Goal: Task Accomplishment & Management: Complete application form

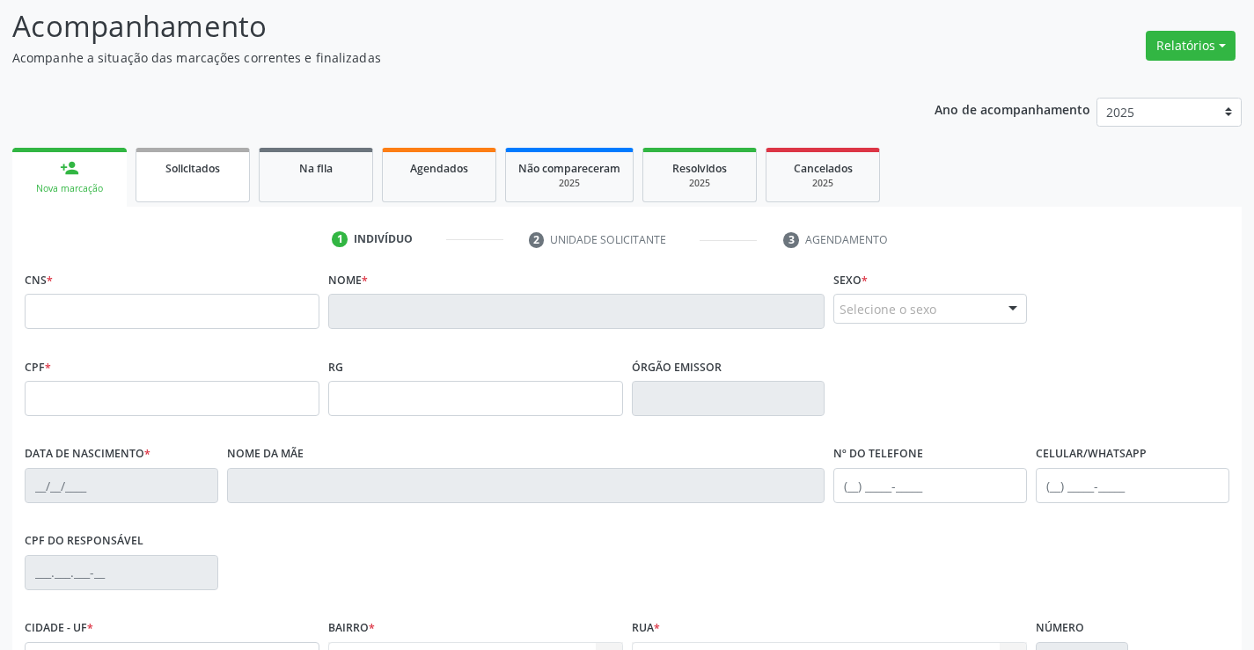
scroll to position [115, 0]
click at [207, 180] on link "Solicitados" at bounding box center [193, 175] width 114 height 55
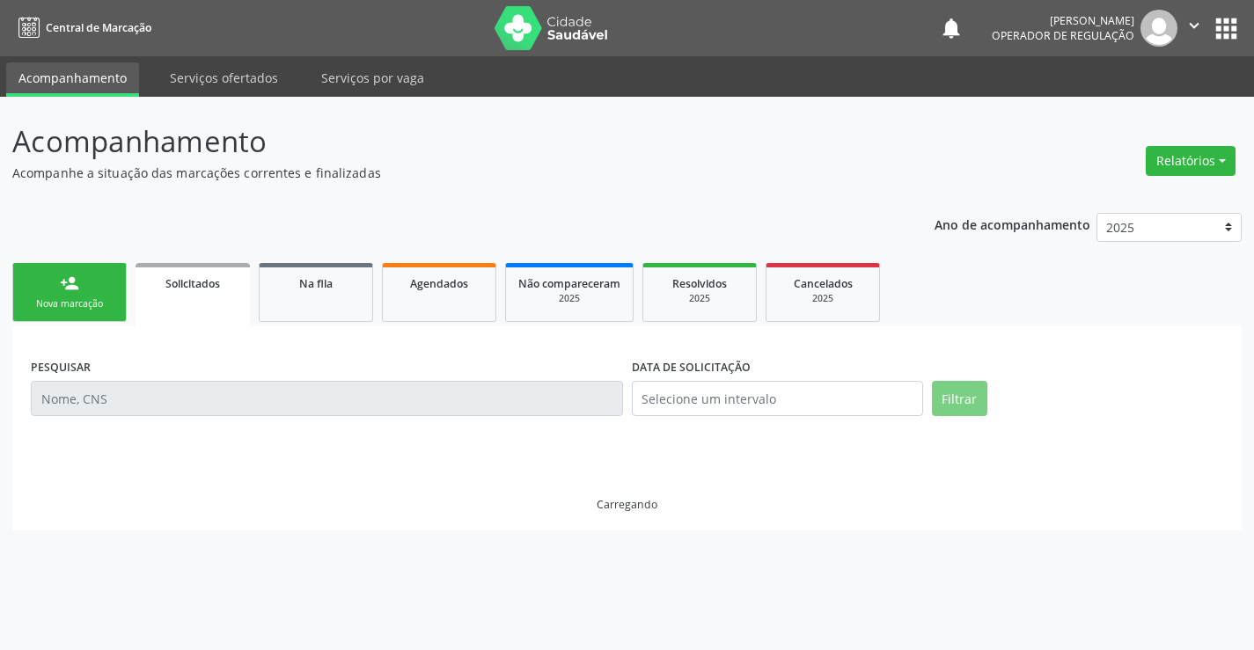
scroll to position [0, 0]
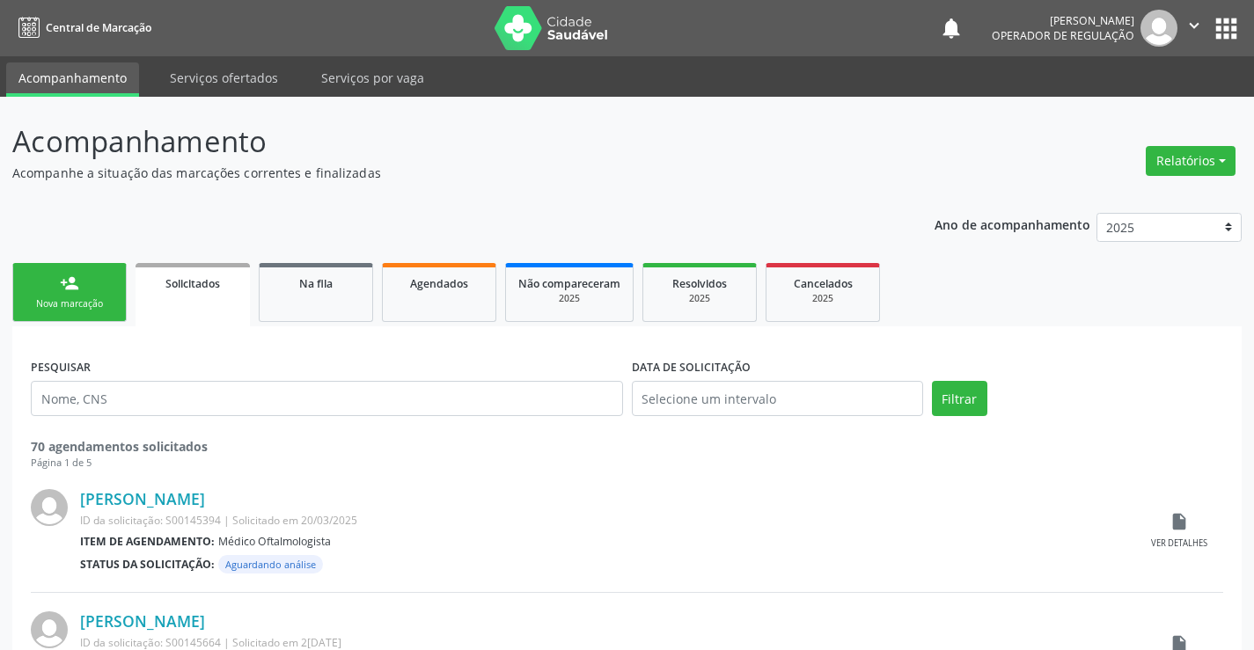
click at [95, 292] on link "person_add Nova marcação" at bounding box center [69, 292] width 114 height 59
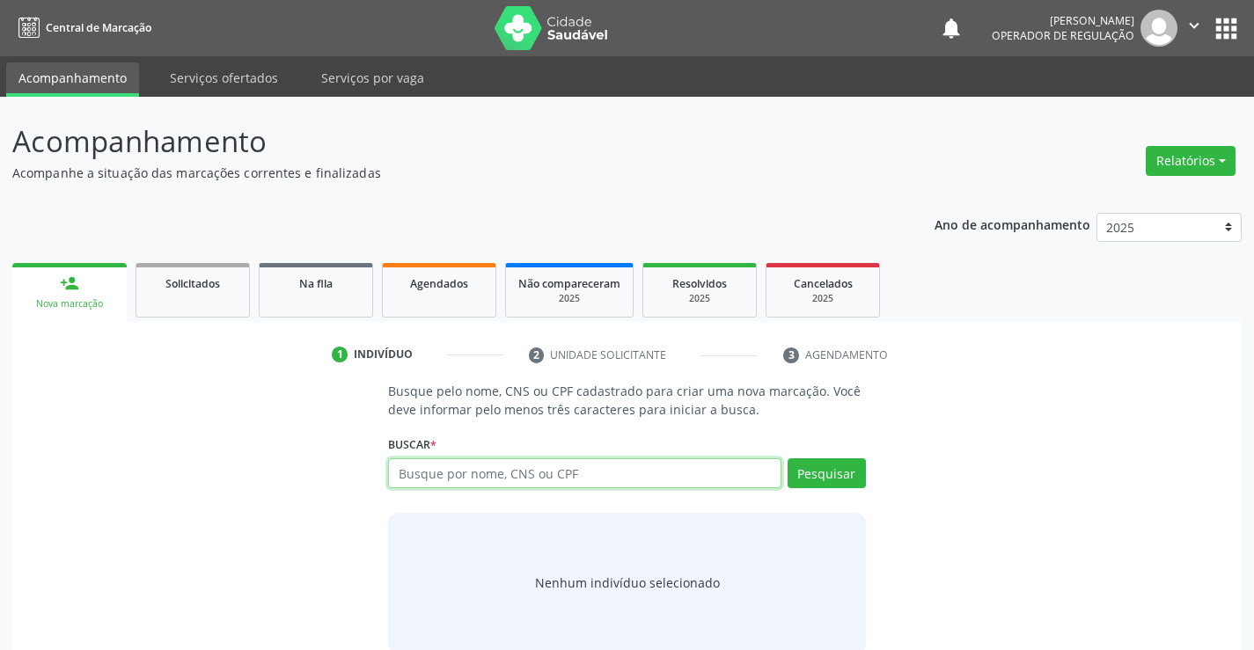
click at [559, 480] on input "text" at bounding box center [584, 474] width 392 height 30
type input "701704267995970"
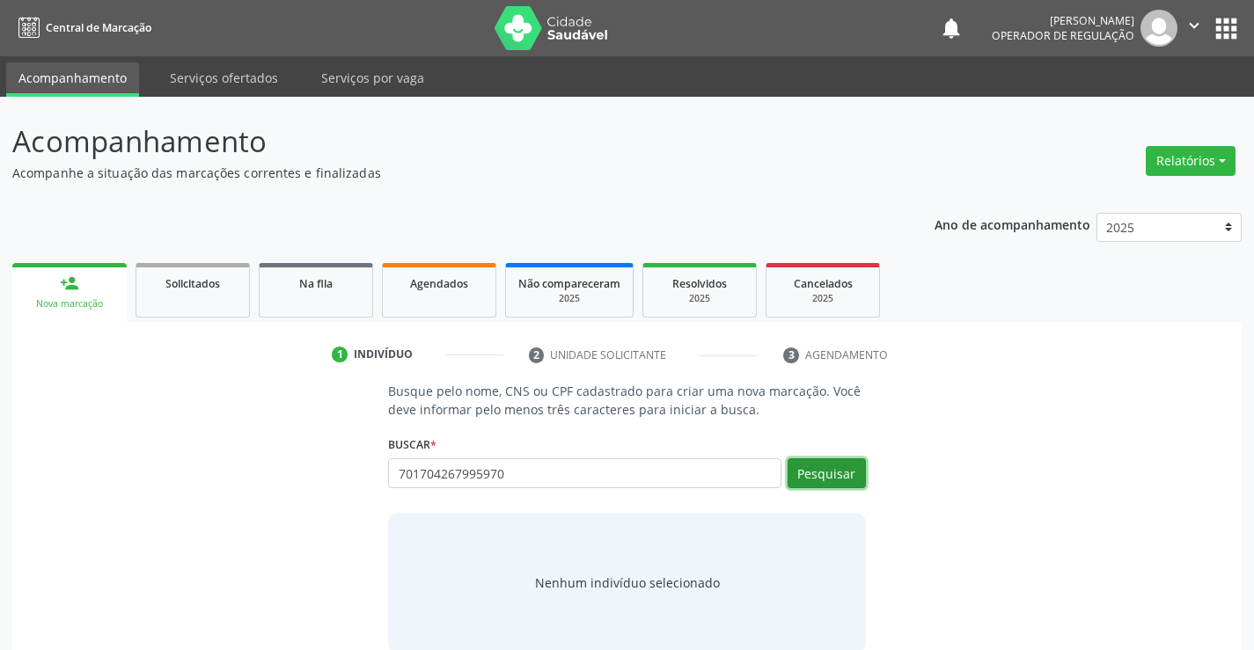
click at [842, 473] on button "Pesquisar" at bounding box center [827, 474] width 78 height 30
type input "701704267995970"
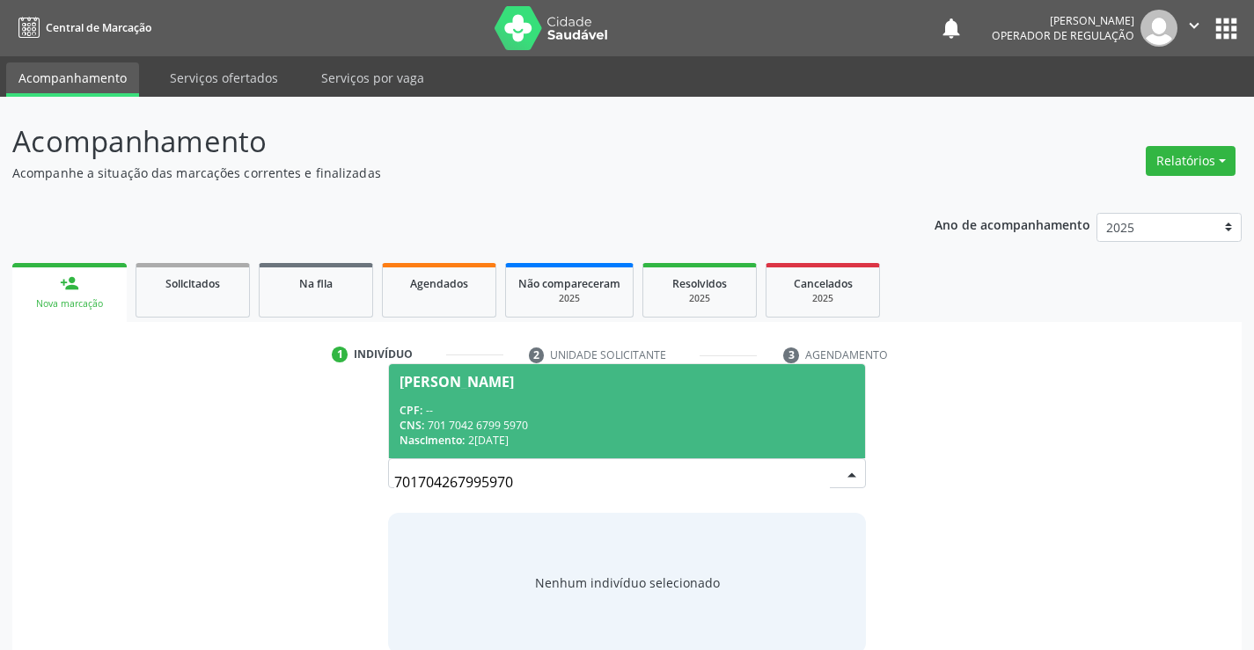
click at [803, 424] on div "CNS: 701 7042 6799 5970" at bounding box center [627, 425] width 454 height 15
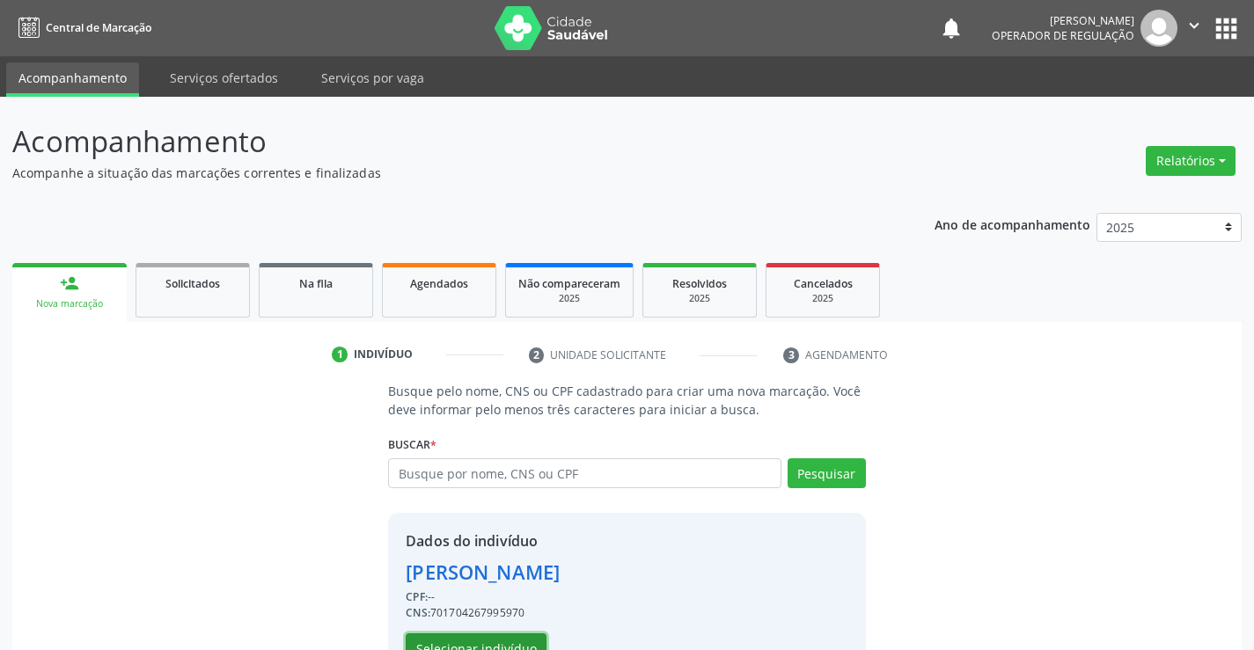
click at [475, 639] on button "Selecionar indivíduo" at bounding box center [476, 649] width 141 height 30
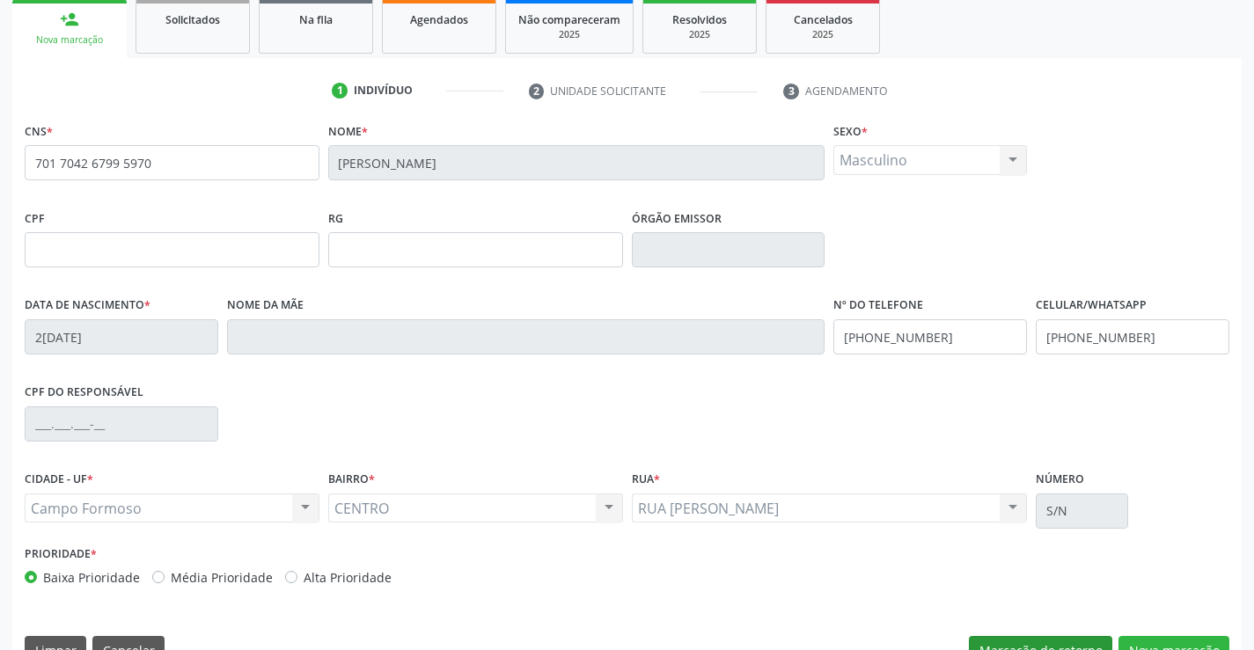
scroll to position [304, 0]
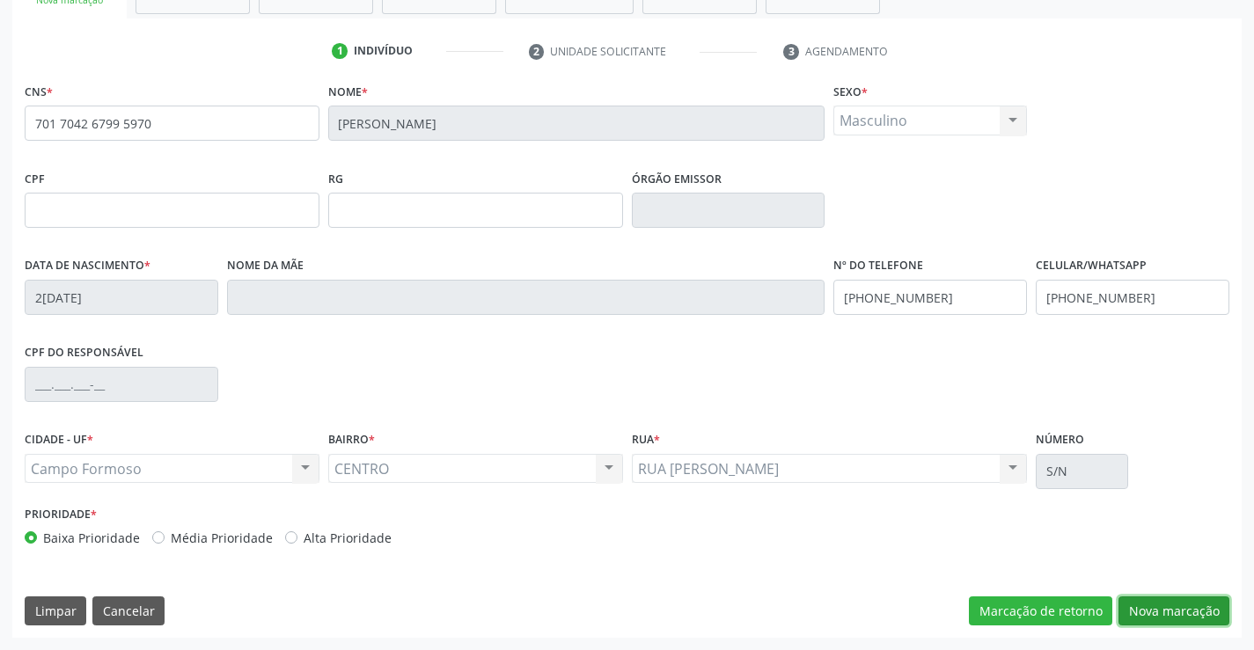
click at [1164, 602] on button "Nova marcação" at bounding box center [1174, 612] width 111 height 30
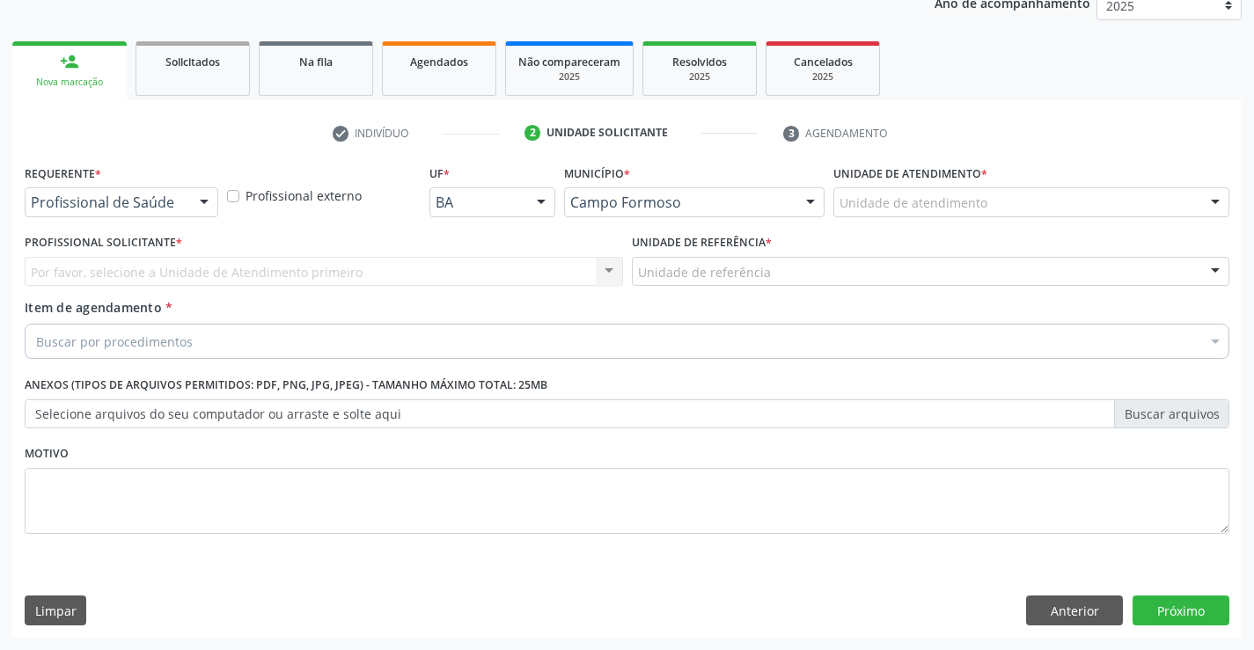
scroll to position [222, 0]
click at [209, 202] on div at bounding box center [204, 203] width 26 height 30
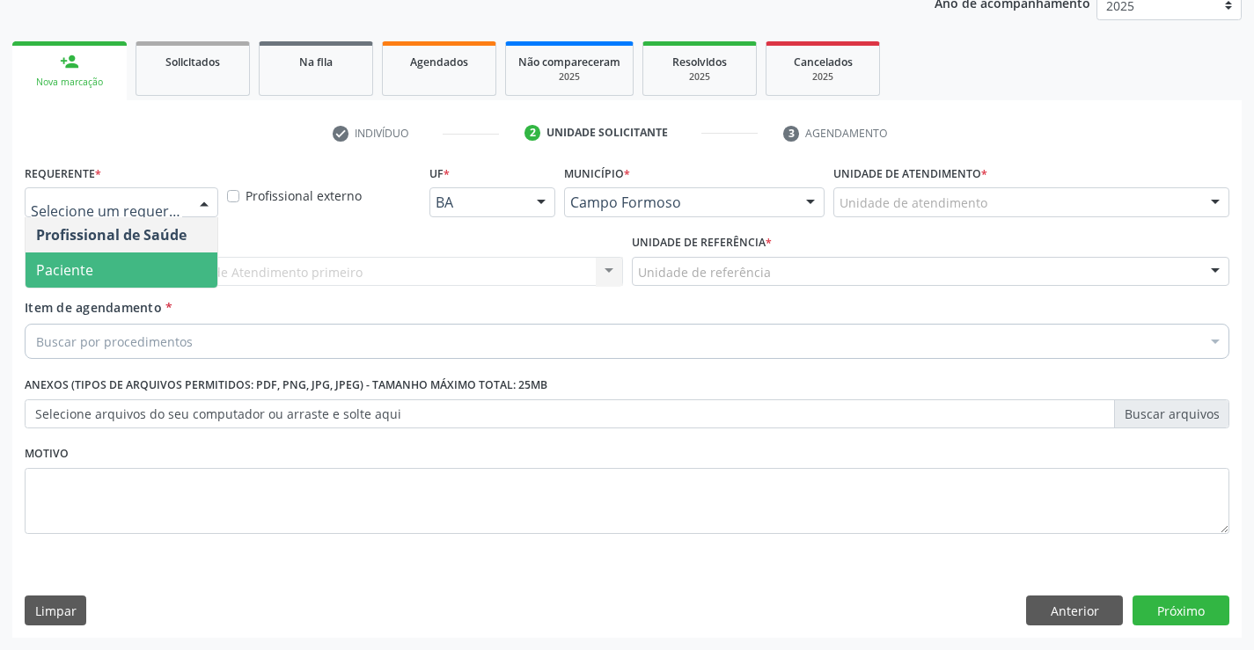
click at [127, 279] on span "Paciente" at bounding box center [122, 270] width 192 height 35
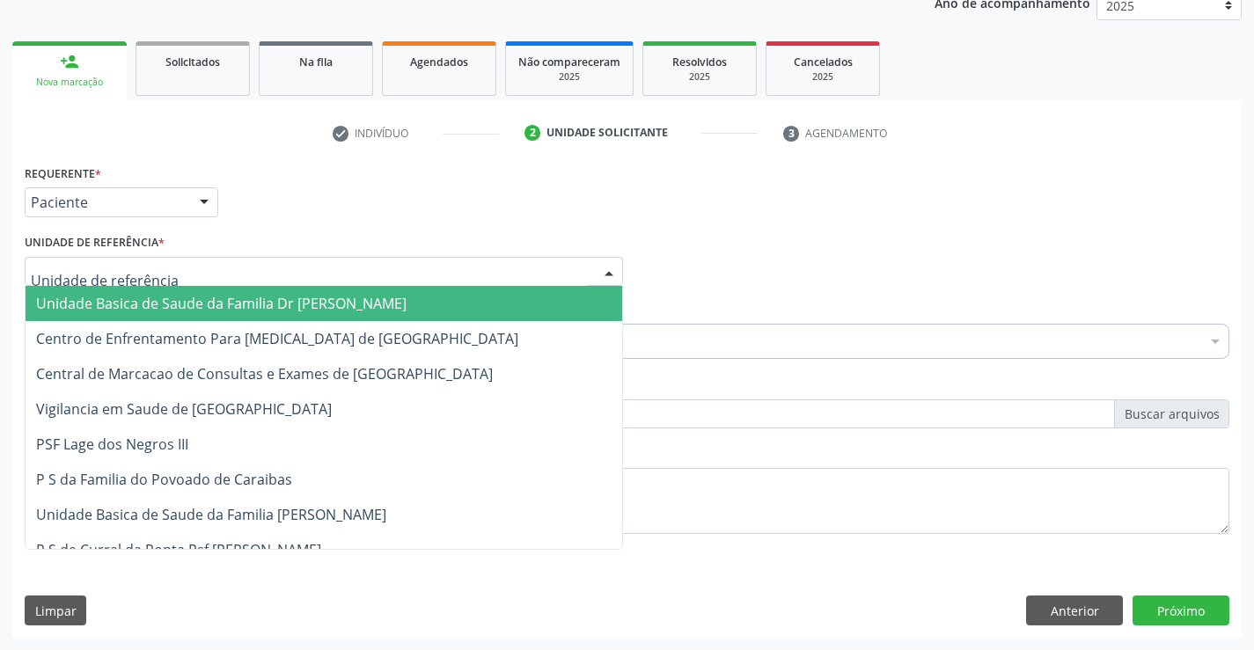
click at [188, 274] on div at bounding box center [324, 272] width 598 height 30
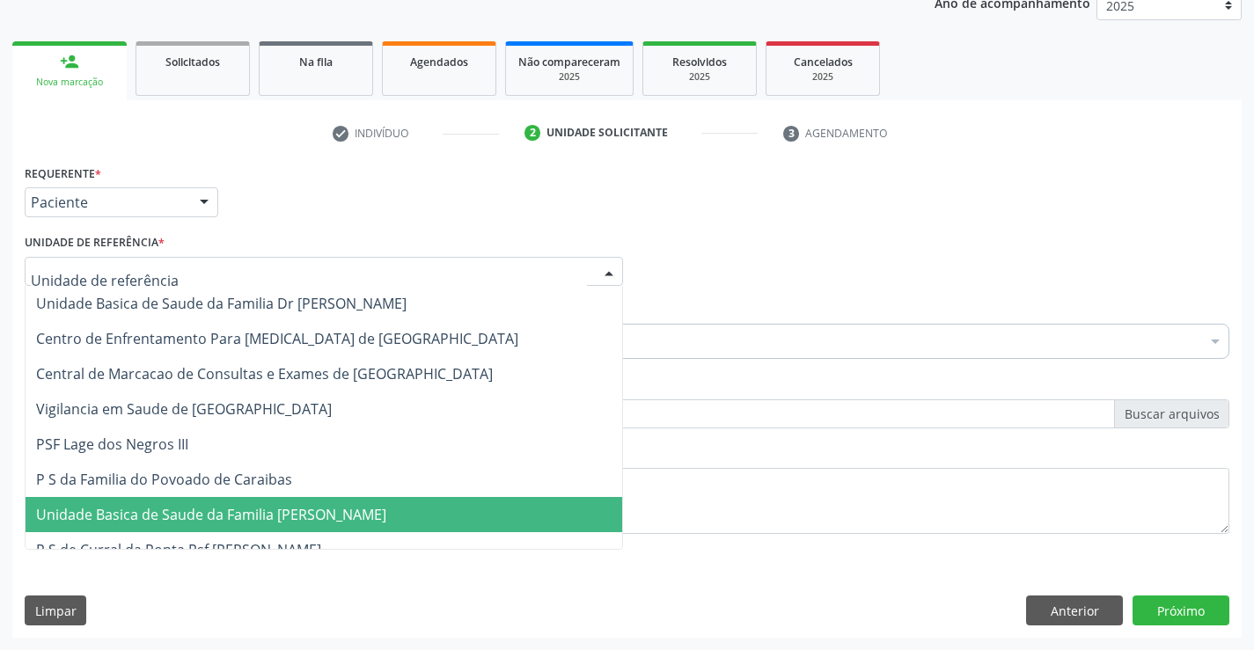
click at [260, 507] on span "Unidade Basica de Saude da Familia [PERSON_NAME]" at bounding box center [211, 514] width 350 height 19
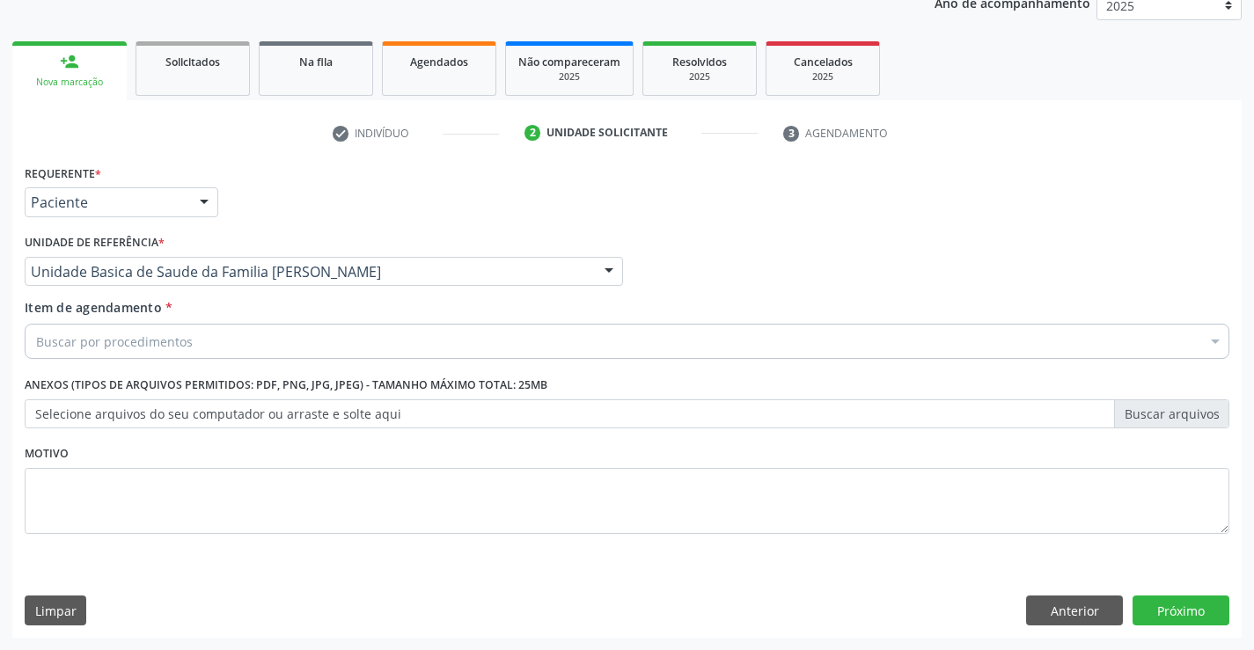
click at [233, 353] on div "Buscar por procedimentos" at bounding box center [627, 341] width 1205 height 35
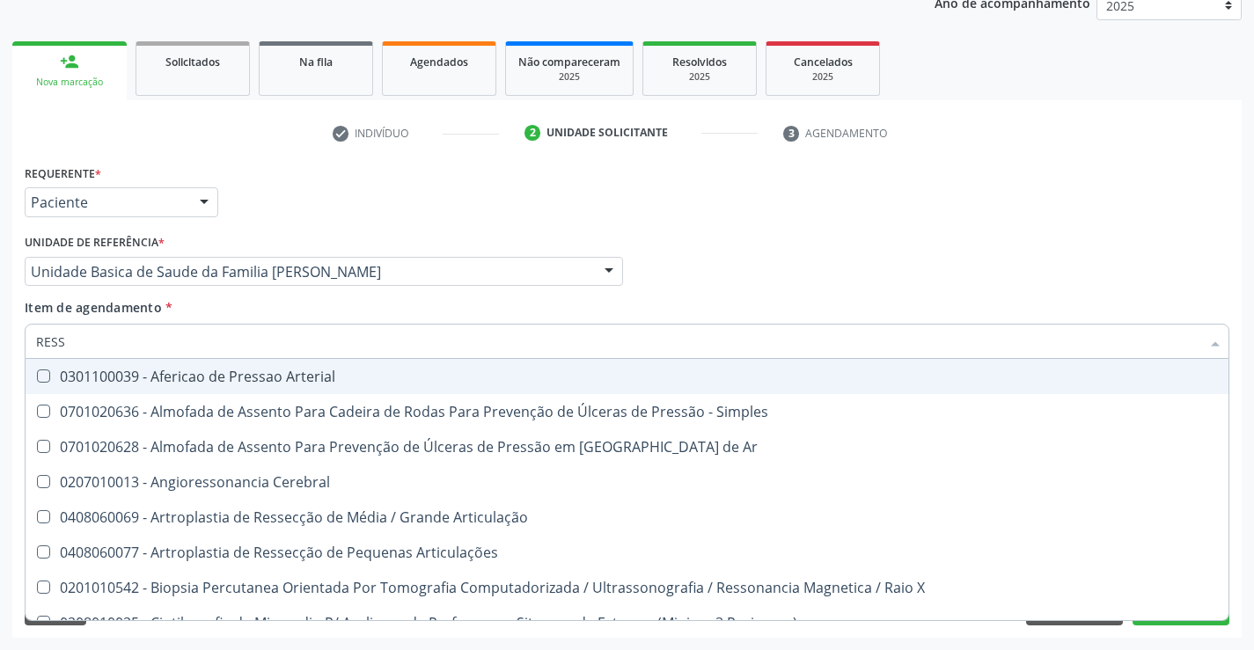
type input "RESSO"
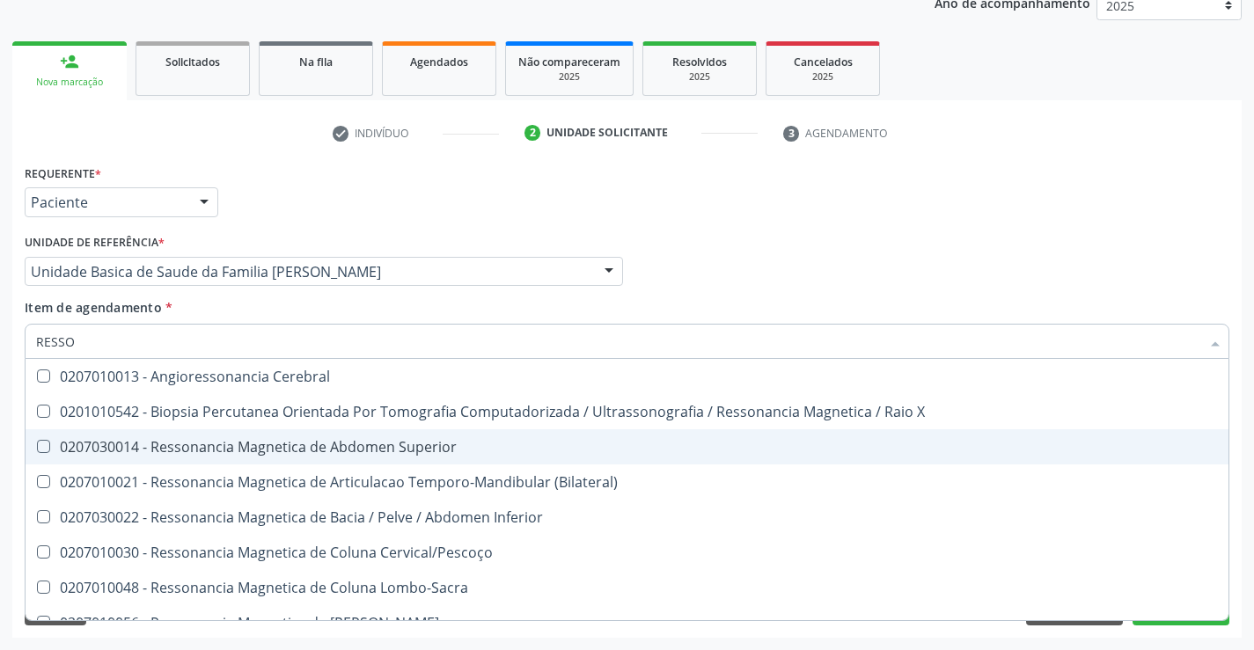
scroll to position [88, 0]
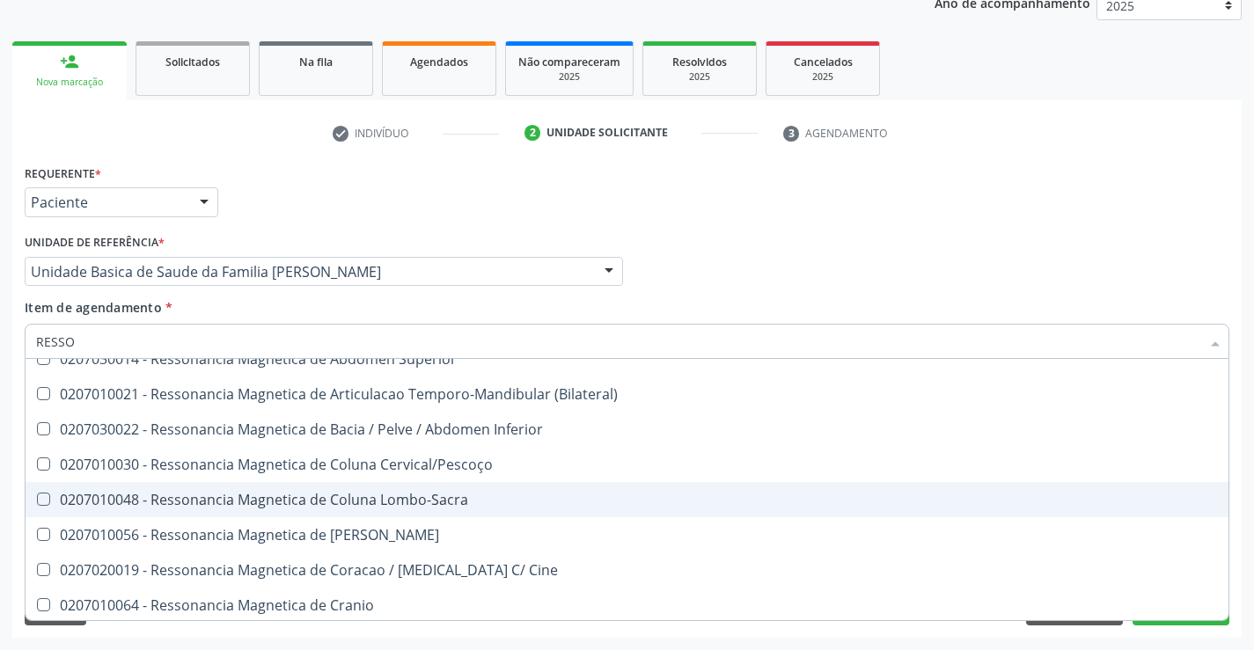
click at [276, 501] on div "0207010048 - Ressonancia Magnetica de Coluna Lombo-Sacra" at bounding box center [627, 500] width 1182 height 14
checkbox Lombo-Sacra "true"
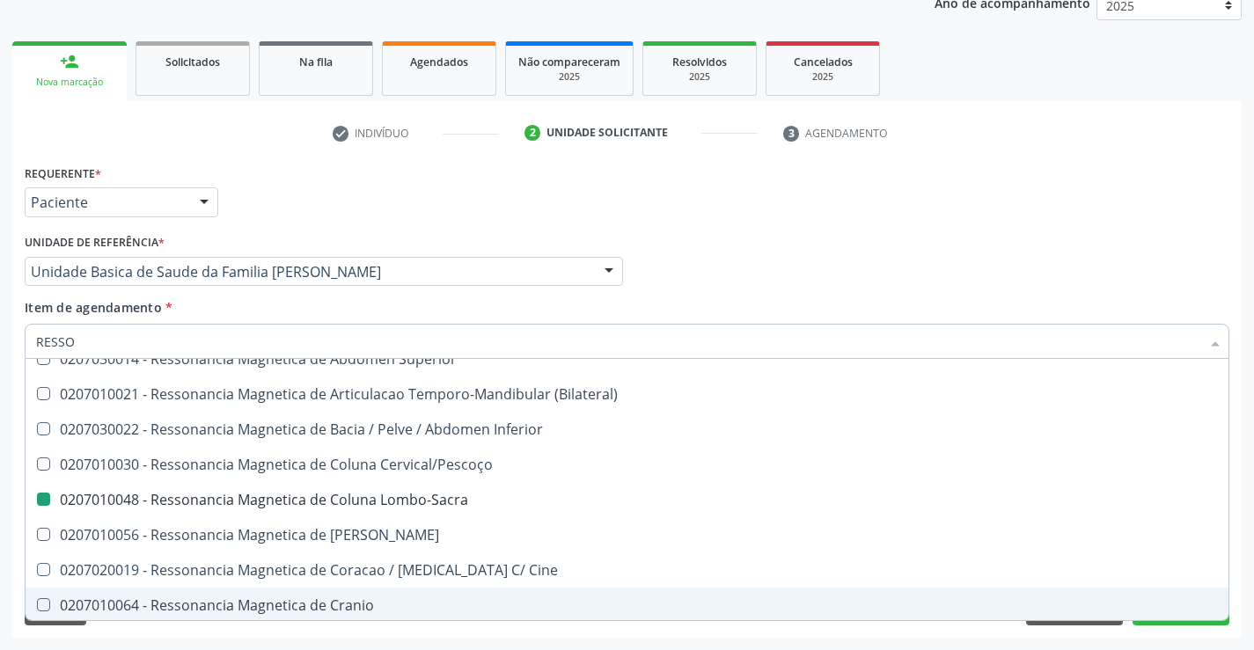
click at [344, 645] on div "Acompanhamento Acompanhe a situação das marcações correntes e finalizadas Relat…" at bounding box center [627, 262] width 1254 height 775
checkbox X "true"
checkbox Lombo-Sacra "false"
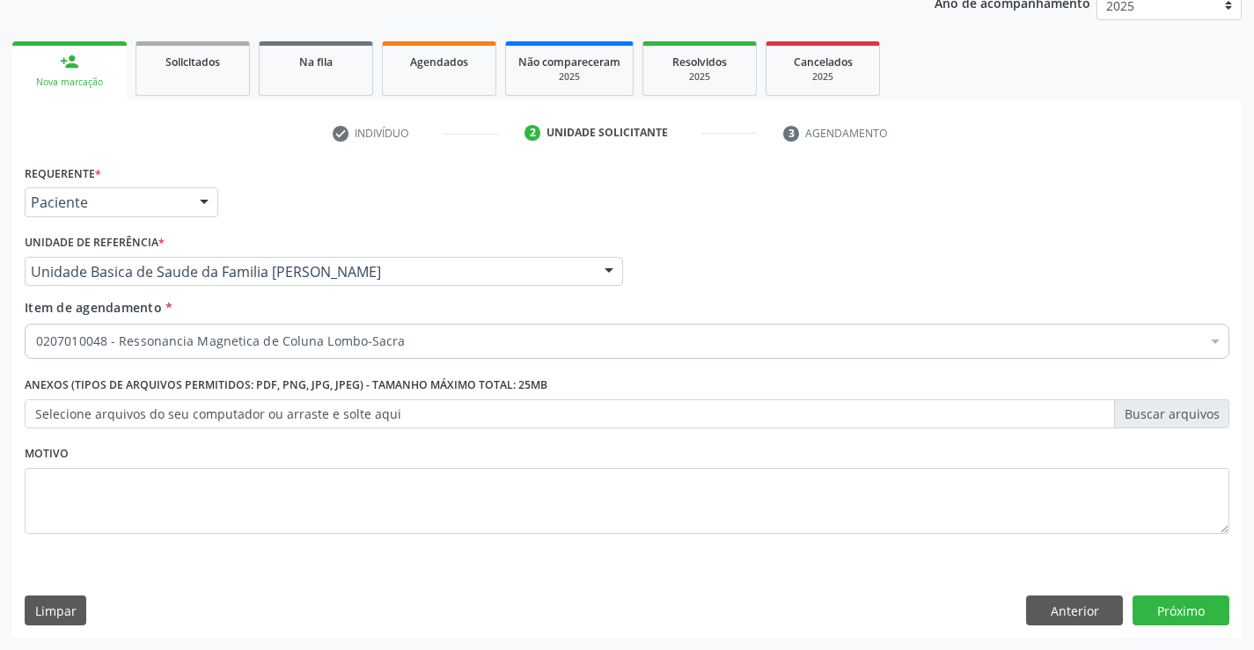
scroll to position [0, 0]
click at [1136, 611] on button "Próximo" at bounding box center [1181, 611] width 97 height 30
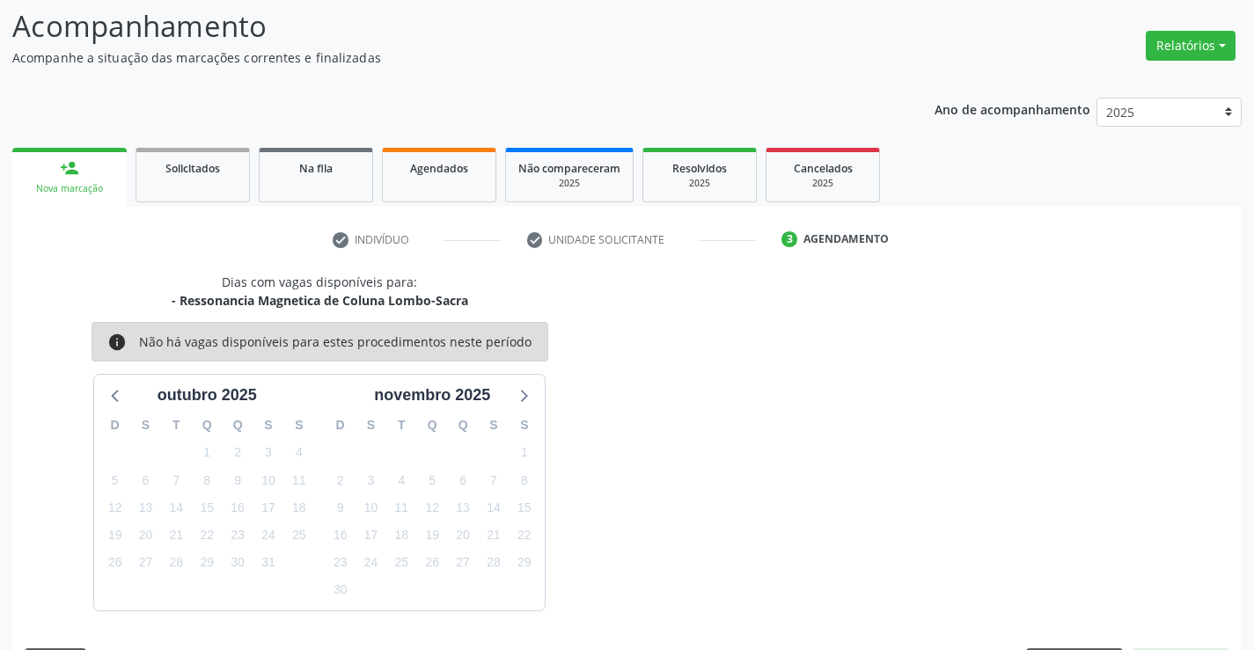
scroll to position [167, 0]
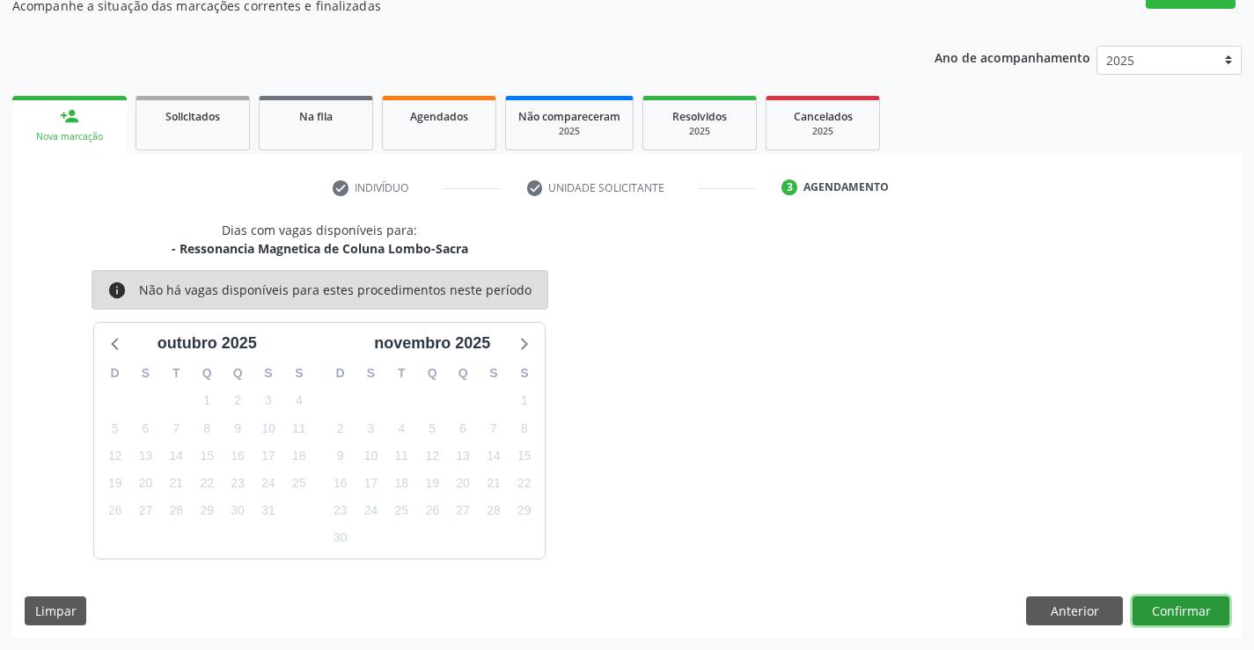
click at [1158, 616] on button "Confirmar" at bounding box center [1181, 612] width 97 height 30
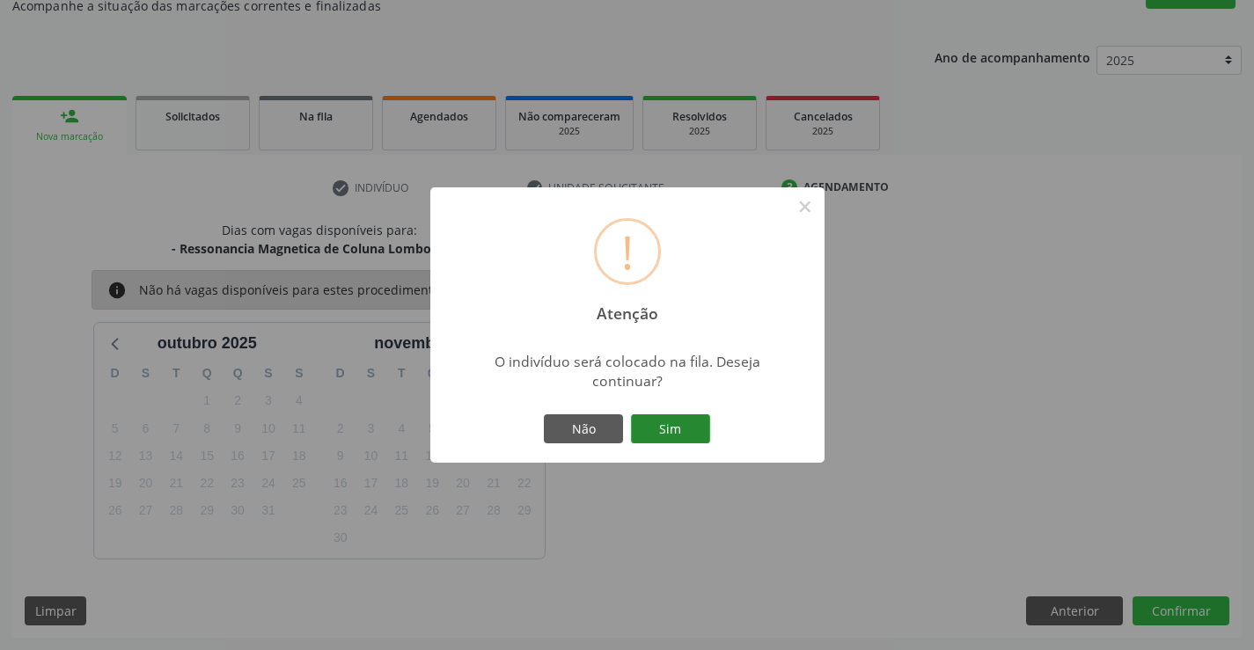
click at [679, 429] on button "Sim" at bounding box center [670, 429] width 79 height 30
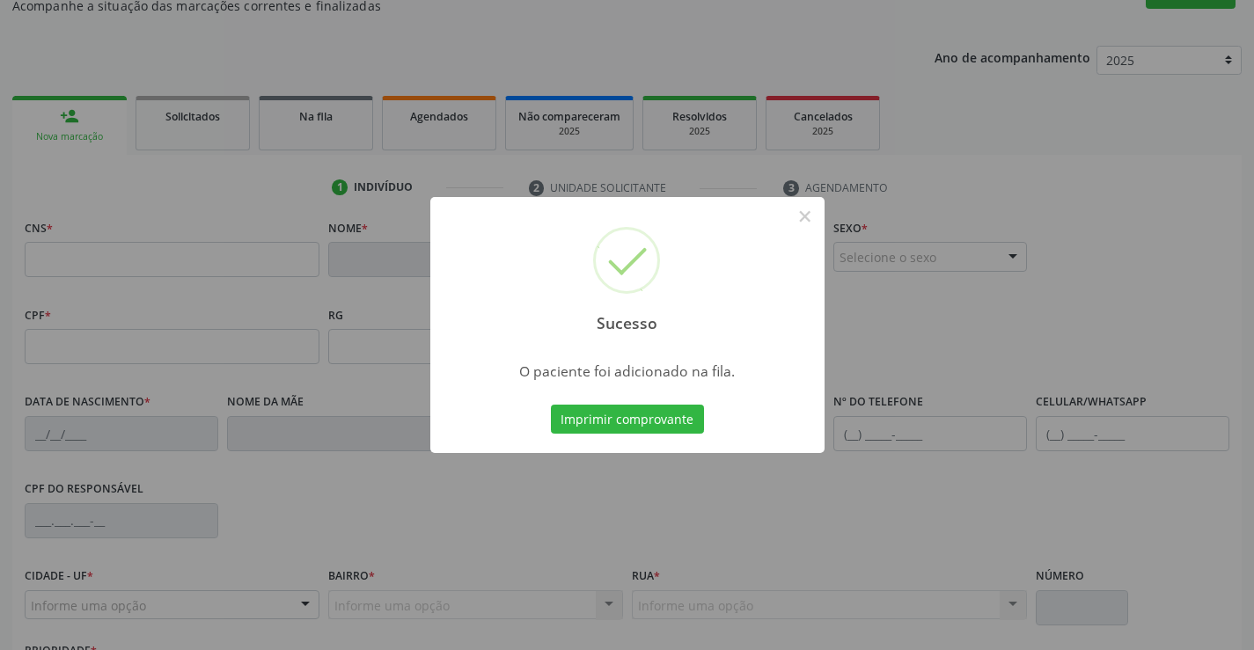
click at [679, 429] on button "Imprimir comprovante" at bounding box center [627, 420] width 153 height 30
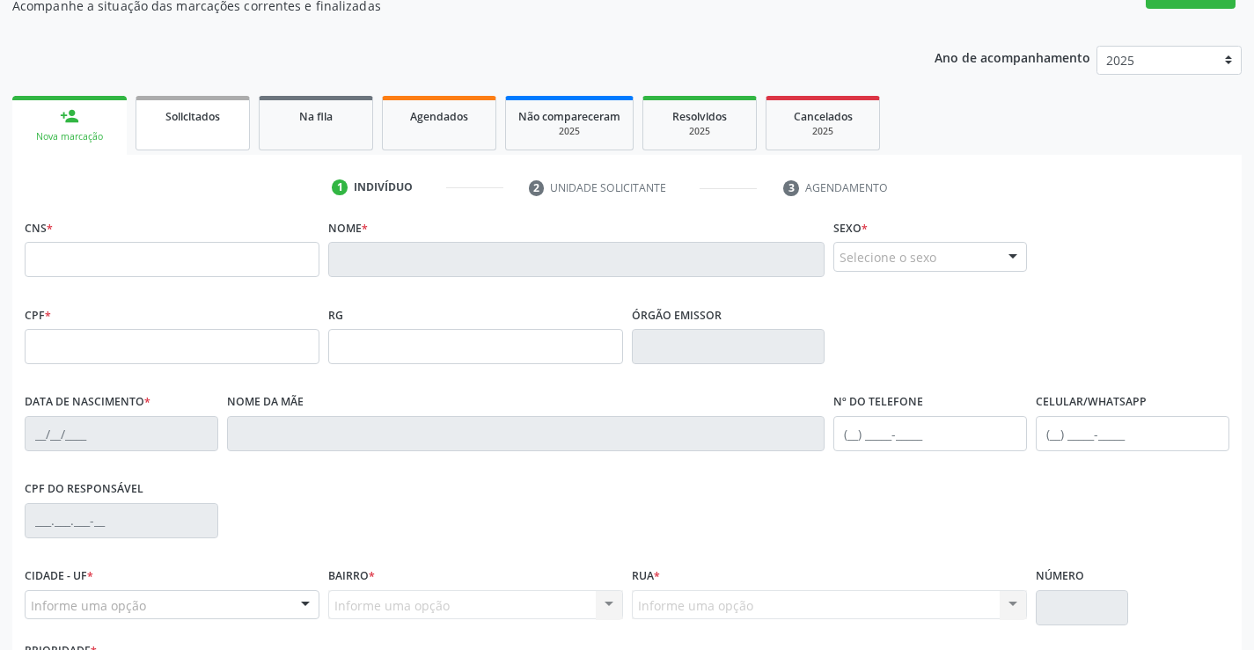
click at [226, 127] on link "Solicitados" at bounding box center [193, 123] width 114 height 55
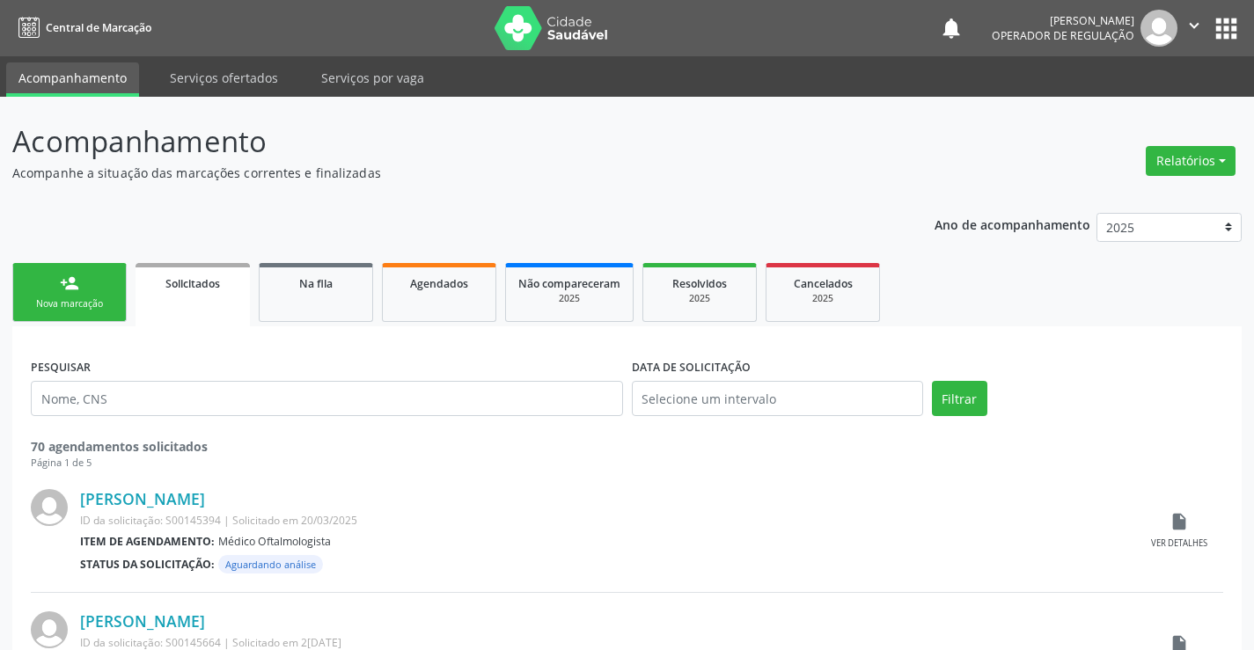
click at [84, 287] on link "person_add Nova marcação" at bounding box center [69, 292] width 114 height 59
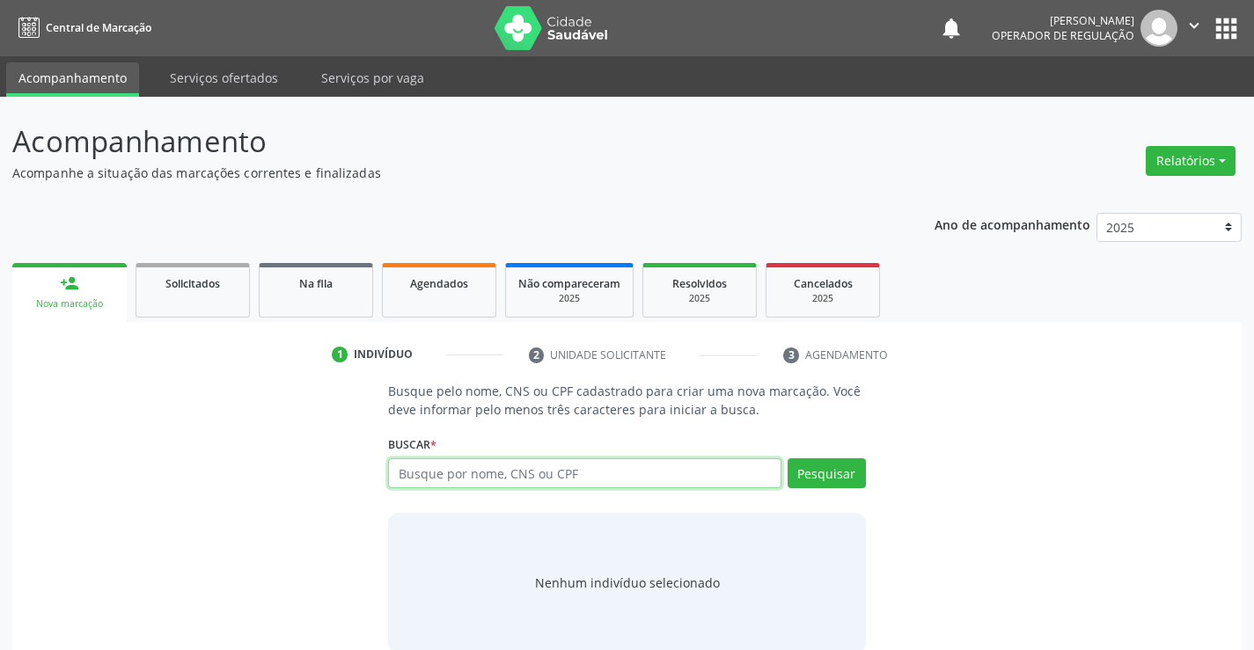
click at [602, 467] on input "text" at bounding box center [584, 474] width 392 height 30
type input "700002392684302"
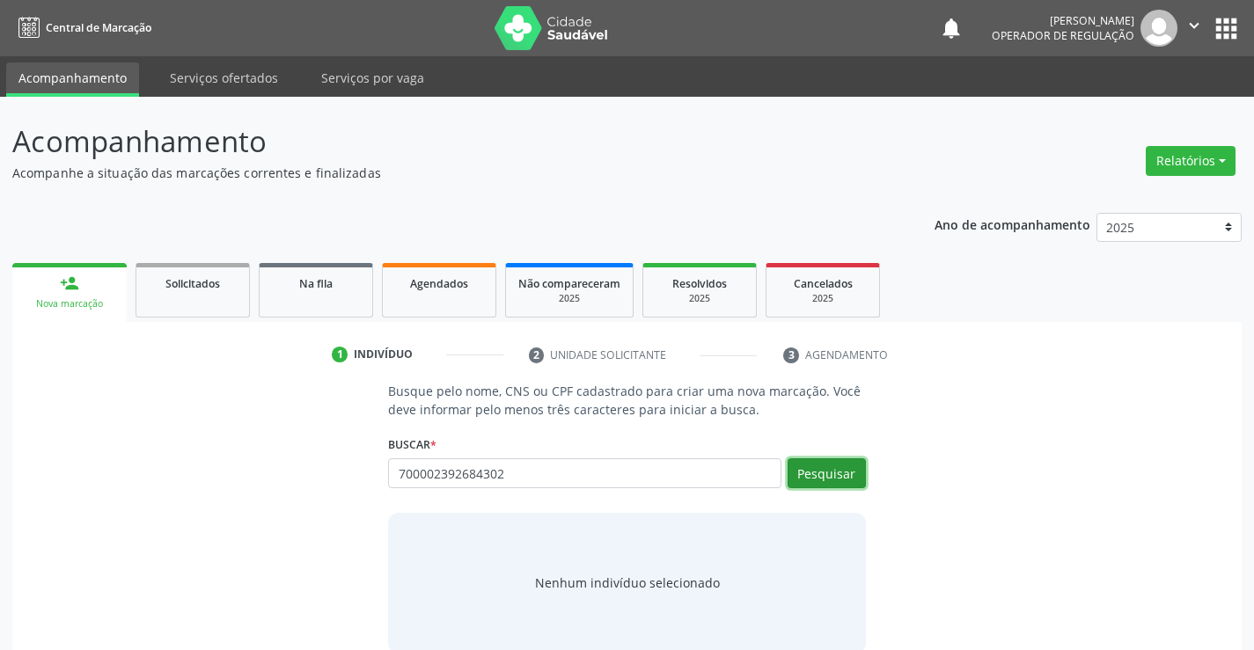
click at [836, 473] on button "Pesquisar" at bounding box center [827, 474] width 78 height 30
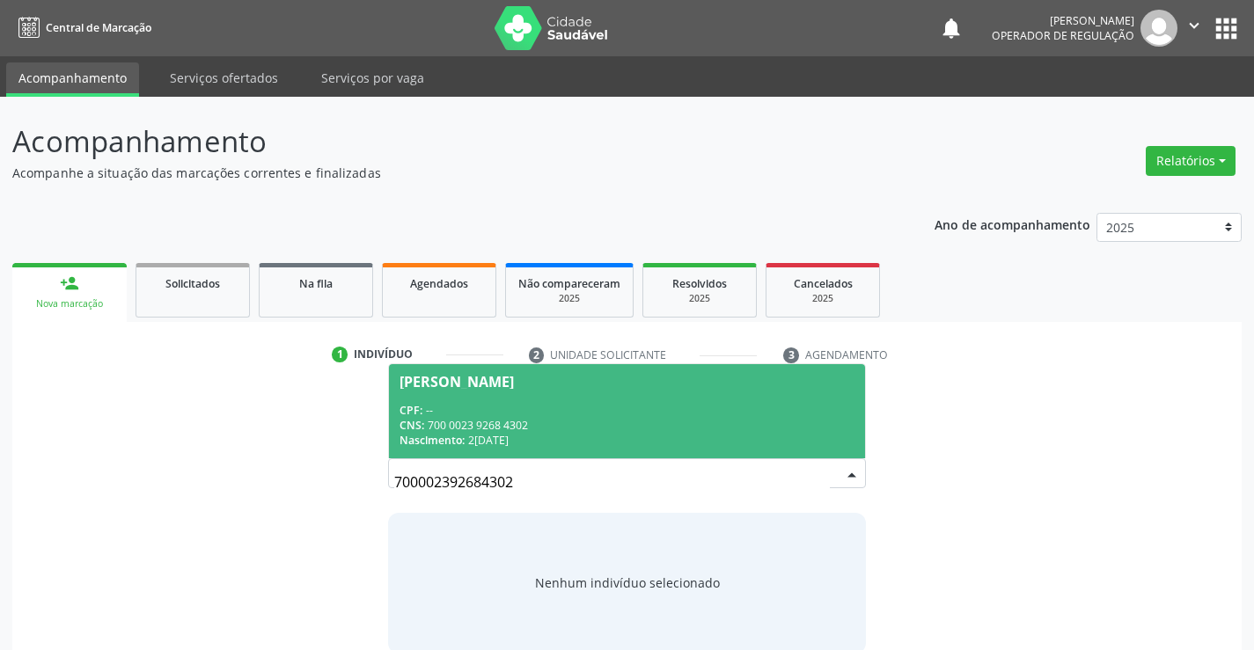
click at [635, 426] on div "CNS: 700 0023 9268 4302" at bounding box center [627, 425] width 454 height 15
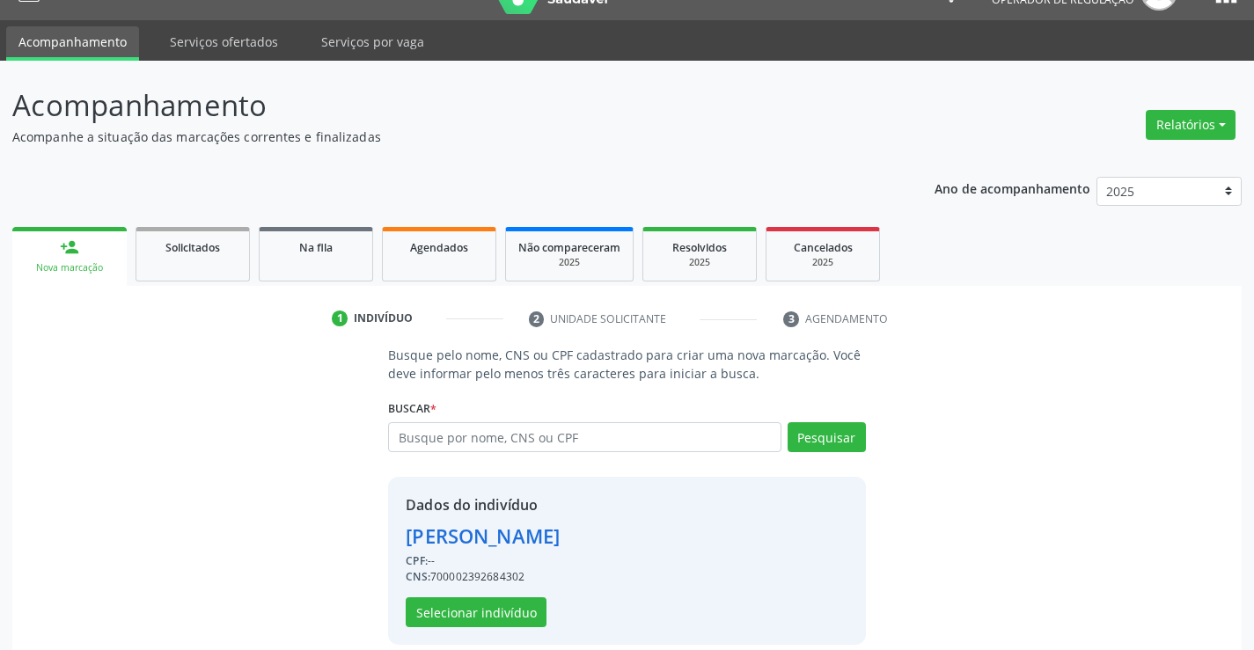
scroll to position [55, 0]
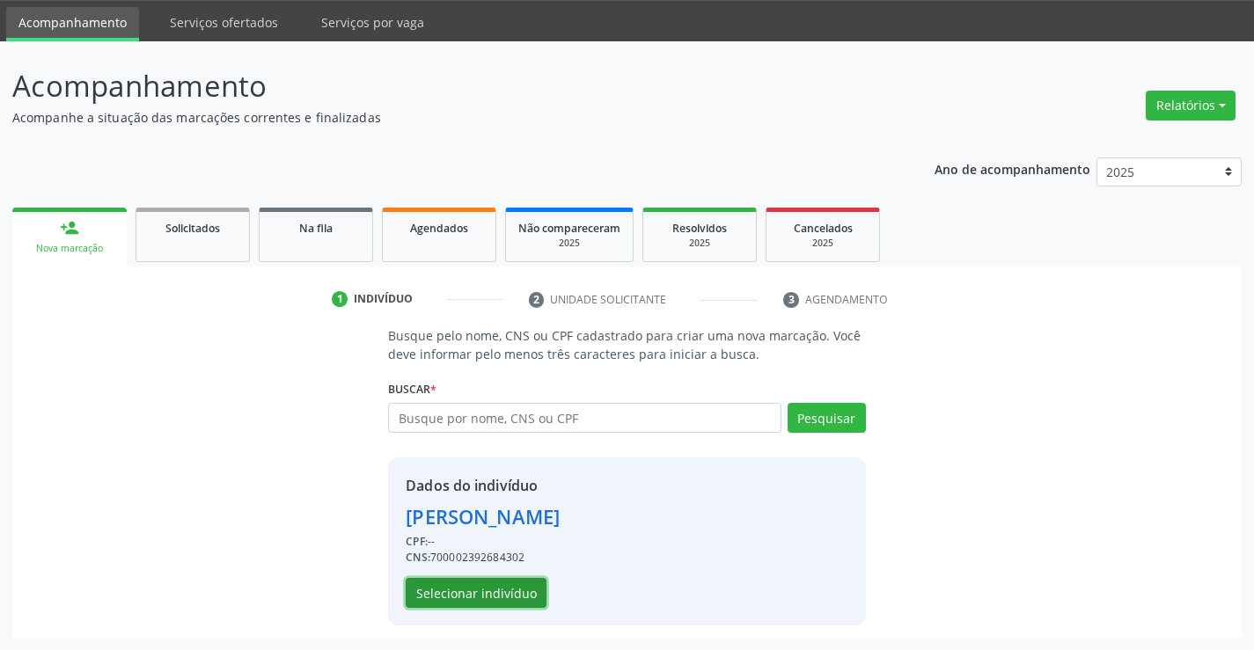
click at [461, 587] on button "Selecionar indivíduo" at bounding box center [476, 593] width 141 height 30
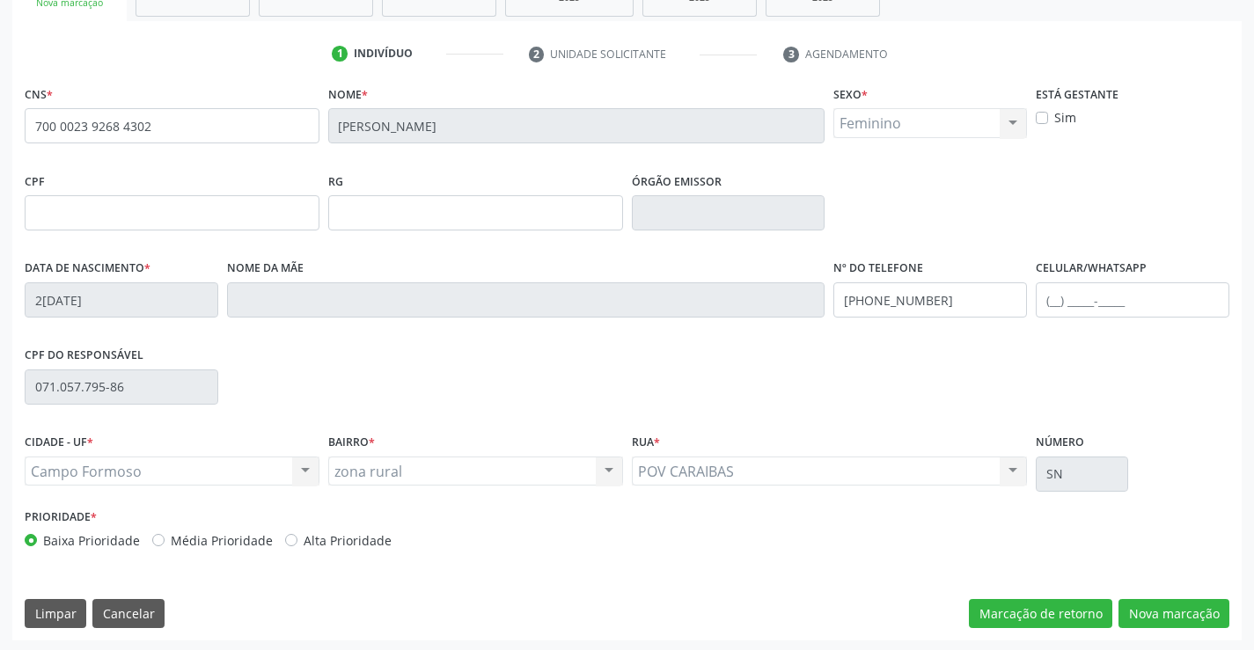
scroll to position [304, 0]
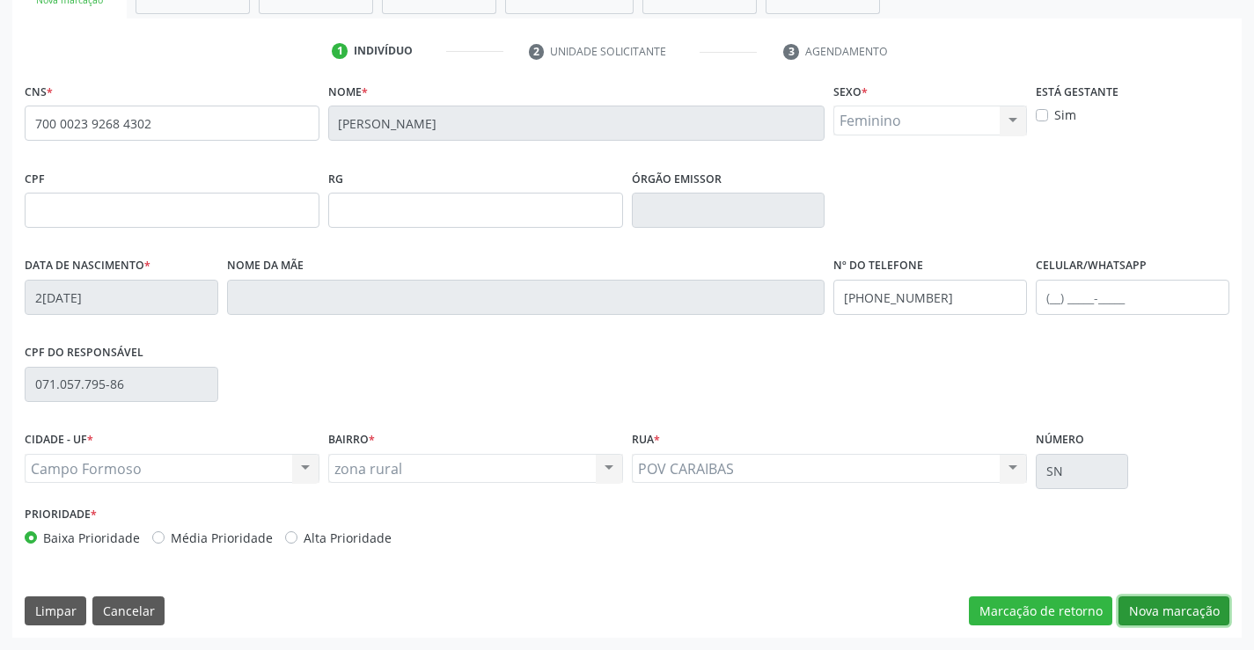
click at [1163, 610] on button "Nova marcação" at bounding box center [1174, 612] width 111 height 30
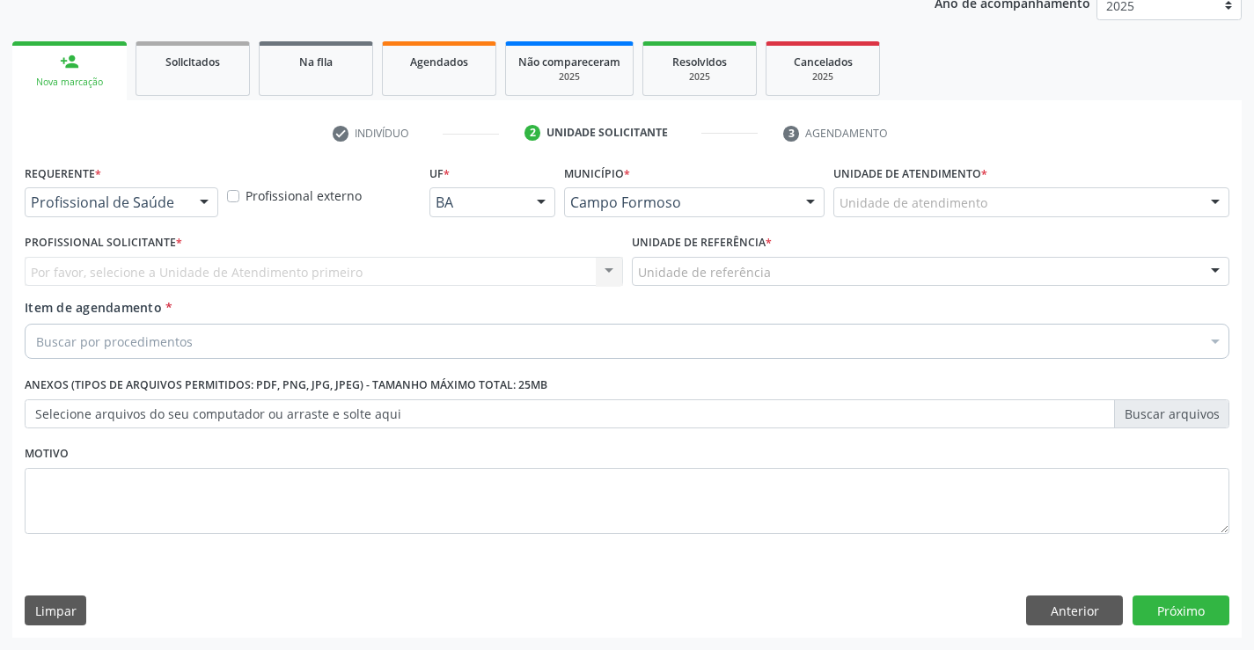
scroll to position [222, 0]
click at [208, 199] on div at bounding box center [204, 203] width 26 height 30
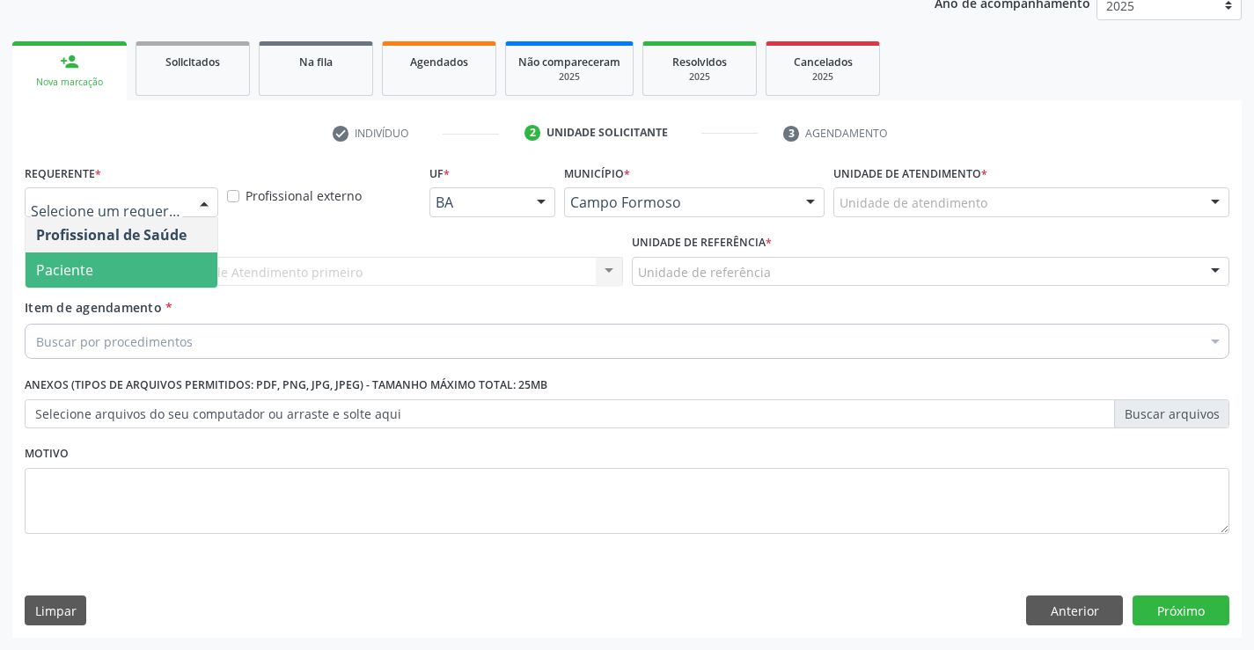
click at [146, 269] on span "Paciente" at bounding box center [122, 270] width 192 height 35
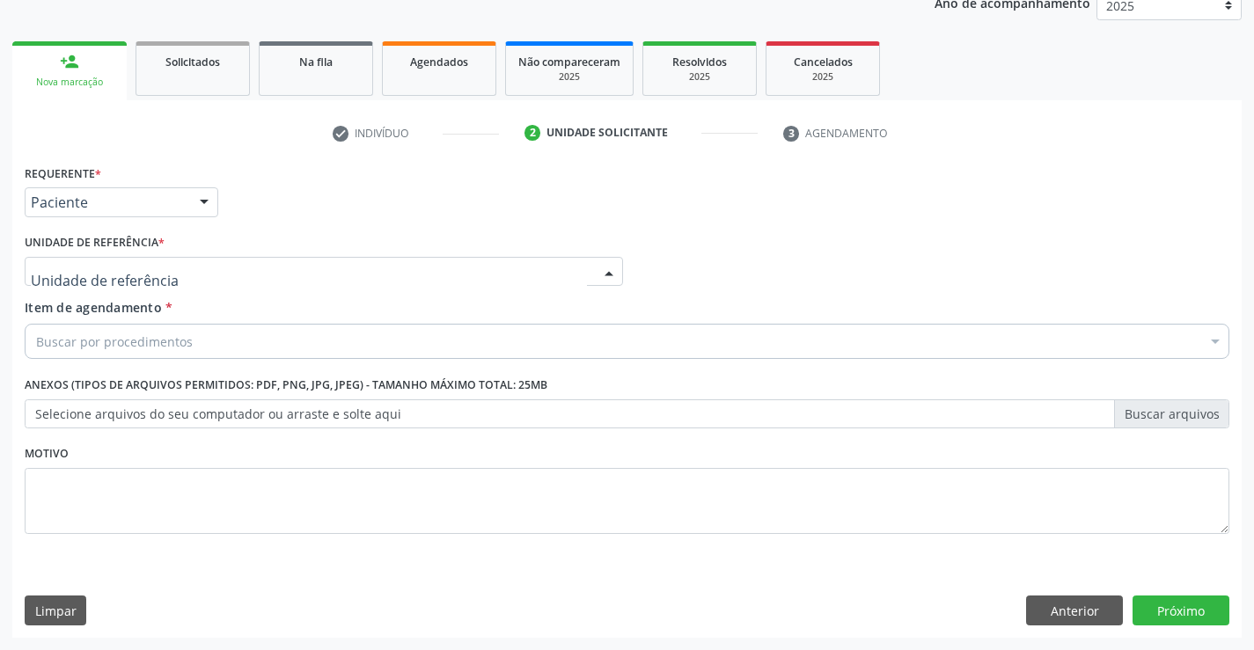
click at [167, 273] on div at bounding box center [324, 272] width 598 height 30
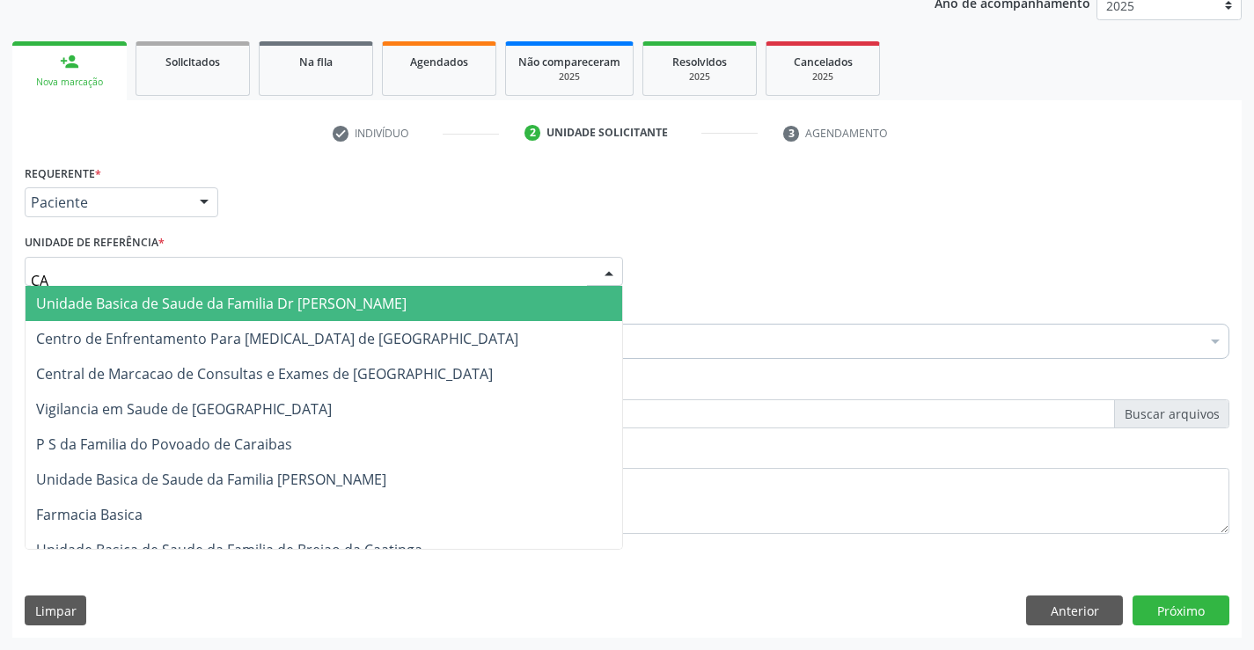
type input "CAR"
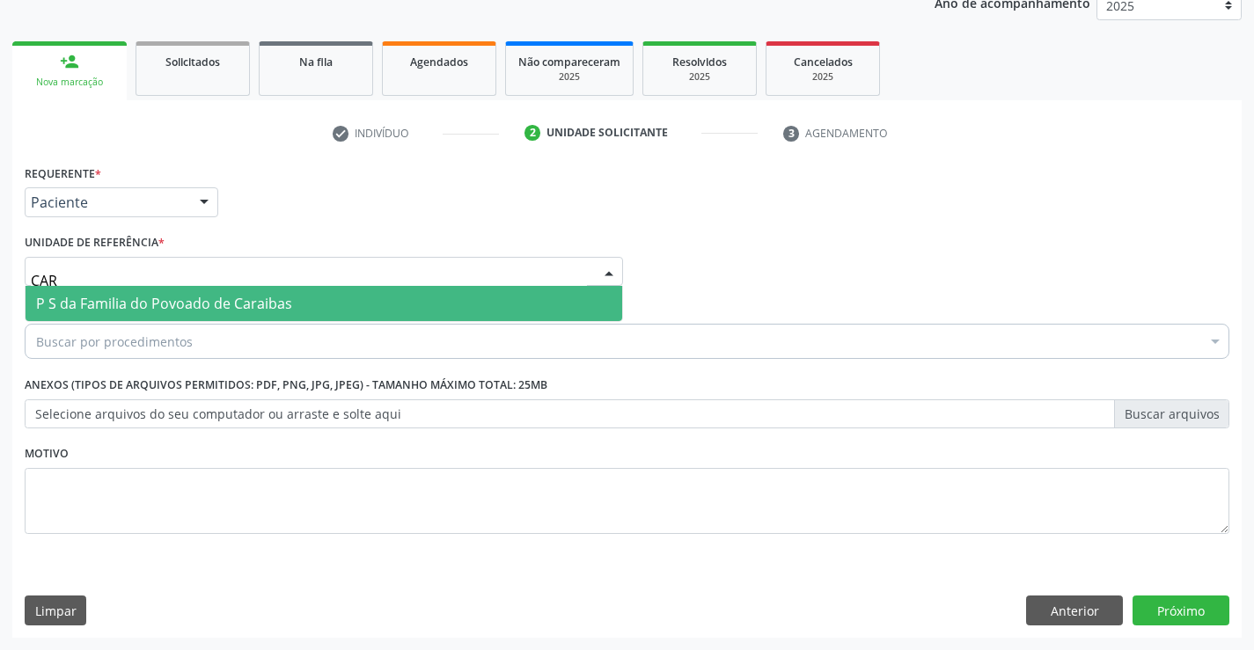
click at [194, 298] on span "P S da Familia do Povoado de Caraibas" at bounding box center [164, 303] width 256 height 19
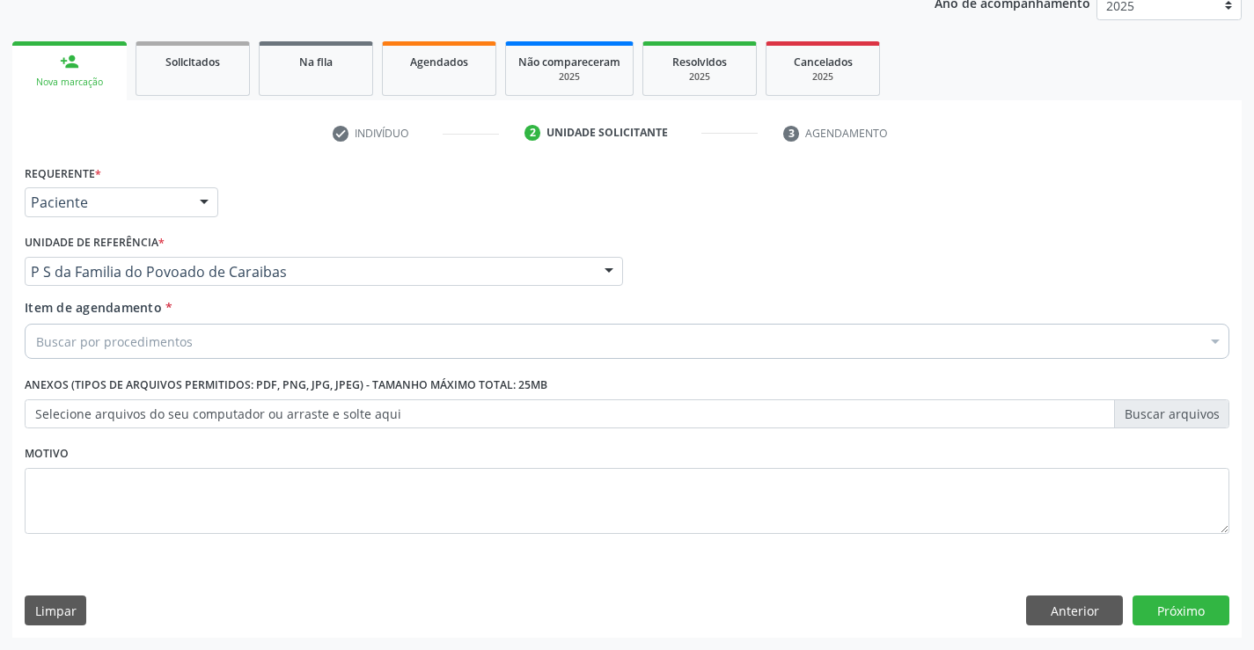
click at [199, 344] on div "Buscar por procedimentos" at bounding box center [627, 341] width 1205 height 35
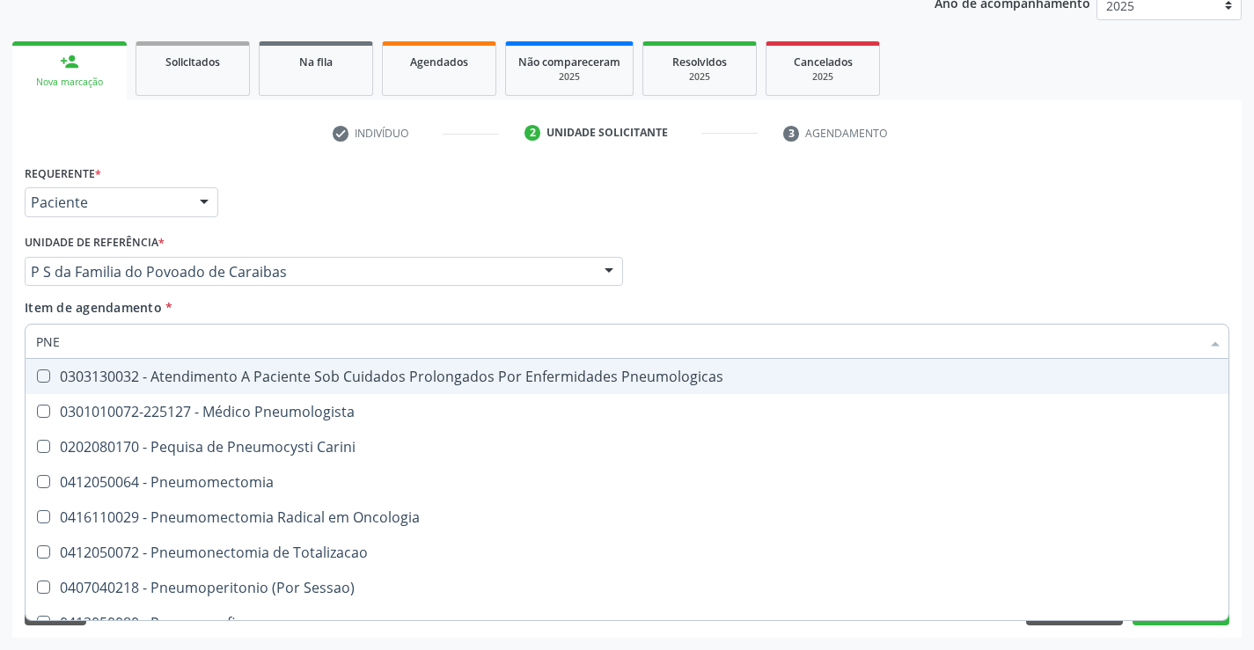
type input "PNEU"
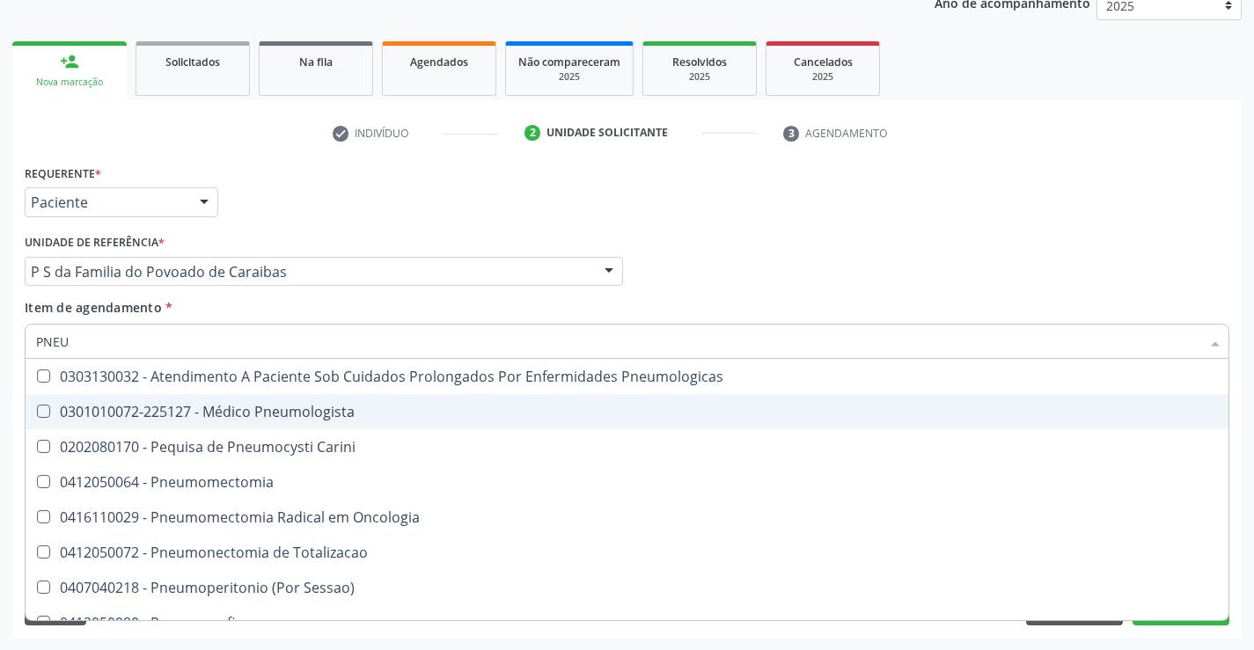
click at [251, 408] on div "0301010072-225127 - Médico Pneumologista" at bounding box center [627, 412] width 1182 height 14
checkbox Pneumologista "true"
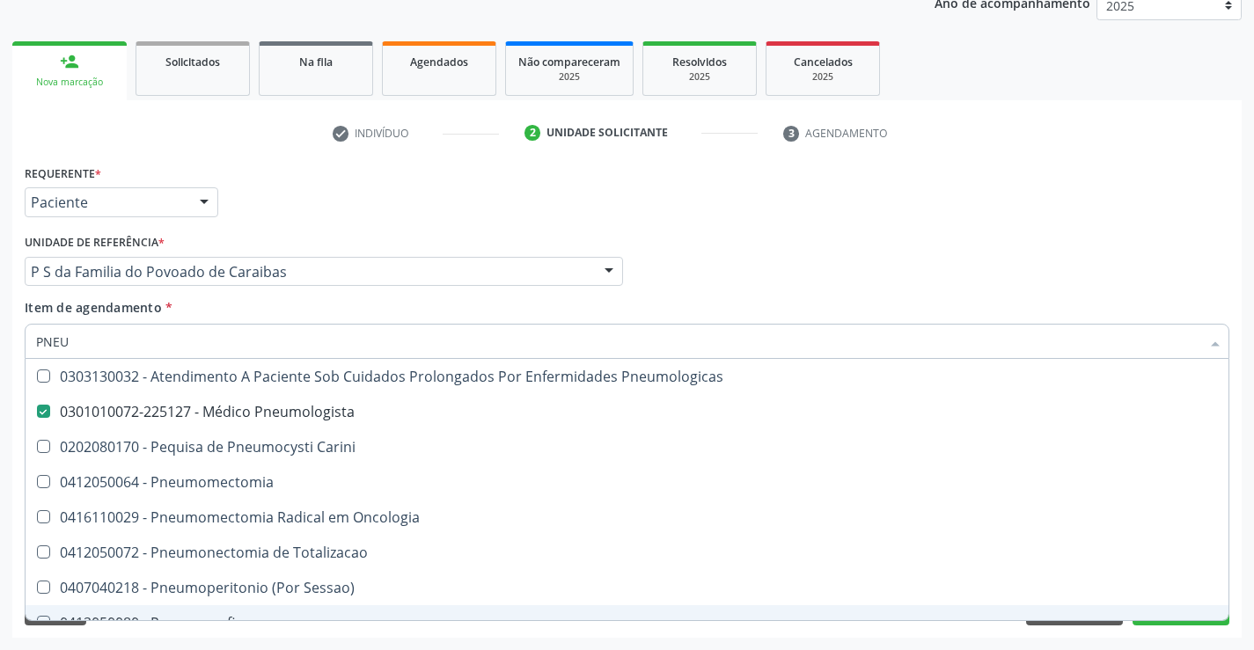
click at [315, 641] on div "Acompanhamento Acompanhe a situação das marcações correntes e finalizadas Relat…" at bounding box center [627, 262] width 1254 height 775
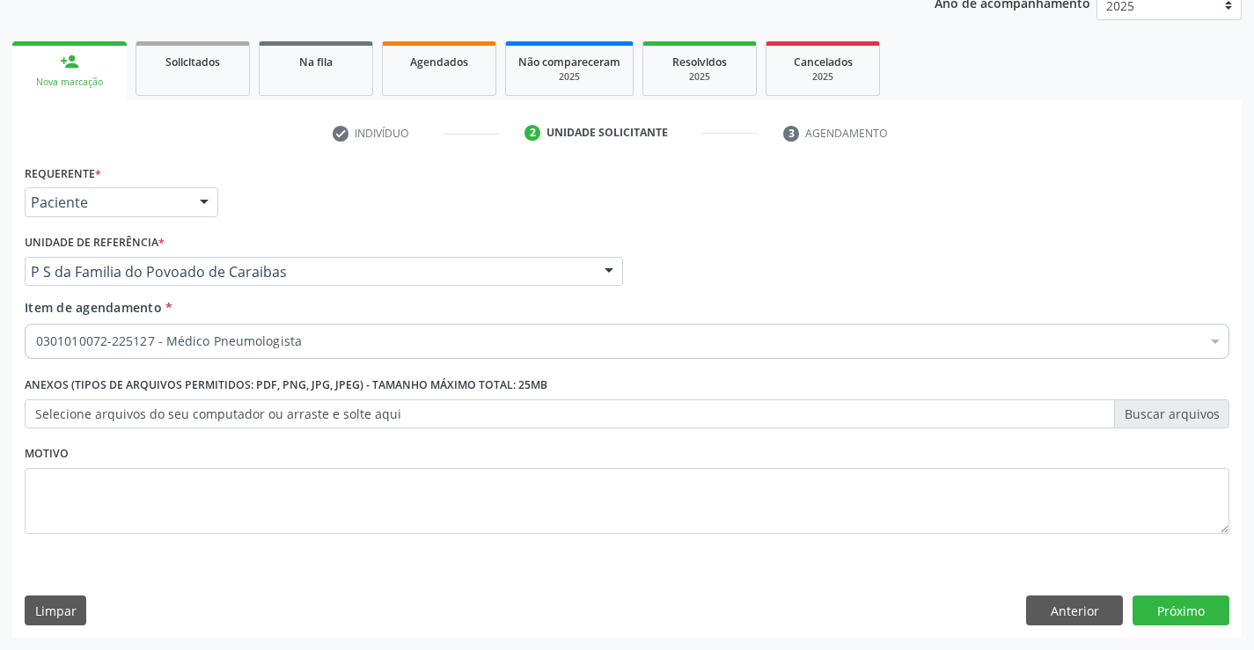
click at [311, 351] on div "0301010072-225127 - Médico Pneumologista" at bounding box center [627, 341] width 1205 height 35
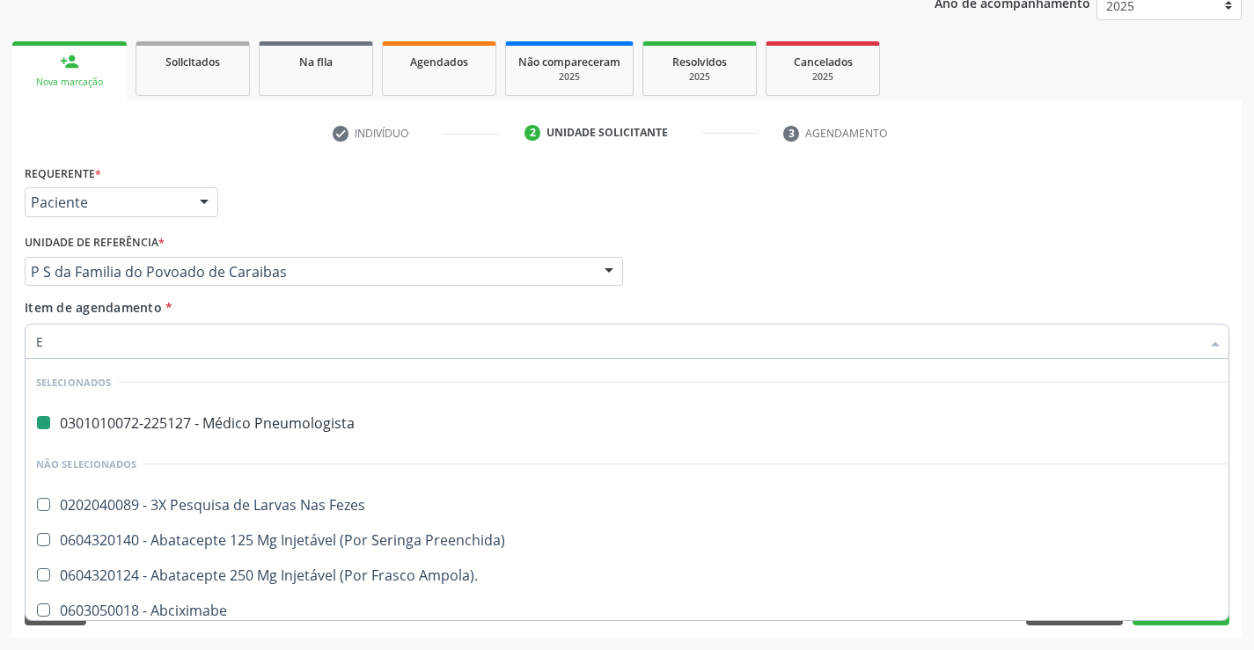
type input "ES"
checkbox Pneumologista "false"
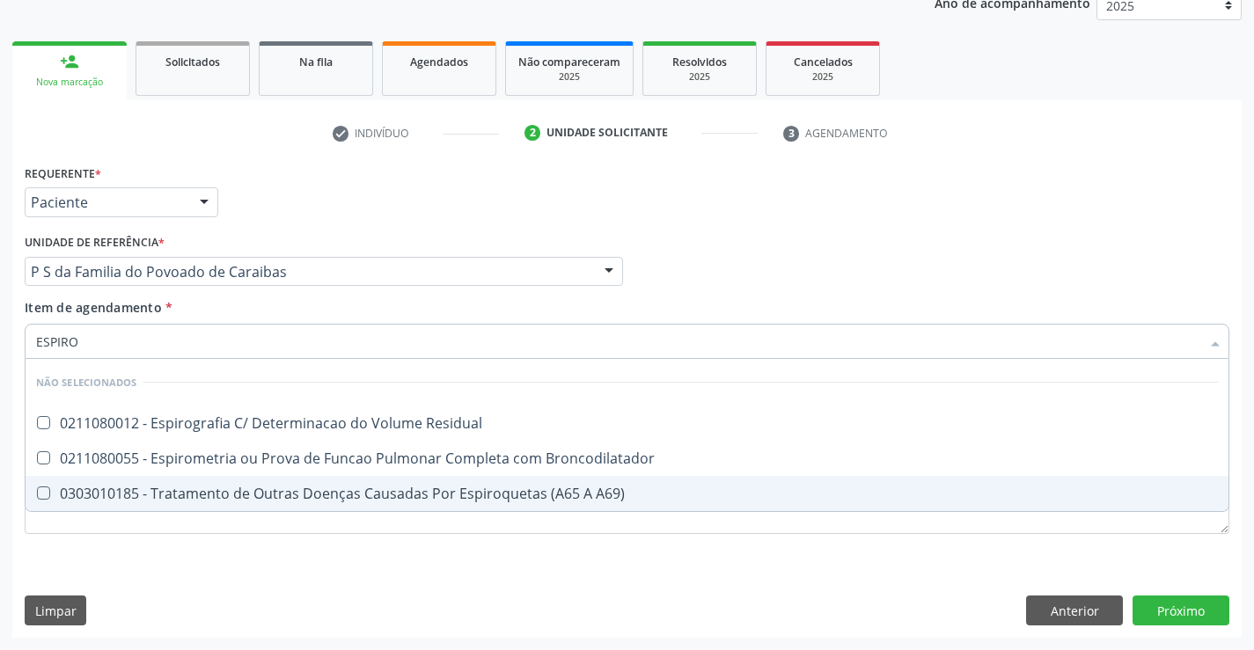
type input "ESPIROM"
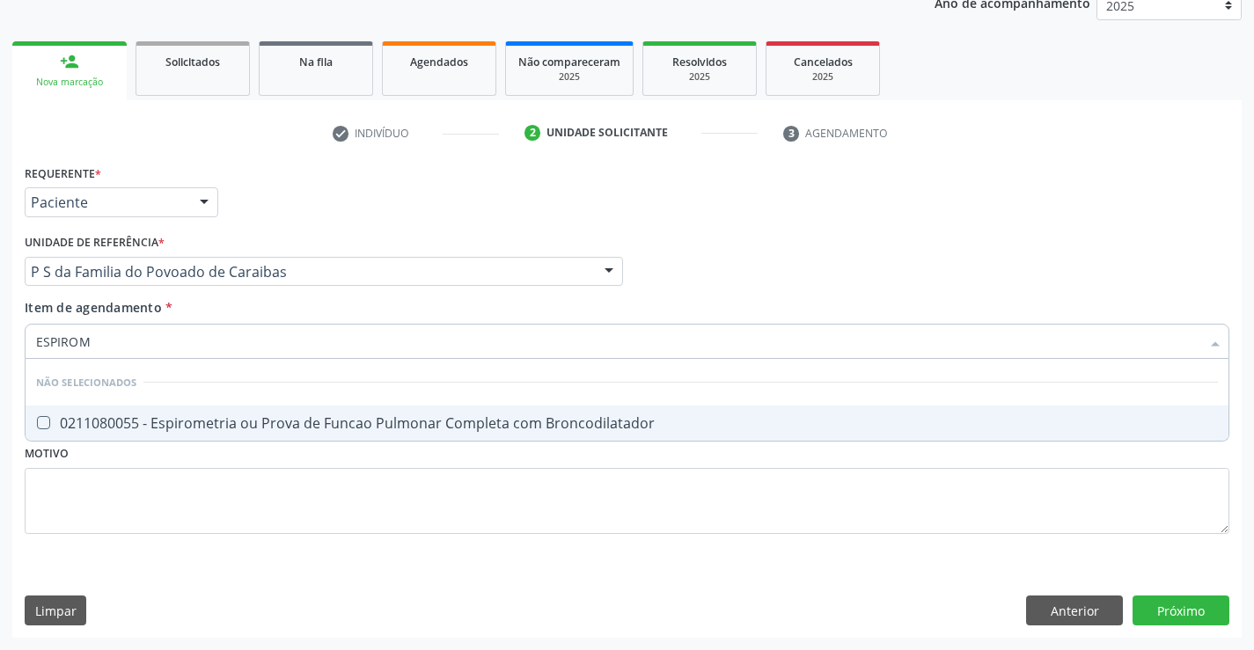
click at [348, 425] on div "0211080055 - Espirometria ou Prova de Funcao Pulmonar Completa com Broncodilata…" at bounding box center [627, 423] width 1182 height 14
checkbox Broncodilatador "true"
click at [340, 487] on div "Requerente * Paciente Profissional de Saúde Paciente Nenhum resultado encontrad…" at bounding box center [627, 359] width 1205 height 399
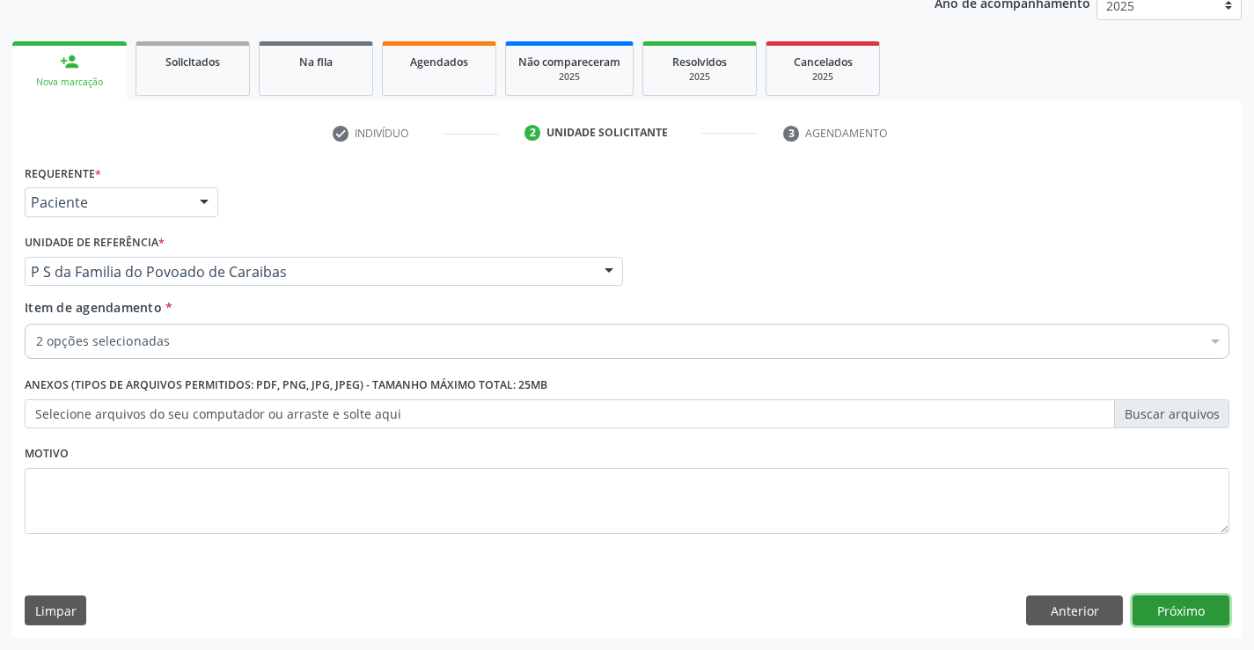
click at [1174, 622] on button "Próximo" at bounding box center [1181, 611] width 97 height 30
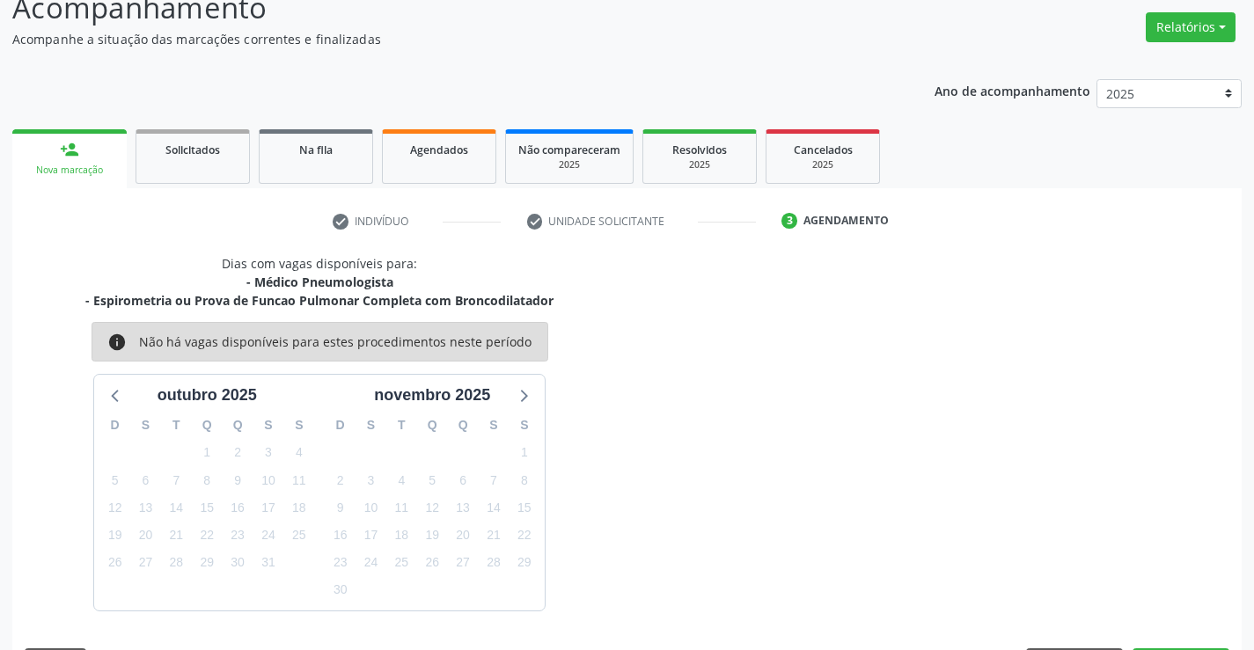
scroll to position [186, 0]
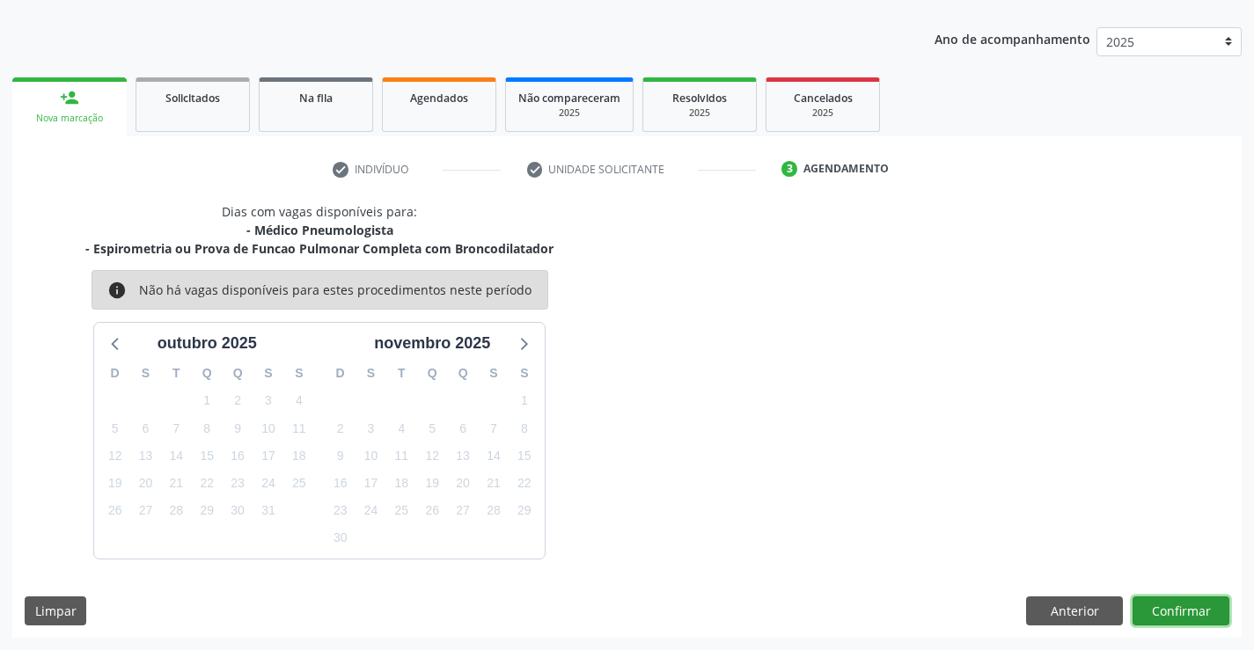
click at [1174, 622] on button "Confirmar" at bounding box center [1181, 612] width 97 height 30
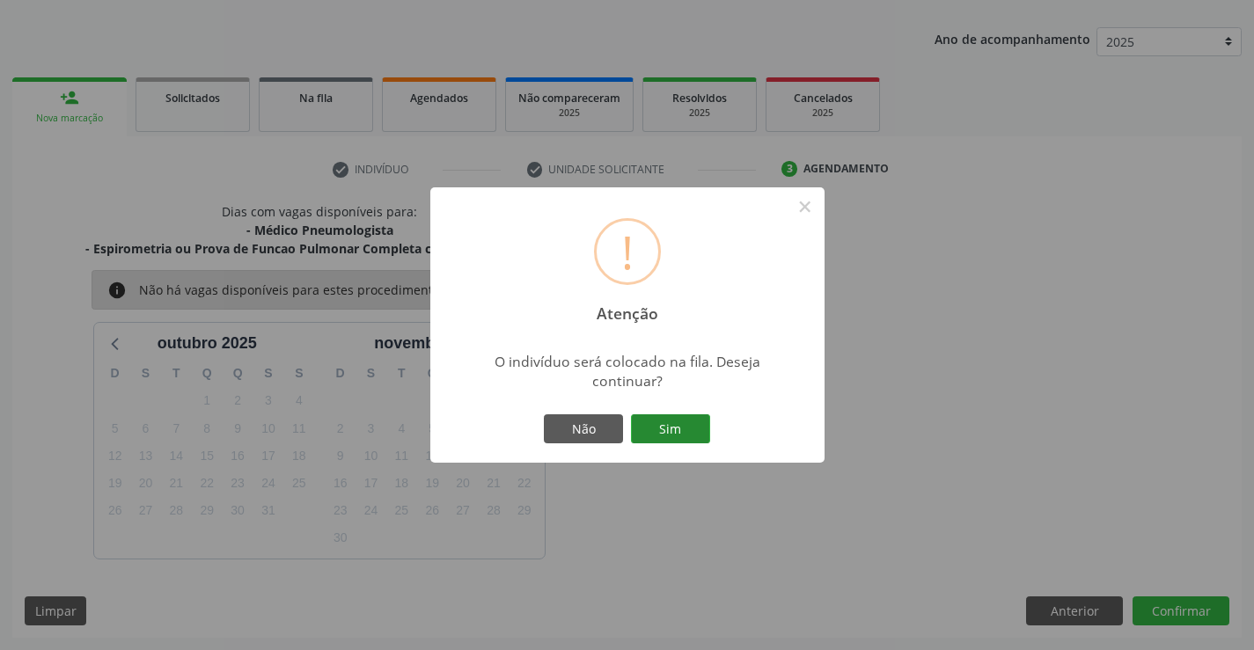
click at [699, 422] on button "Sim" at bounding box center [670, 429] width 79 height 30
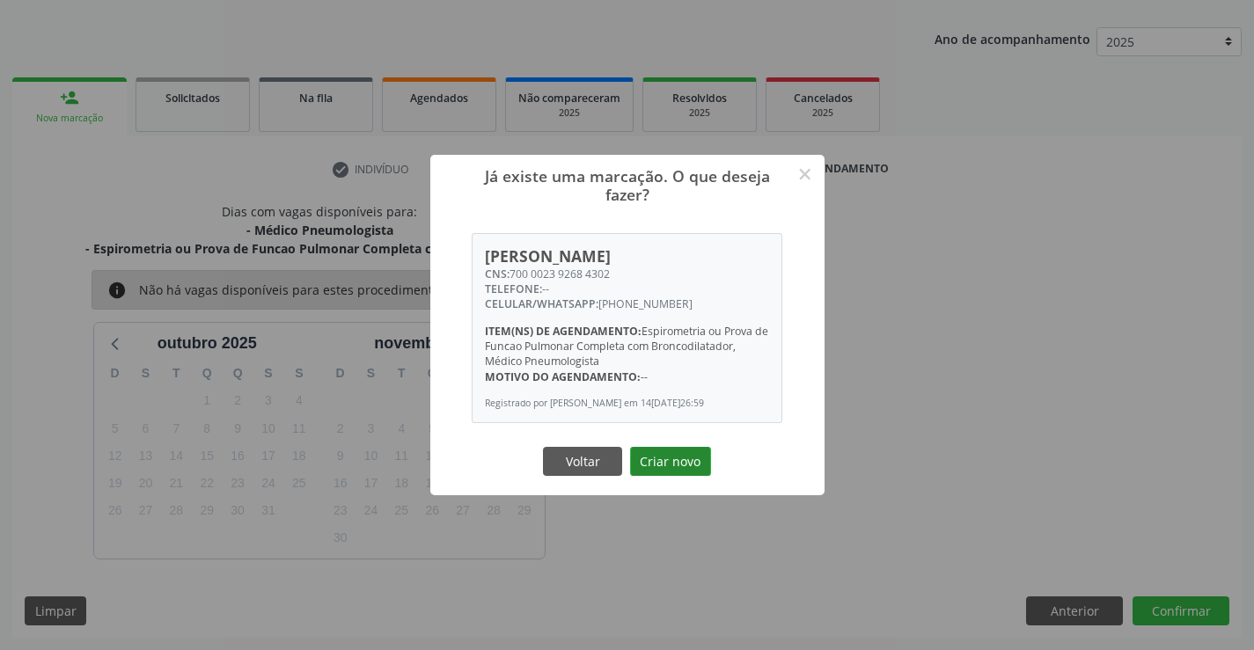
click at [693, 455] on button "Criar novo" at bounding box center [670, 462] width 81 height 30
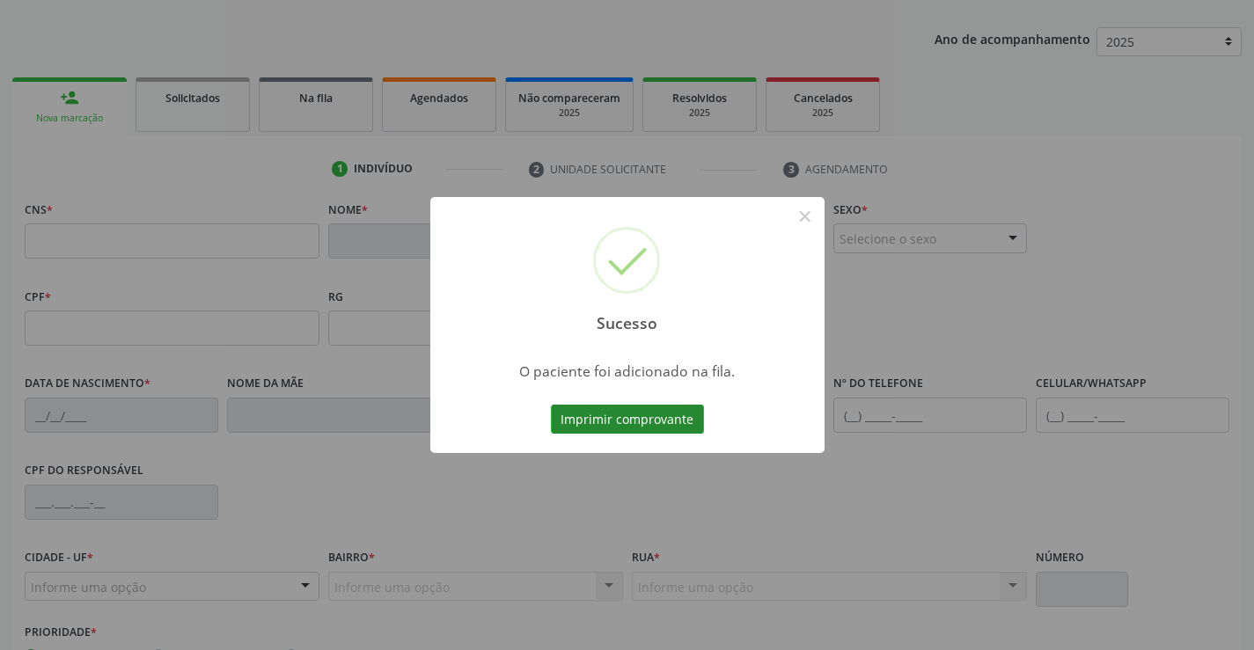
click at [673, 427] on button "Imprimir comprovante" at bounding box center [627, 420] width 153 height 30
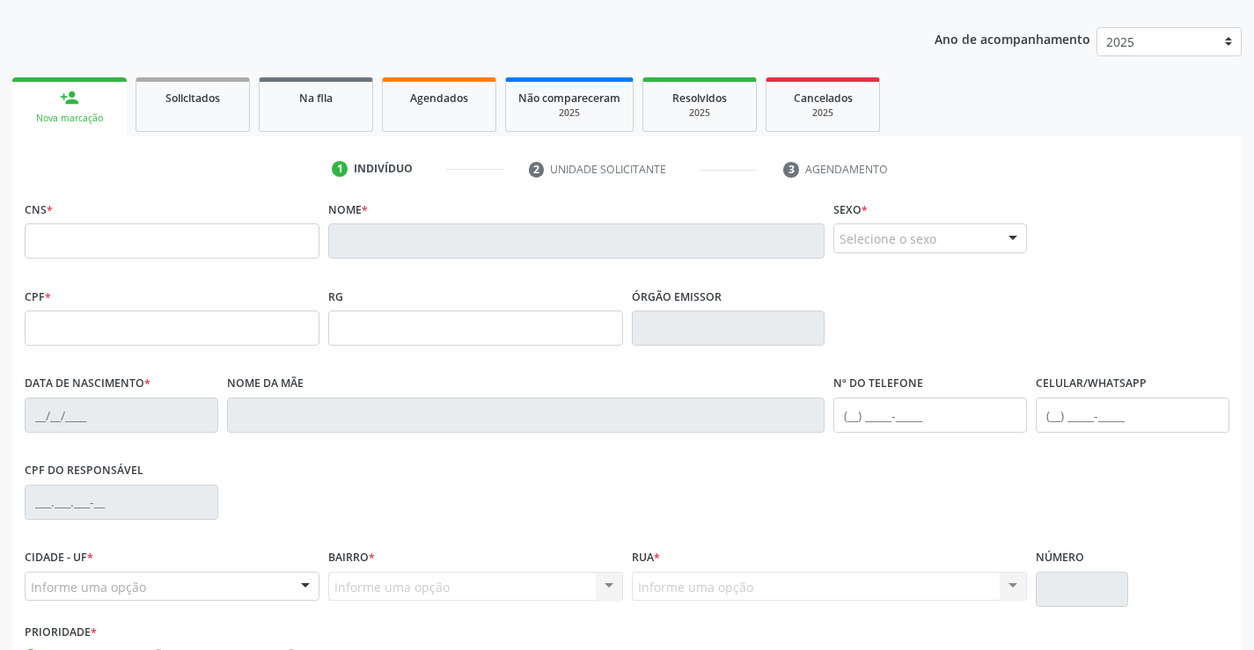
click at [93, 99] on link "person_add Nova marcação" at bounding box center [69, 106] width 114 height 59
click at [211, 117] on link "Solicitados" at bounding box center [193, 104] width 114 height 55
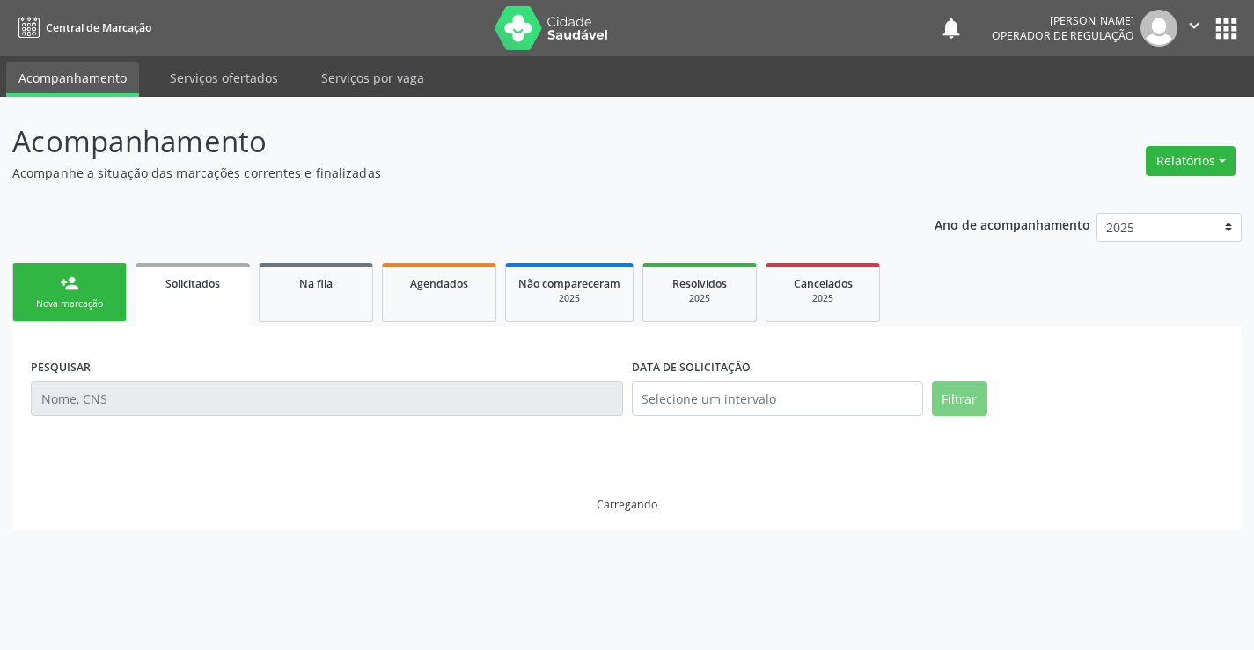
scroll to position [0, 0]
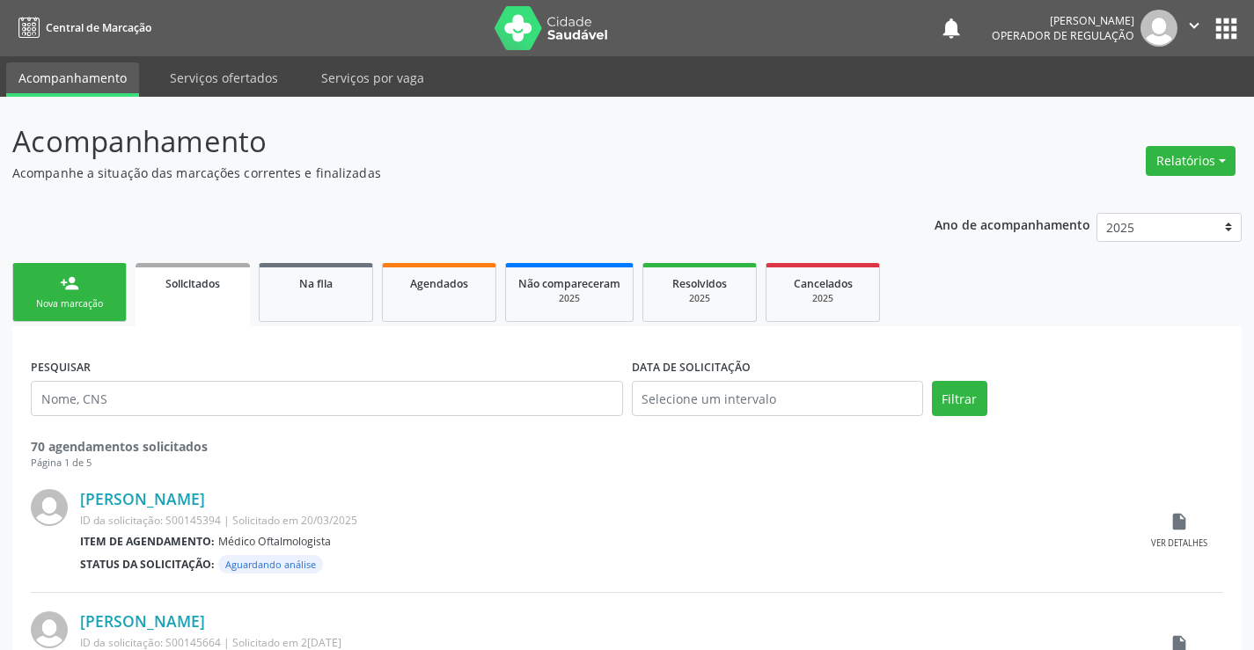
click at [99, 291] on link "person_add Nova marcação" at bounding box center [69, 292] width 114 height 59
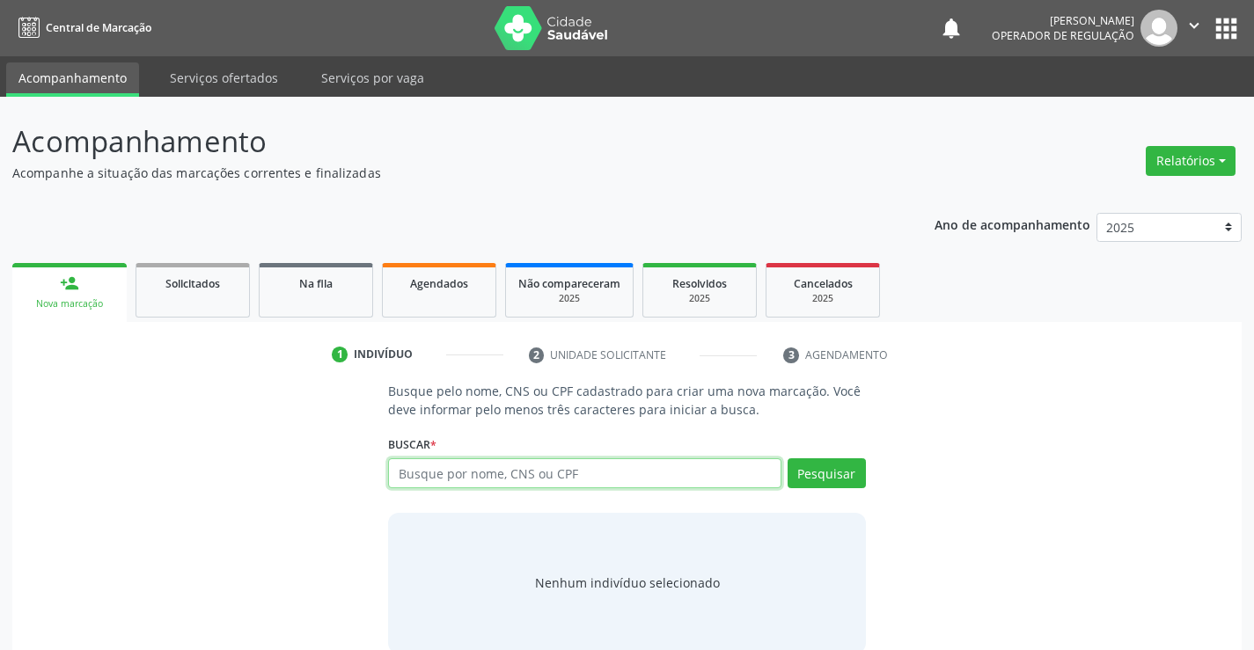
click at [532, 476] on input "text" at bounding box center [584, 474] width 392 height 30
type input "700500577552953"
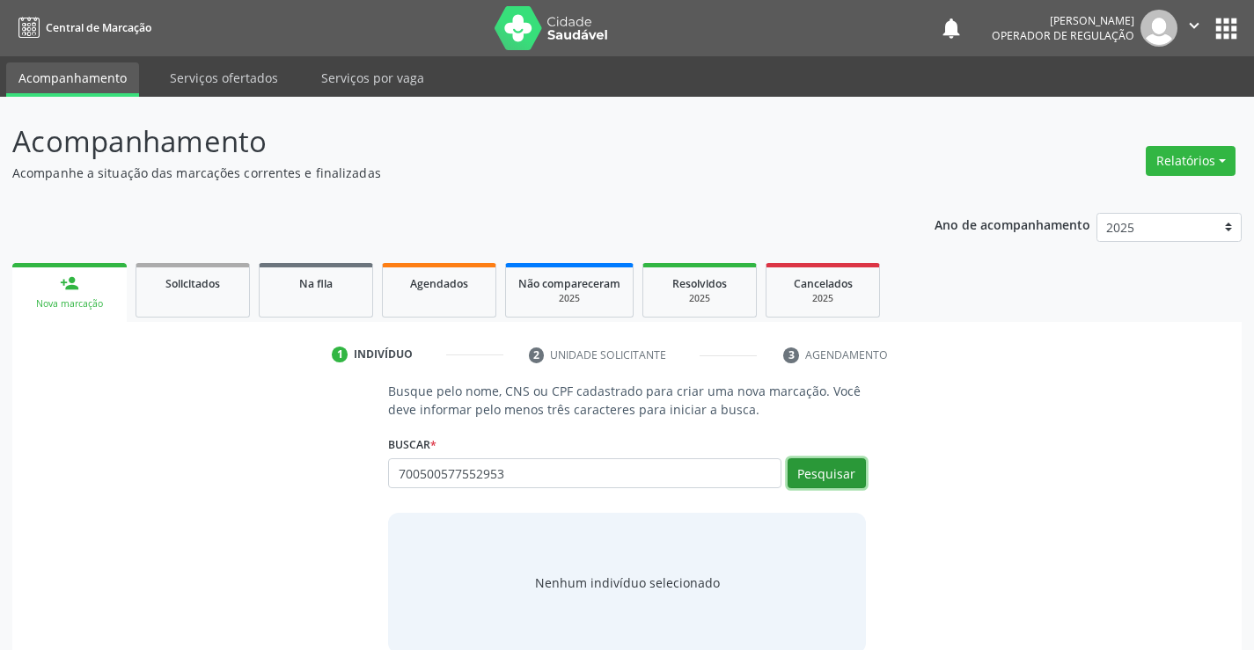
click at [829, 469] on button "Pesquisar" at bounding box center [827, 474] width 78 height 30
type input "700500577552953"
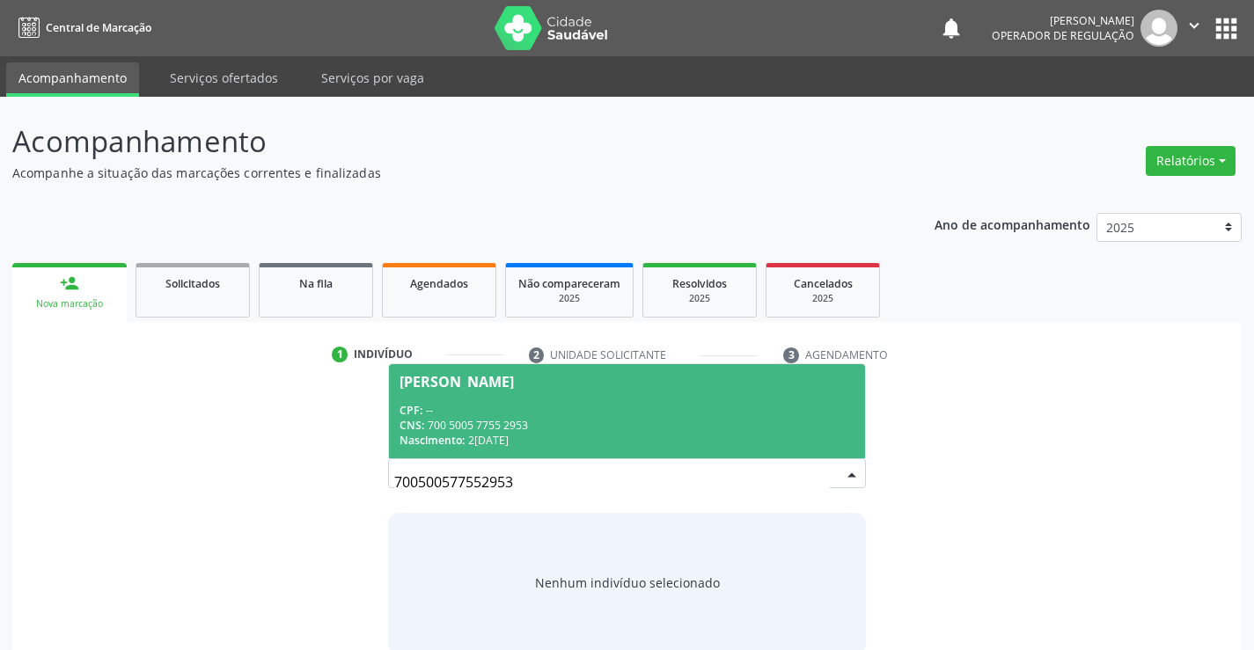
click at [688, 418] on div "CNS: 700 5005 7755 2953" at bounding box center [627, 425] width 454 height 15
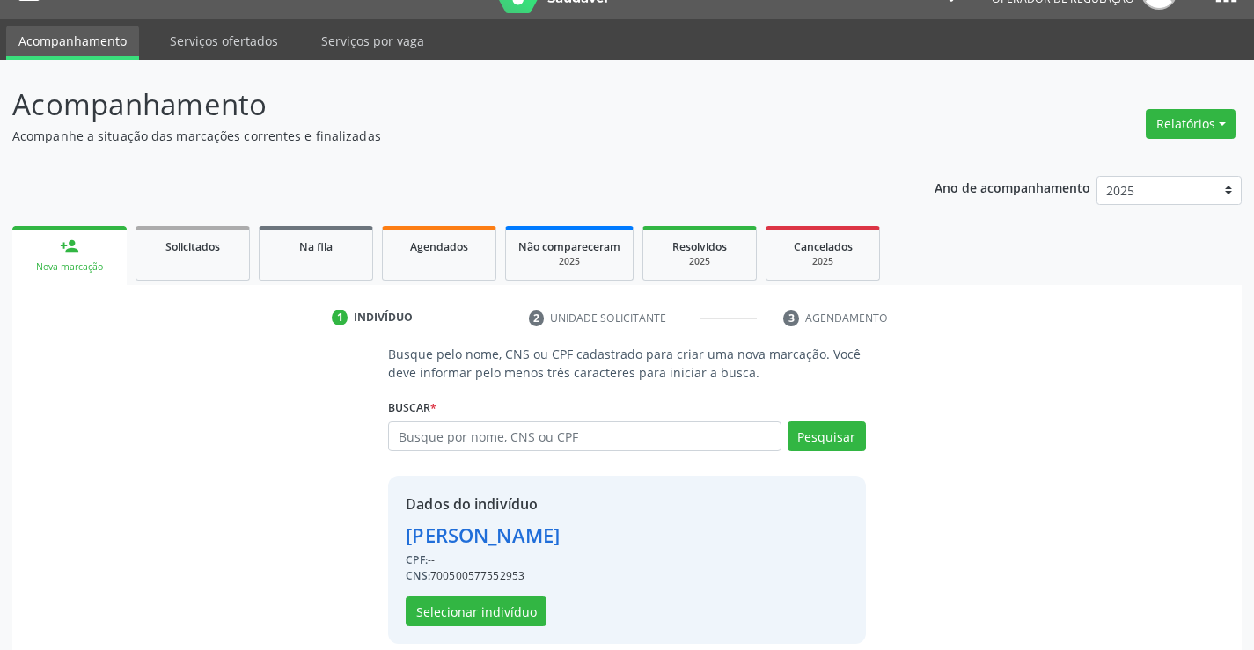
scroll to position [55, 0]
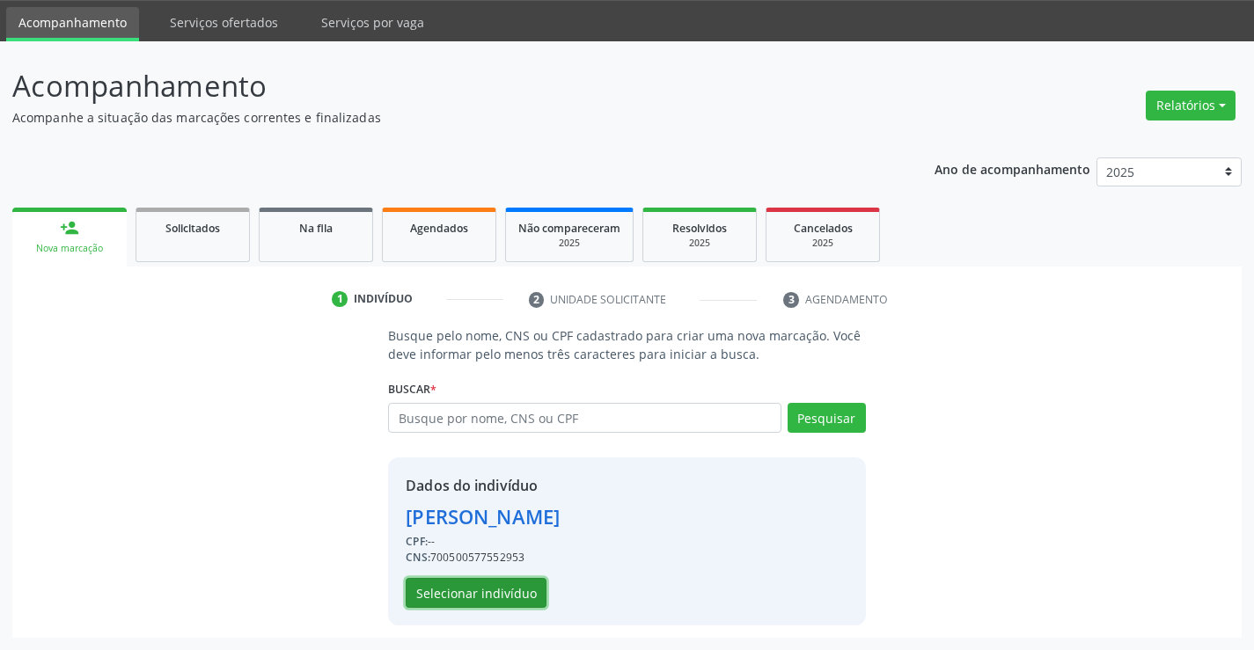
click at [493, 587] on button "Selecionar indivíduo" at bounding box center [476, 593] width 141 height 30
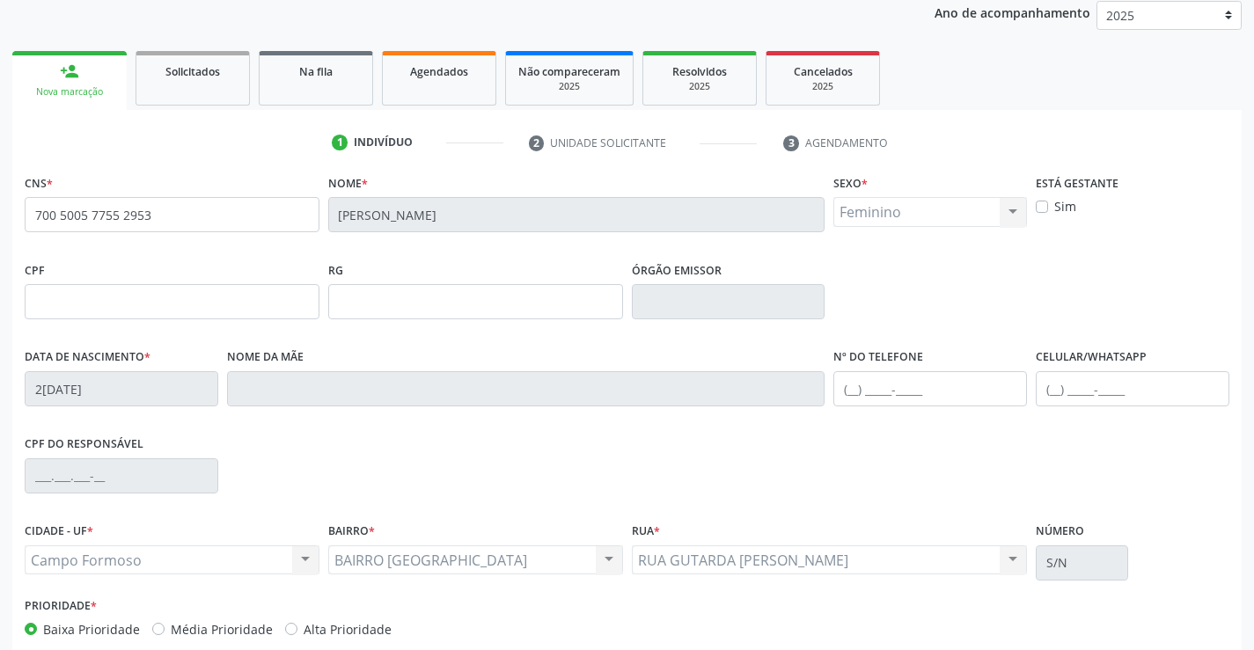
scroll to position [231, 0]
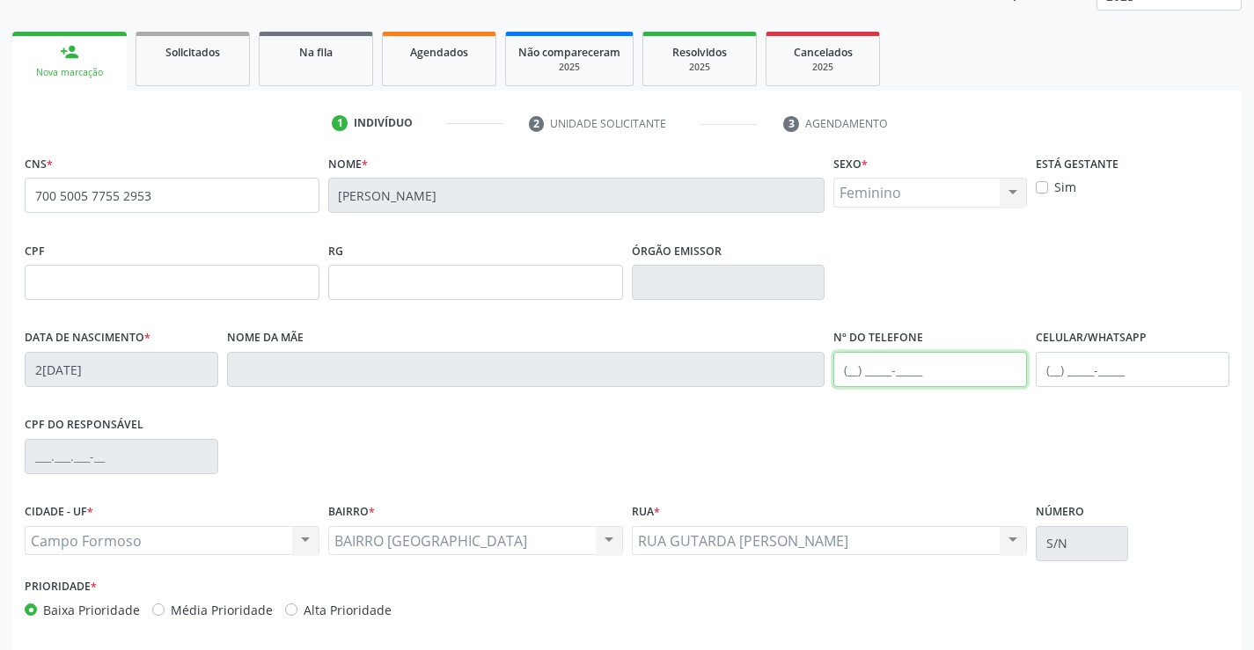
click at [855, 371] on input "text" at bounding box center [930, 369] width 194 height 35
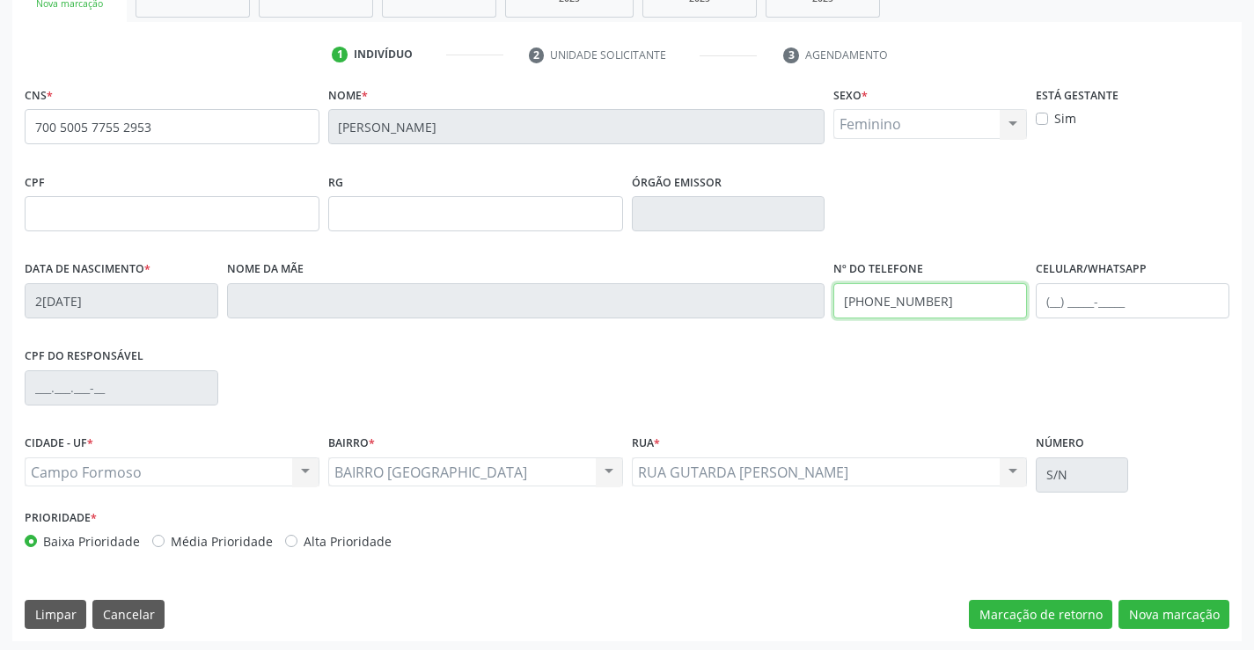
scroll to position [304, 0]
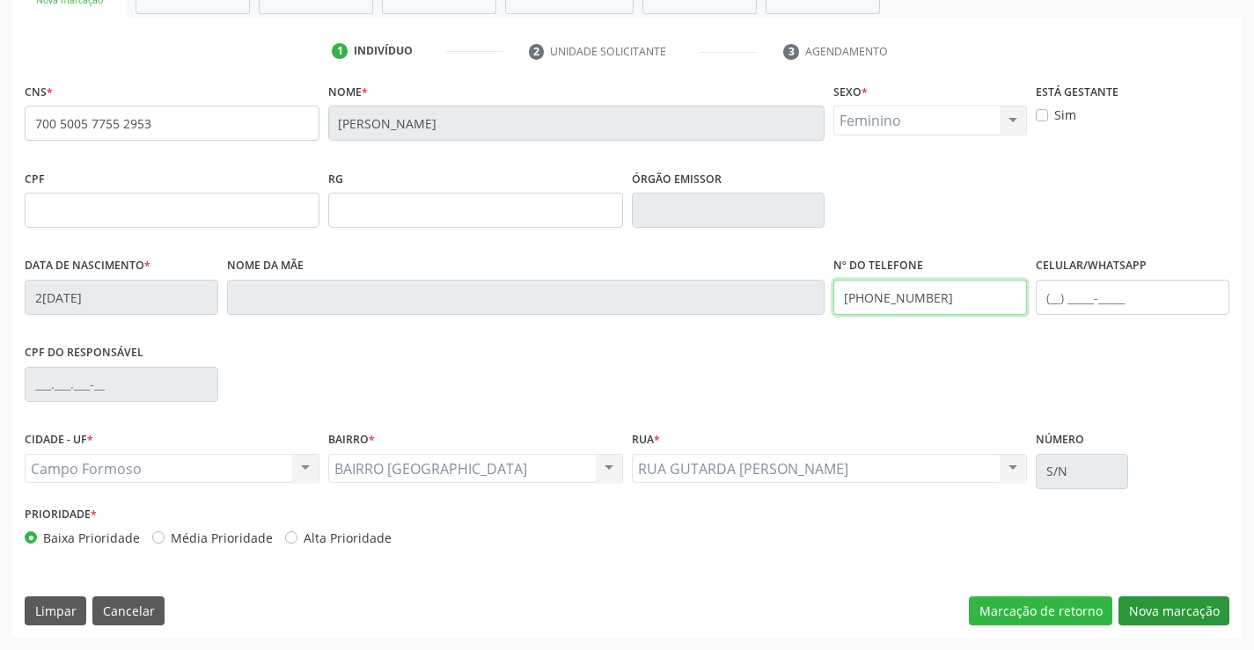
type input "[PHONE_NUMBER]"
click at [1130, 602] on button "Nova marcação" at bounding box center [1174, 612] width 111 height 30
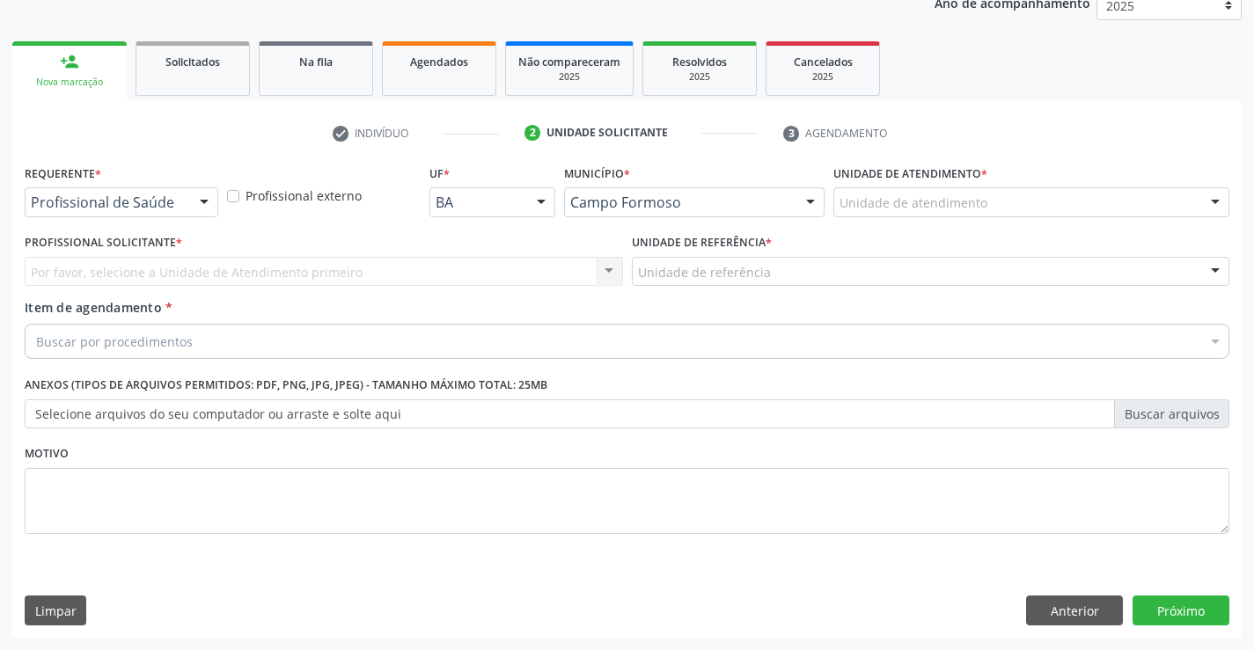
scroll to position [222, 0]
click at [208, 199] on div at bounding box center [204, 203] width 26 height 30
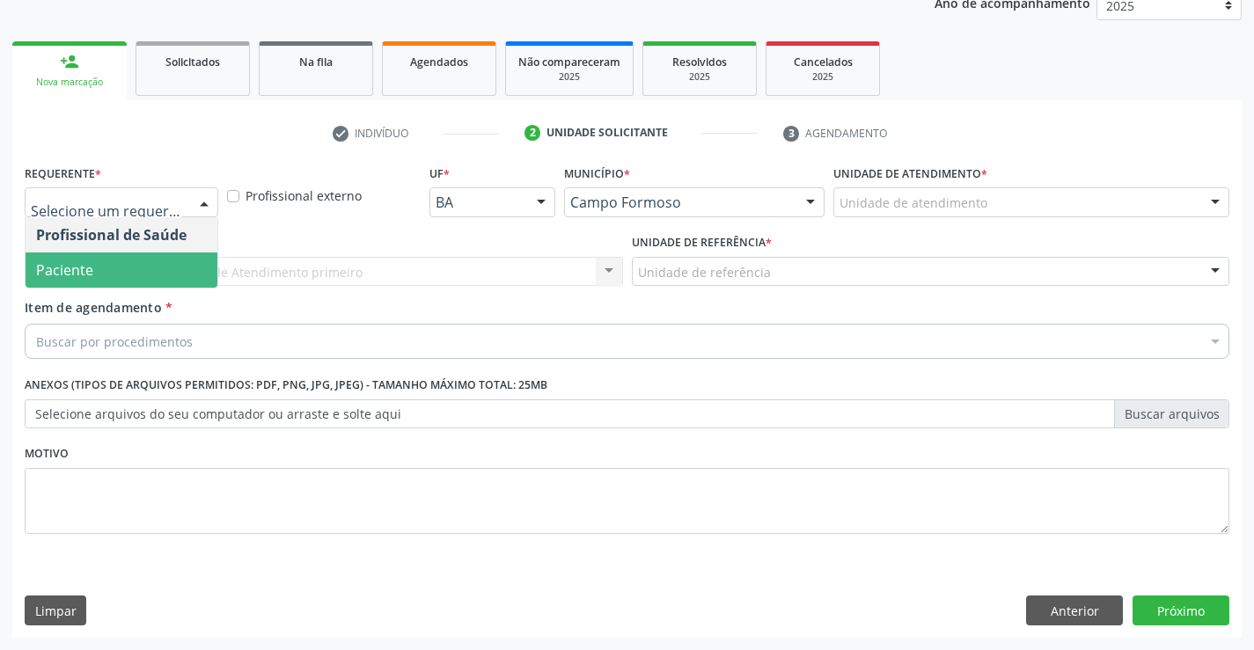
click at [159, 264] on span "Paciente" at bounding box center [122, 270] width 192 height 35
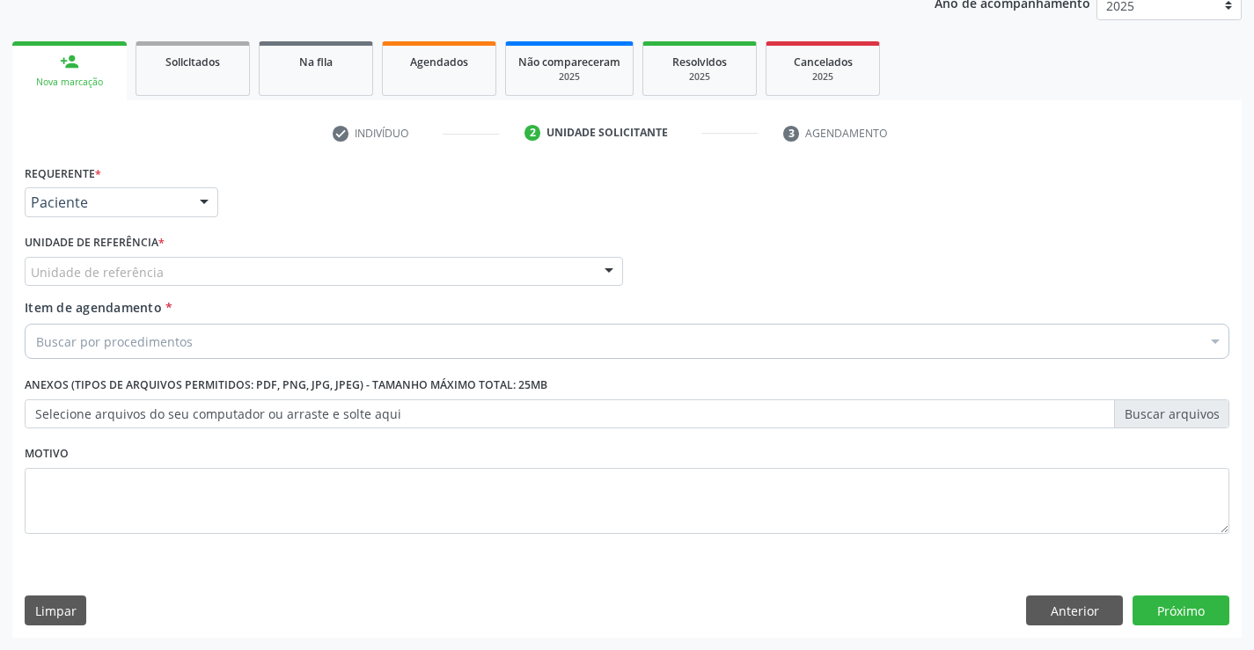
click at [202, 268] on div "Unidade de referência" at bounding box center [324, 272] width 598 height 30
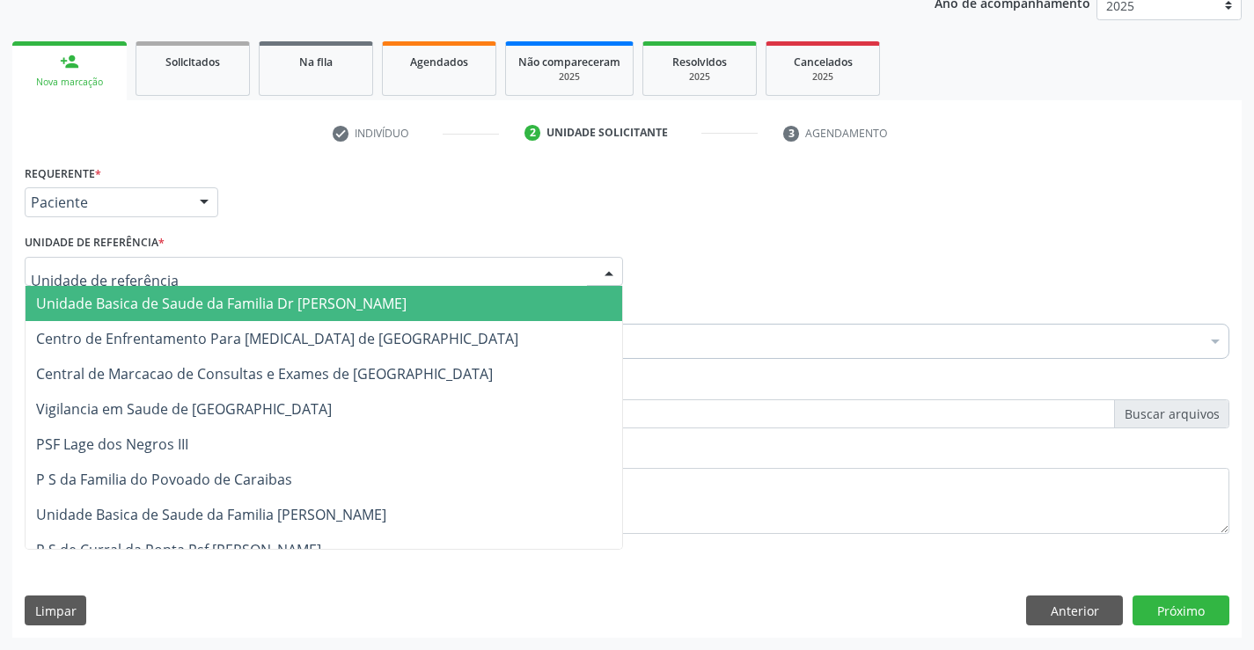
click at [223, 307] on span "Unidade Basica de Saude da Familia Dr [PERSON_NAME]" at bounding box center [221, 303] width 370 height 19
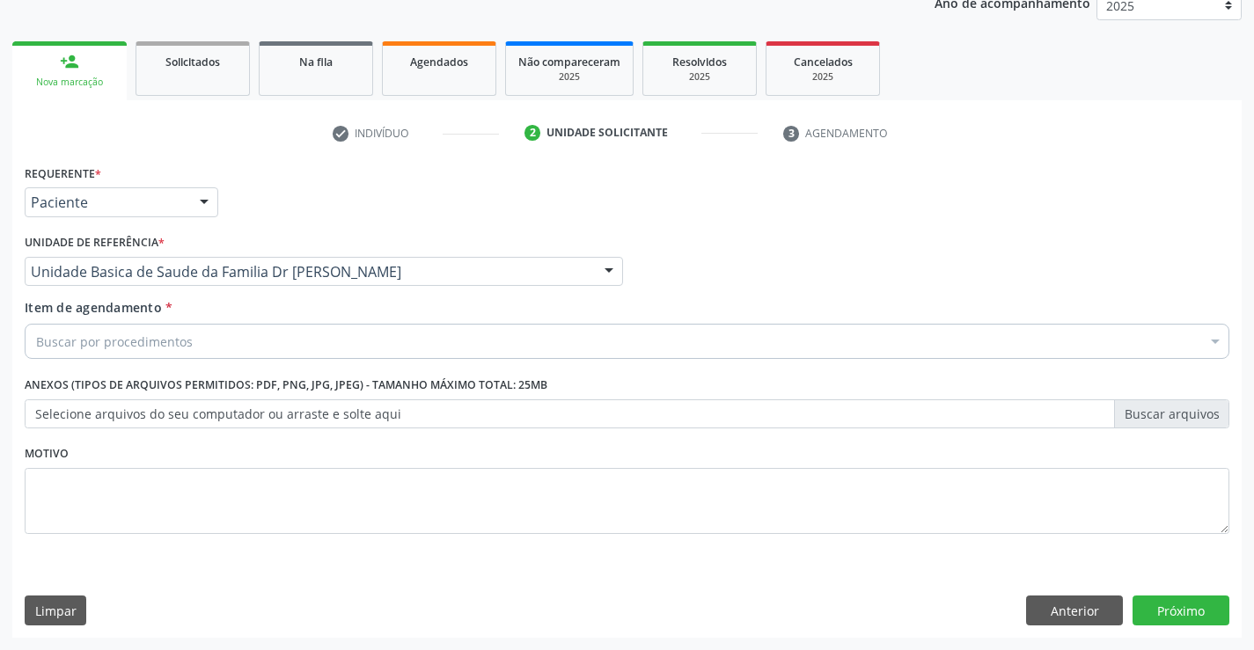
click at [217, 347] on div "Buscar por procedimentos" at bounding box center [627, 341] width 1205 height 35
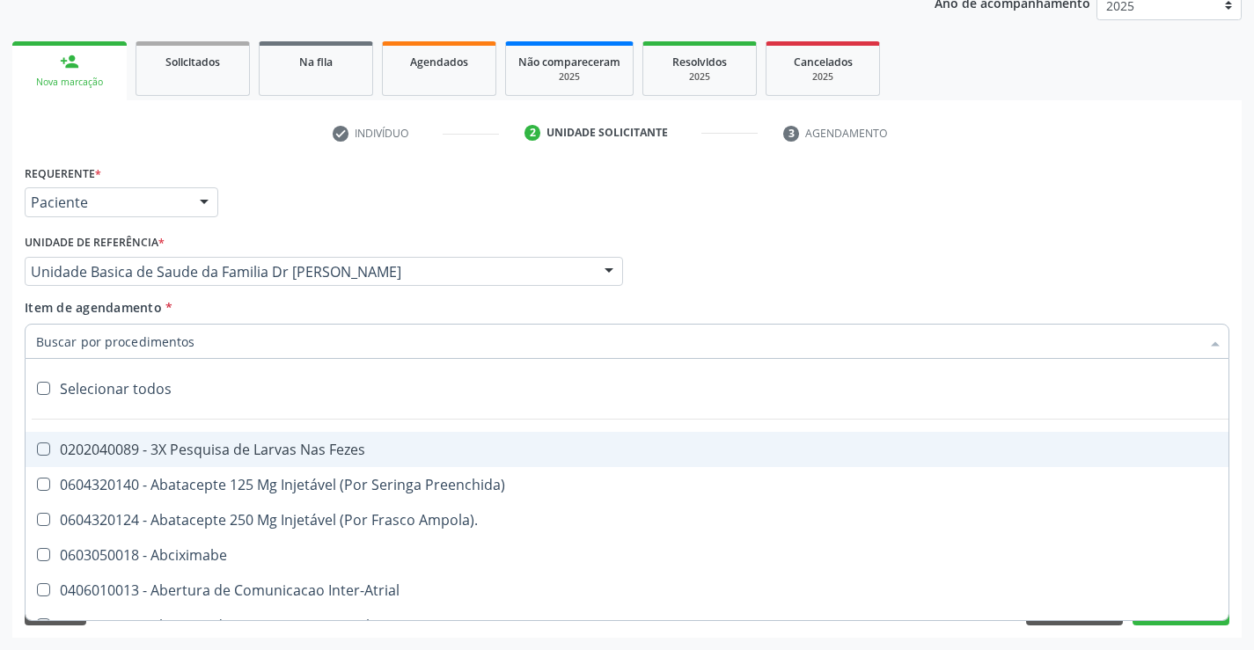
click at [431, 343] on input "Item de agendamento *" at bounding box center [618, 341] width 1164 height 35
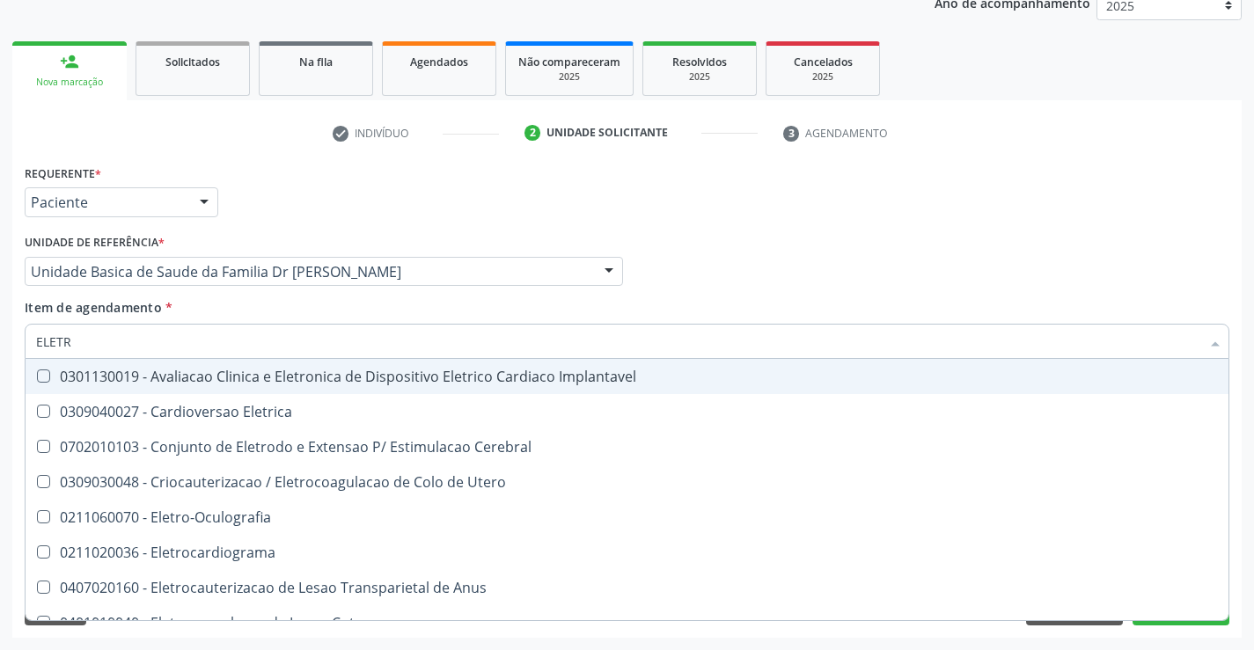
type input "ELETRO"
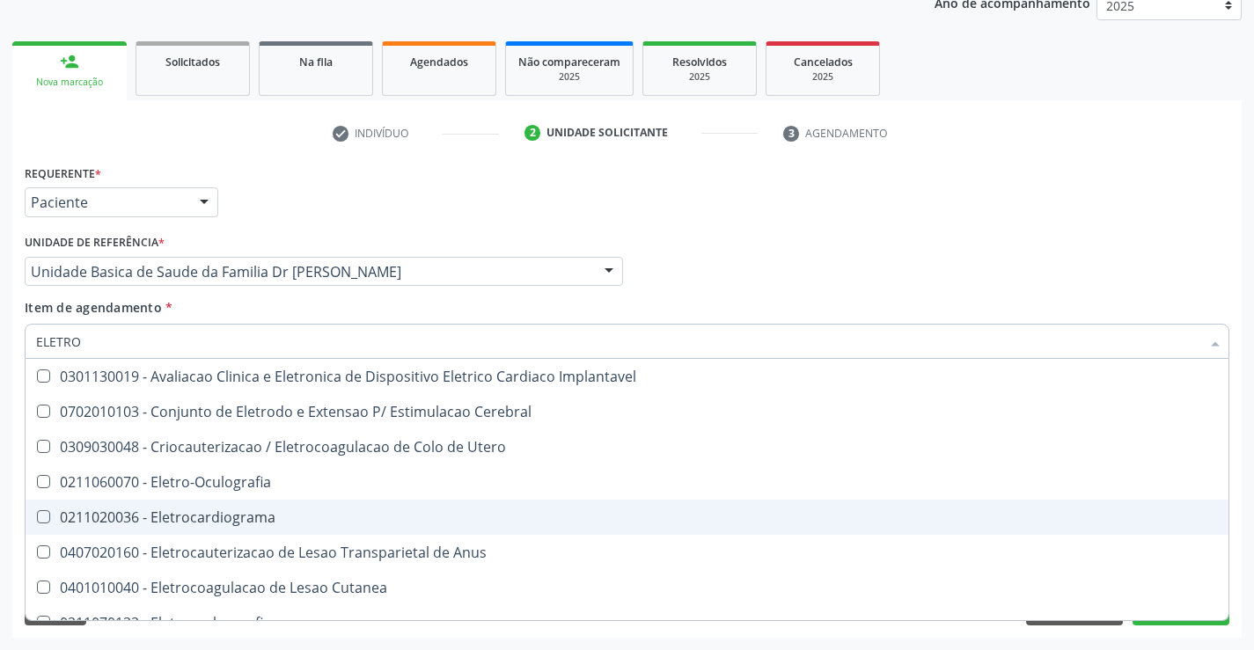
click at [346, 524] on div "0211020036 - Eletrocardiograma" at bounding box center [627, 517] width 1182 height 14
checkbox Eletrocardiograma "true"
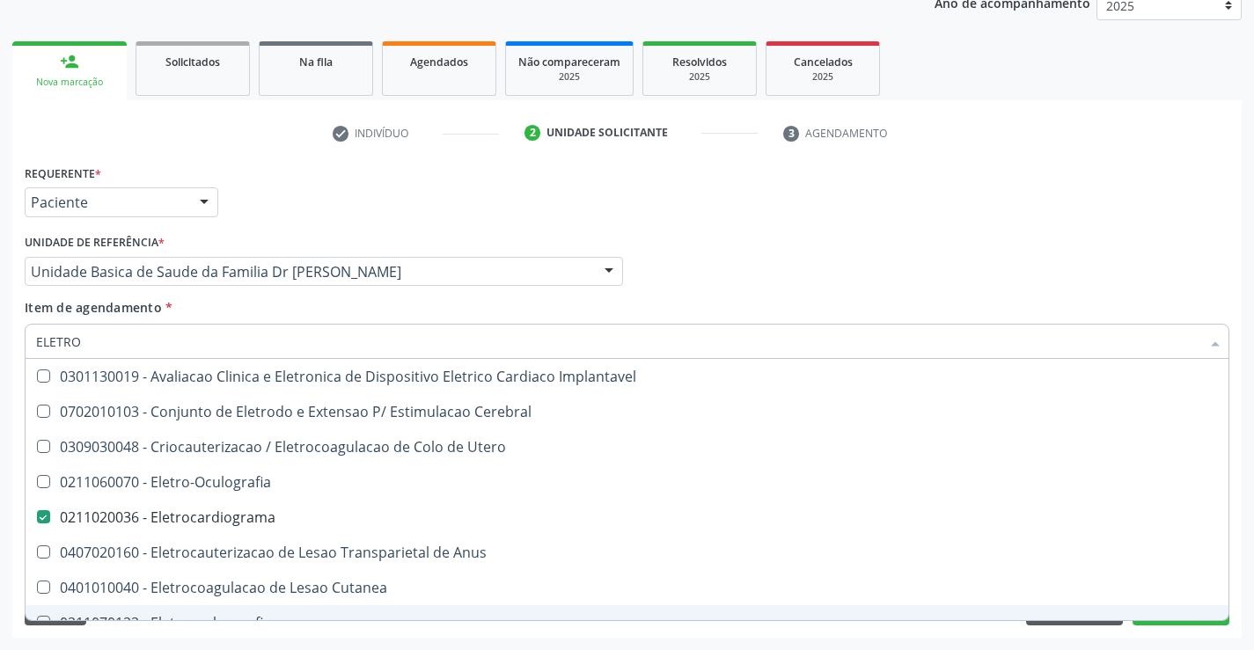
type input "ELETRO"
click at [317, 625] on div "Limpar Anterior Próximo" at bounding box center [627, 611] width 1205 height 30
checkbox Cerebral "true"
checkbox Eletrocardiograma "false"
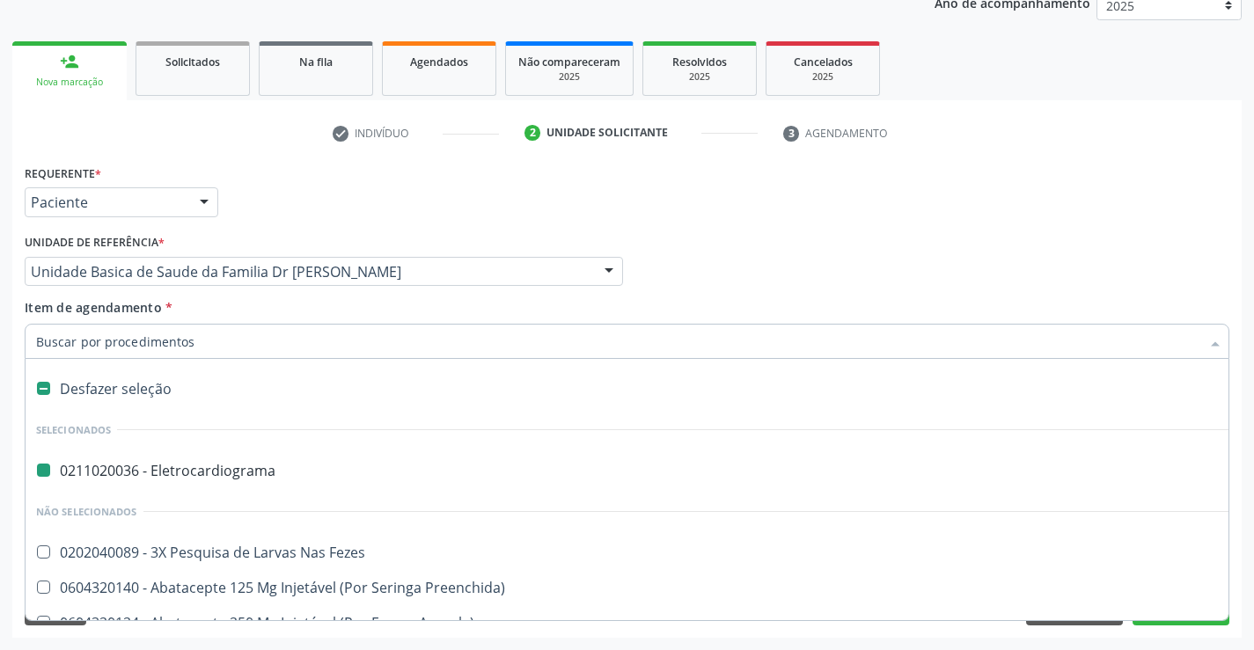
type input "H"
checkbox Eletrocardiograma "false"
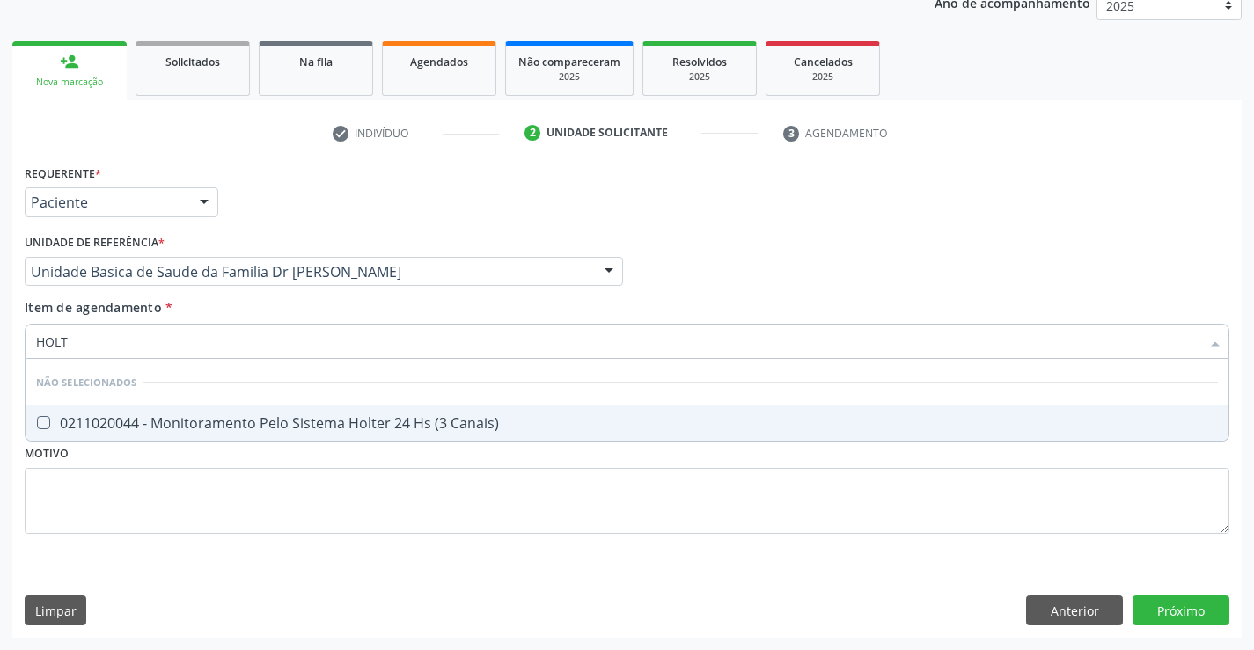
type input "HOLTE"
click at [400, 422] on div "0211020044 - Monitoramento Pelo Sistema Holter 24 Hs (3 Canais)" at bounding box center [627, 423] width 1182 height 14
checkbox Canais\) "true"
click at [379, 493] on div "Requerente * Paciente Profissional de Saúde Paciente Nenhum resultado encontrad…" at bounding box center [627, 359] width 1205 height 399
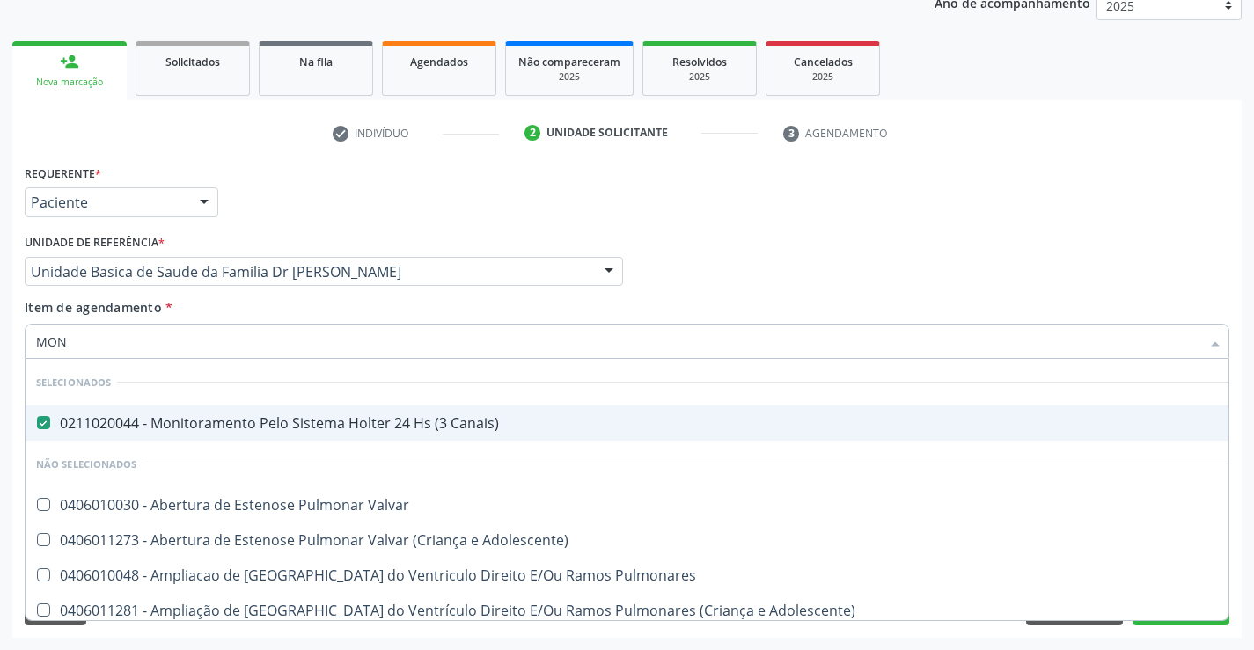
type input "MONI"
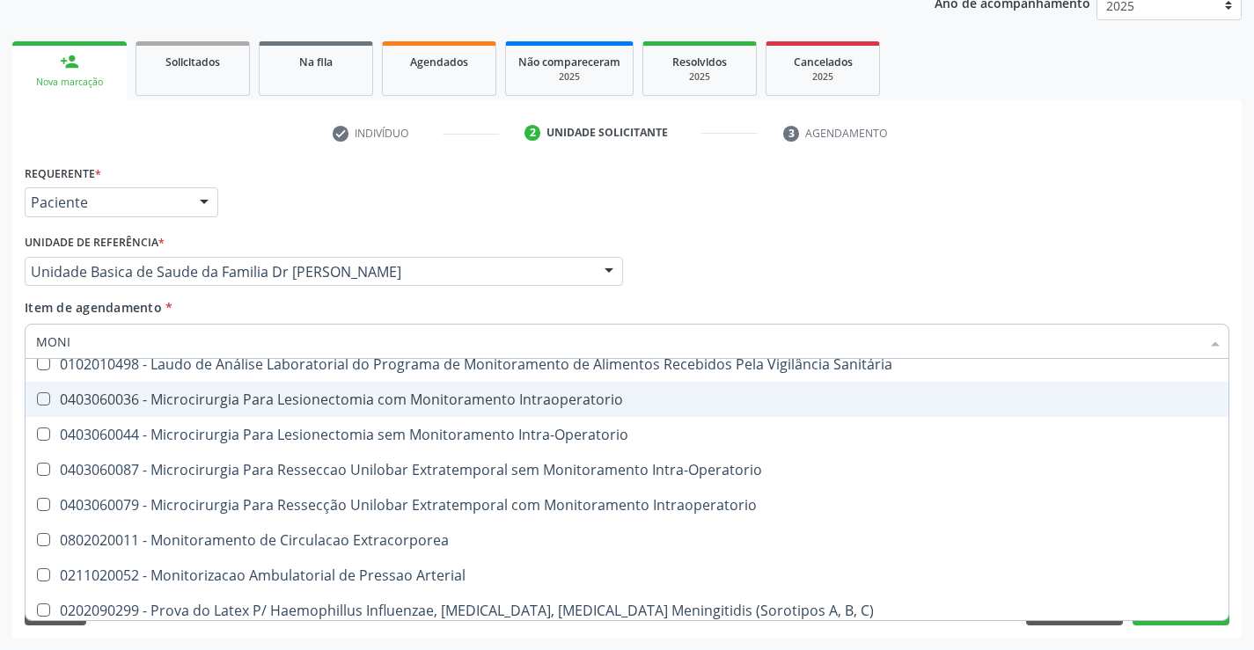
scroll to position [968, 0]
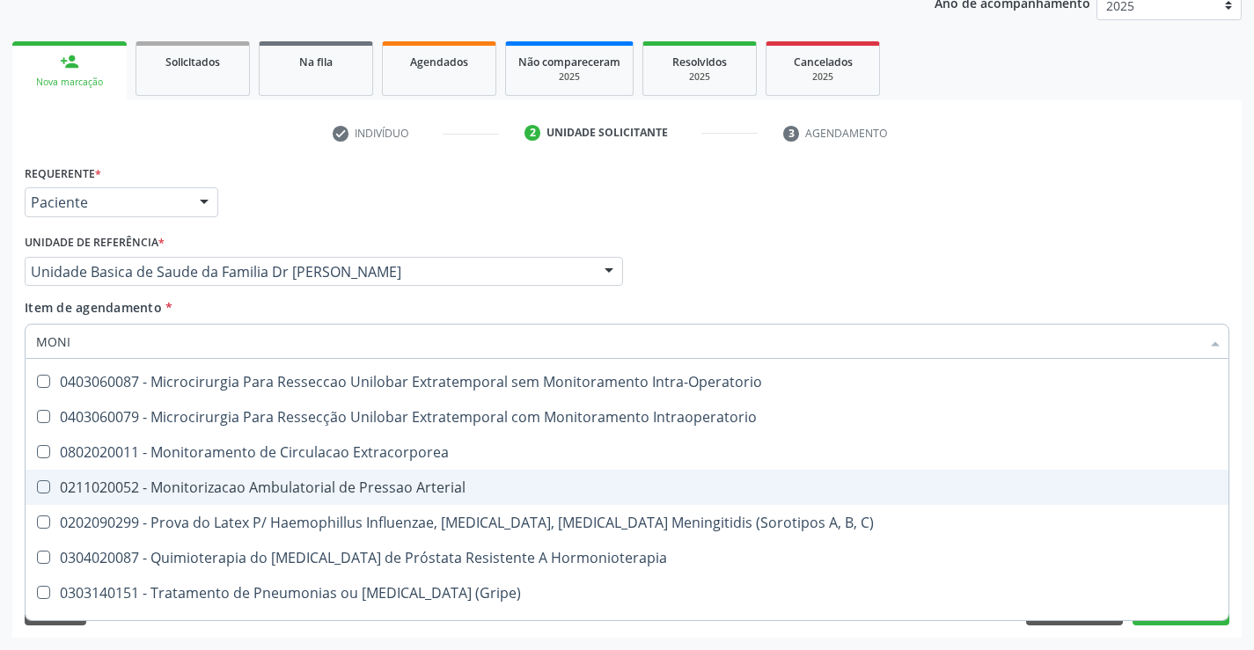
click at [376, 481] on div "0211020052 - Monitorizacao Ambulatorial de Pressao Arterial" at bounding box center [633, 488] width 1195 height 14
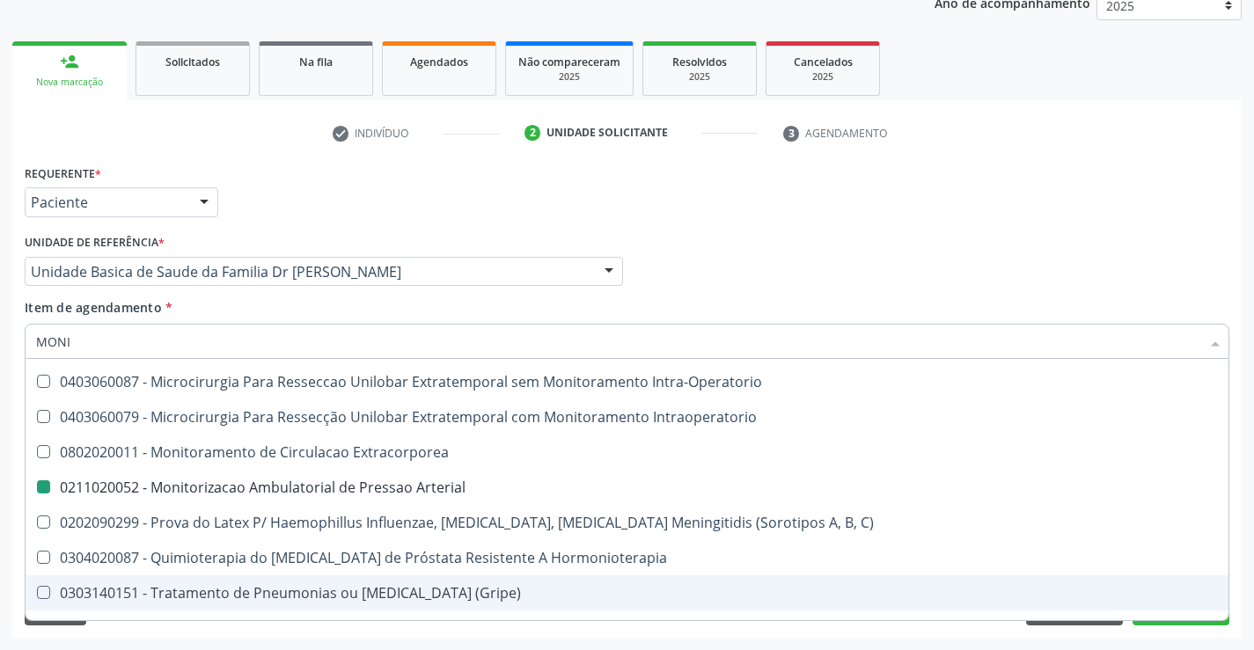
click at [368, 631] on div "Requerente * Paciente Profissional de Saúde Paciente Nenhum resultado encontrad…" at bounding box center [626, 399] width 1229 height 478
checkbox Arterial "false"
checkbox Ml\) "true"
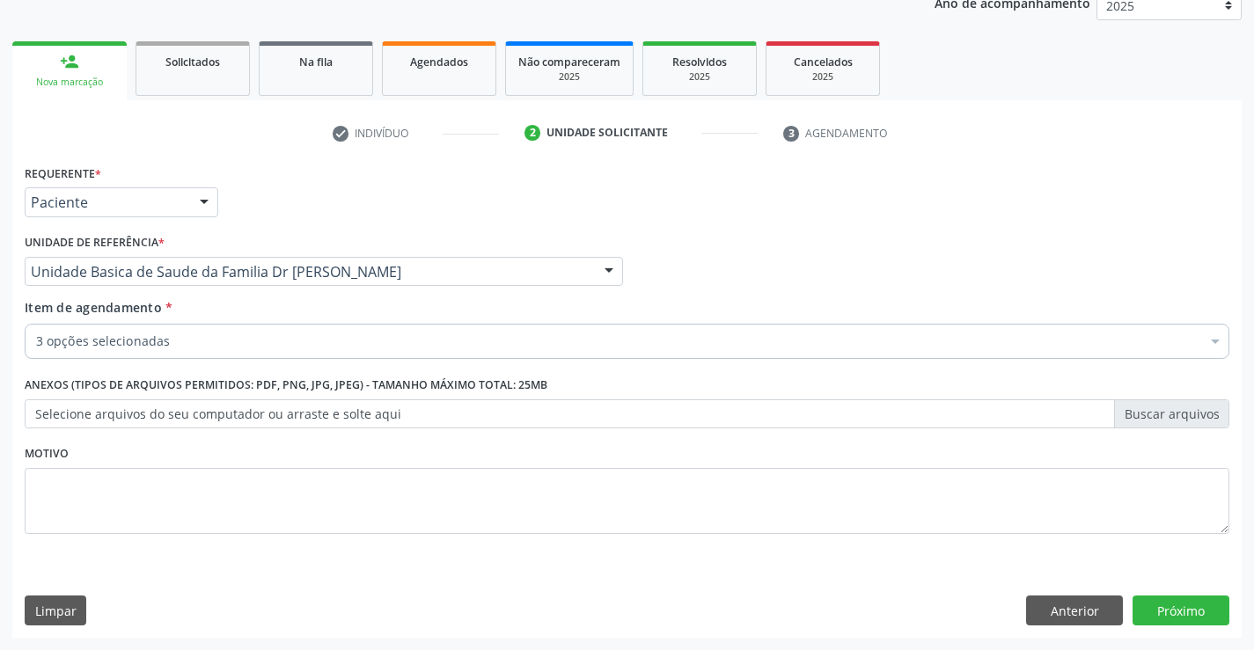
scroll to position [0, 0]
click at [1180, 613] on button "Próximo" at bounding box center [1181, 611] width 97 height 30
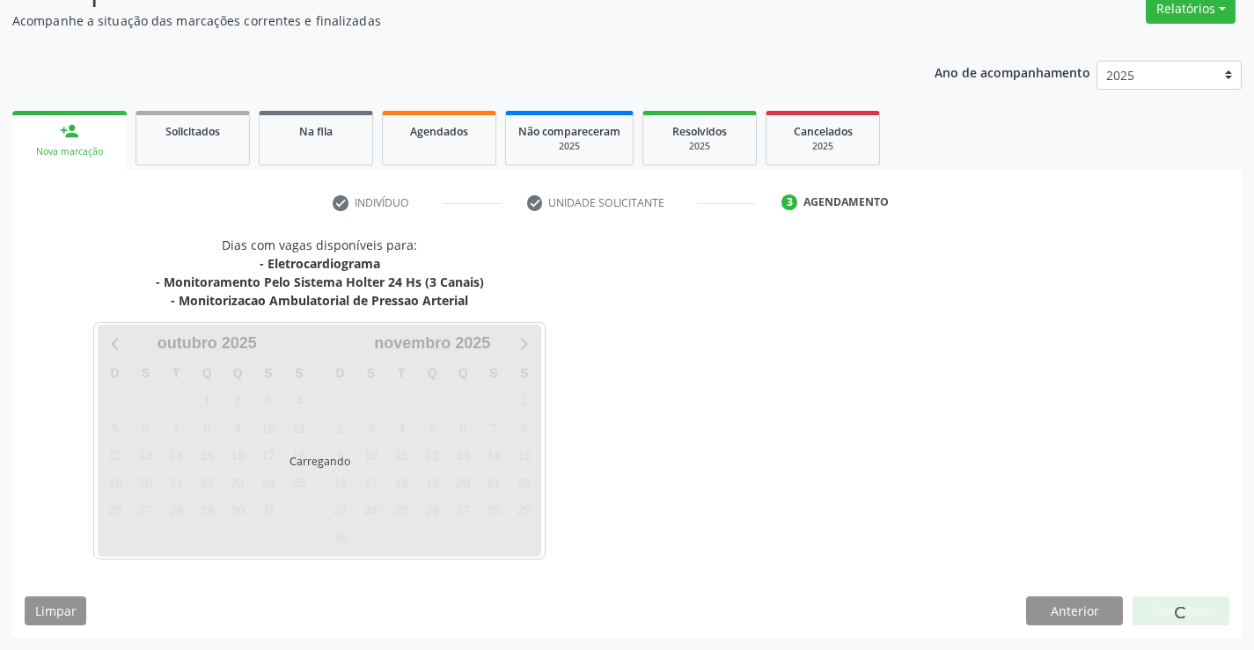
scroll to position [204, 0]
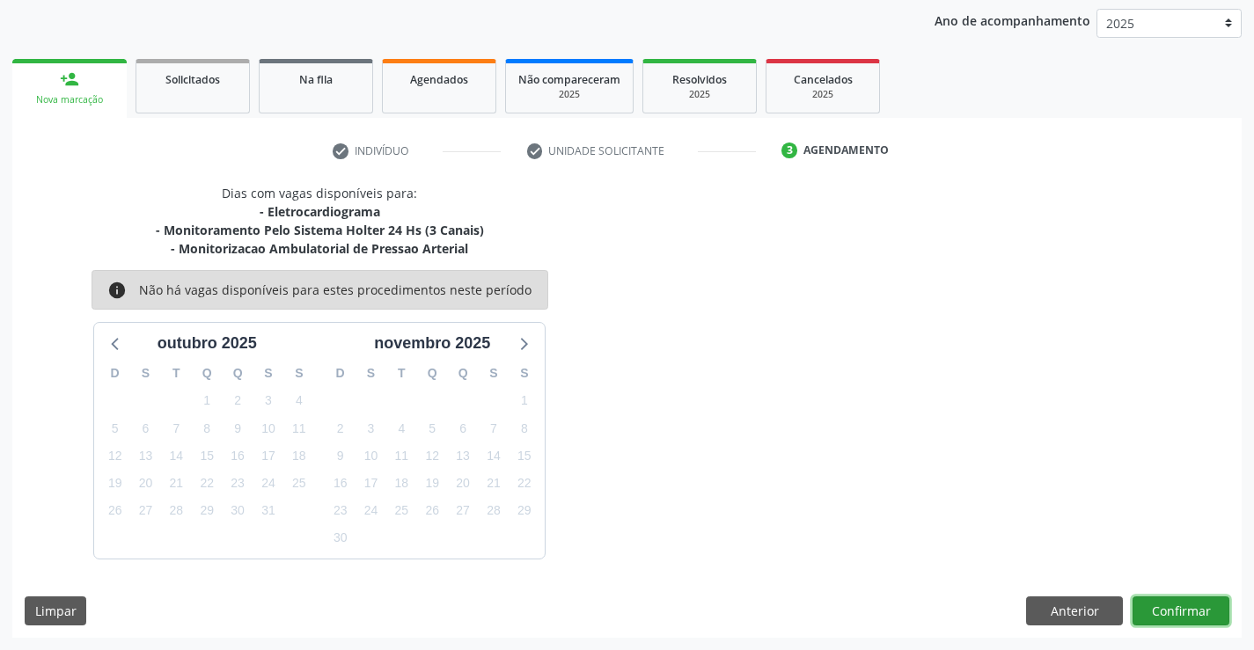
click at [1145, 614] on button "Confirmar" at bounding box center [1181, 612] width 97 height 30
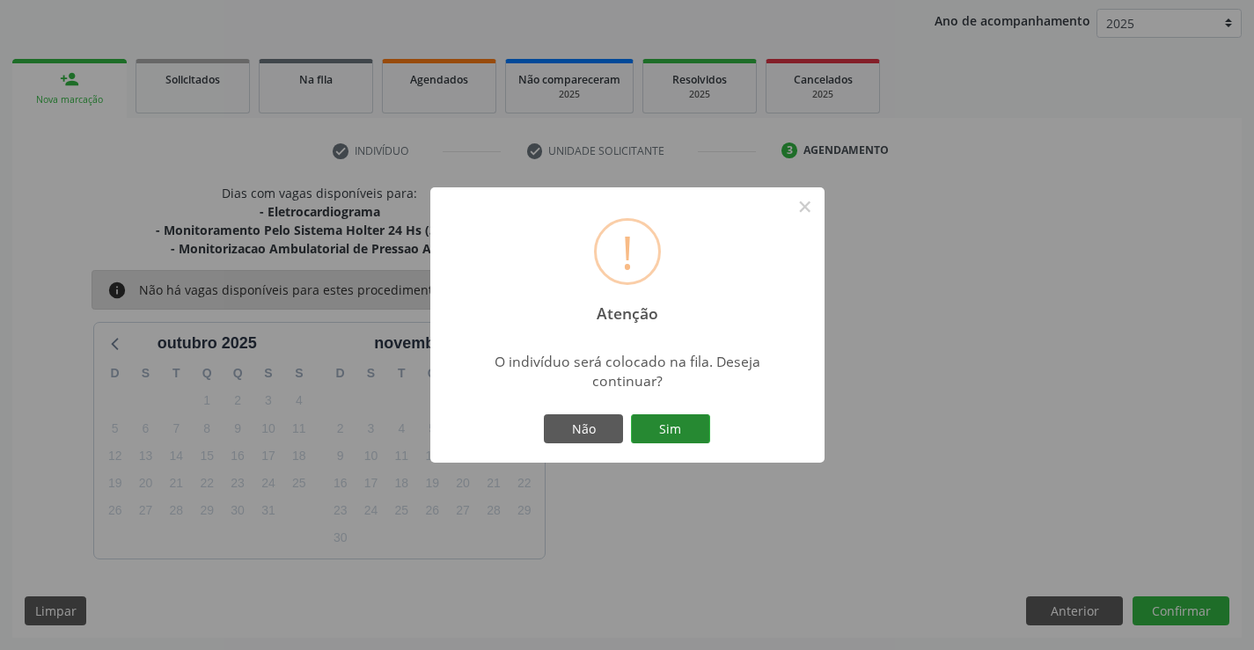
click at [687, 428] on button "Sim" at bounding box center [670, 429] width 79 height 30
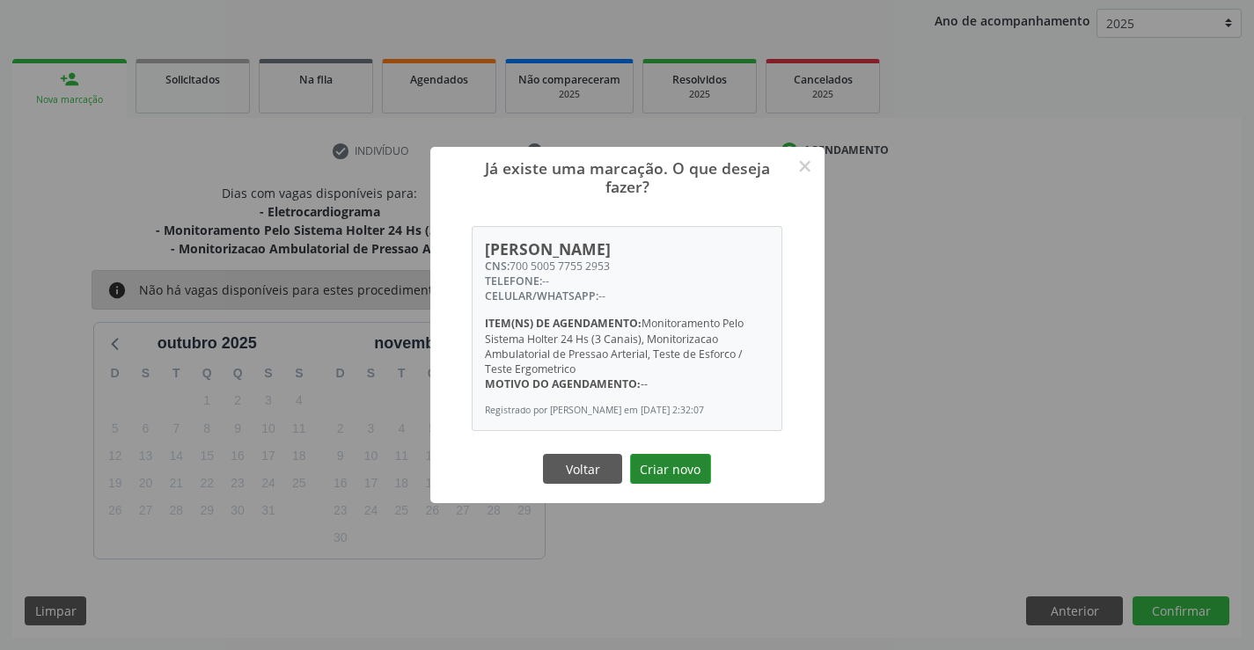
click at [649, 472] on button "Criar novo" at bounding box center [670, 469] width 81 height 30
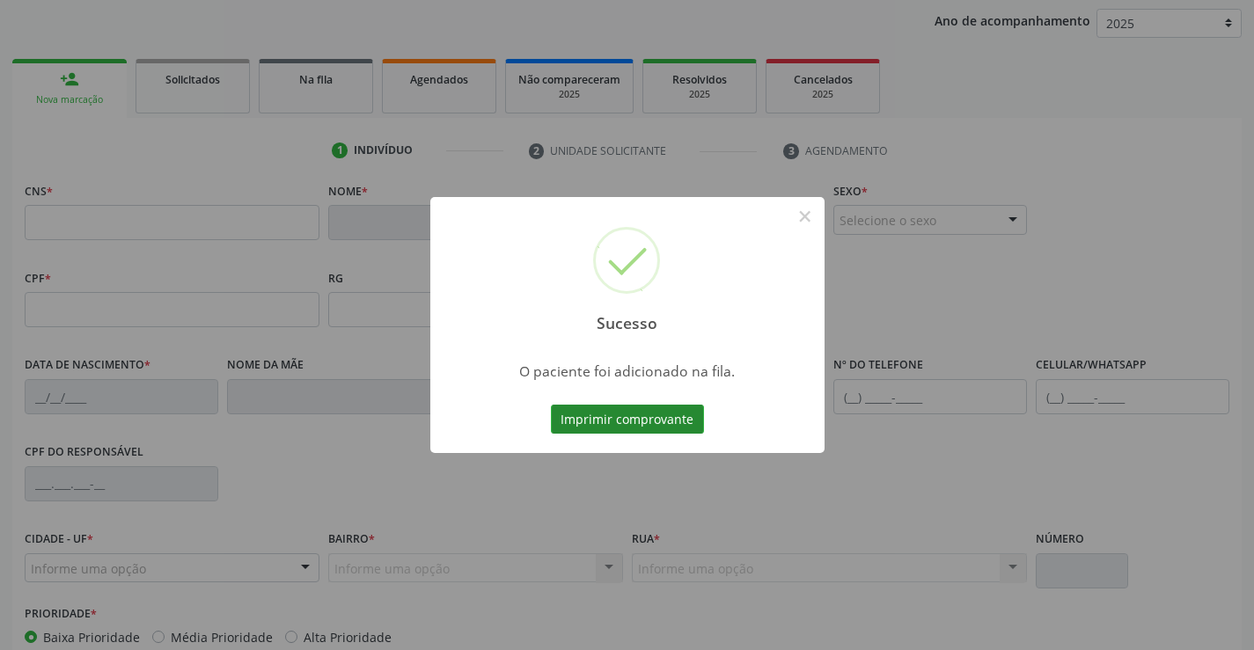
click at [633, 423] on button "Imprimir comprovante" at bounding box center [627, 420] width 153 height 30
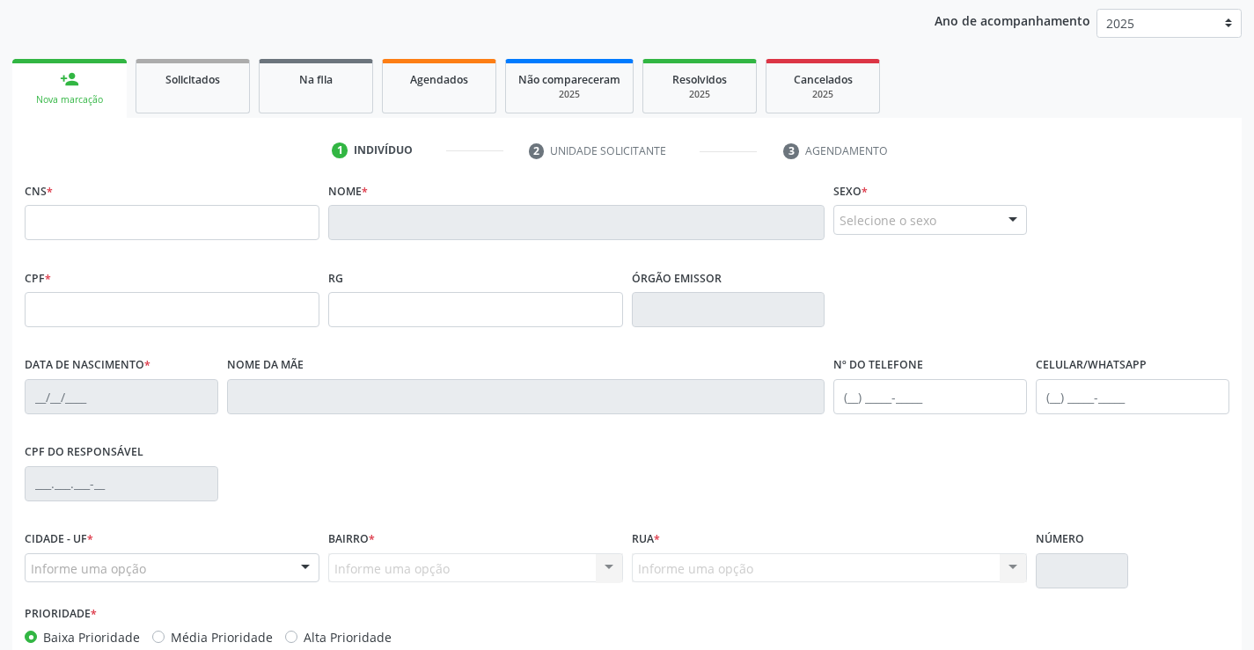
scroll to position [204, 0]
click at [63, 92] on link "person_add Nova marcação" at bounding box center [69, 88] width 114 height 59
